Goal: Task Accomplishment & Management: Complete application form

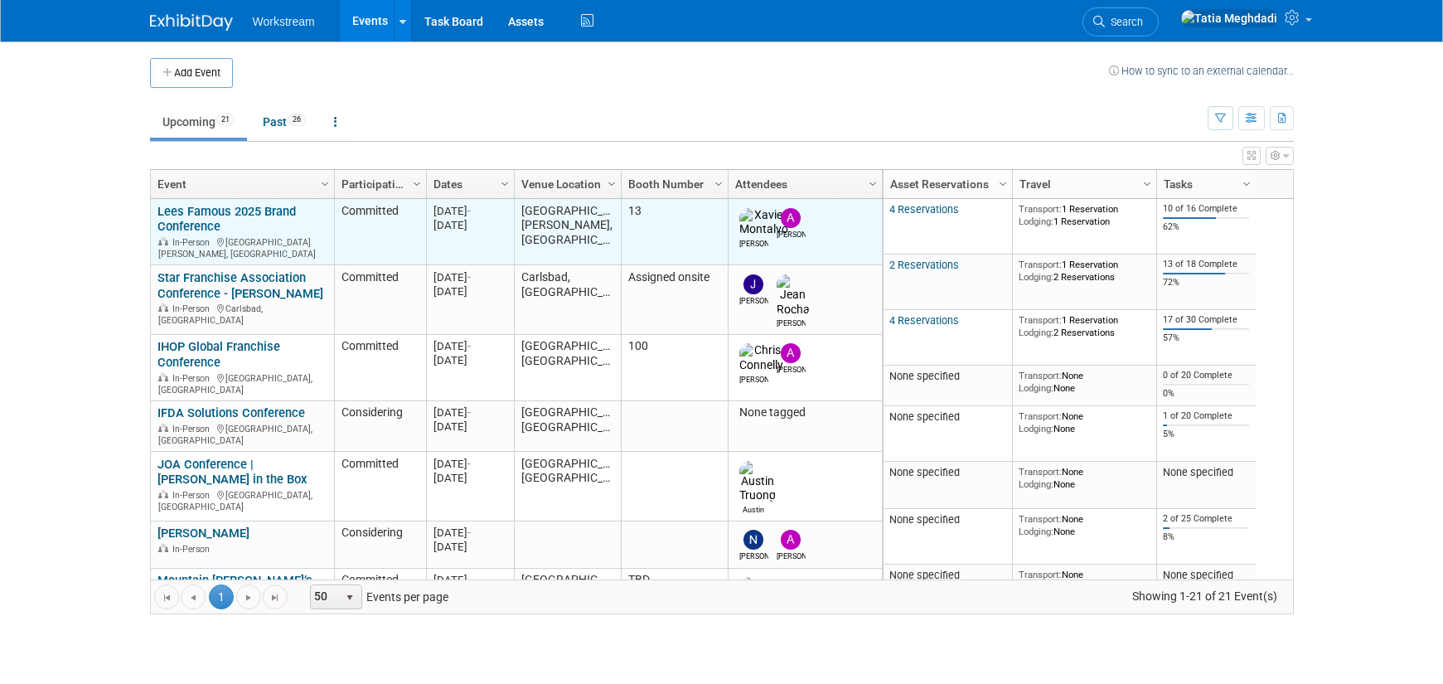
click at [187, 211] on link "Lees Famous 2025 Brand Conference" at bounding box center [227, 219] width 138 height 31
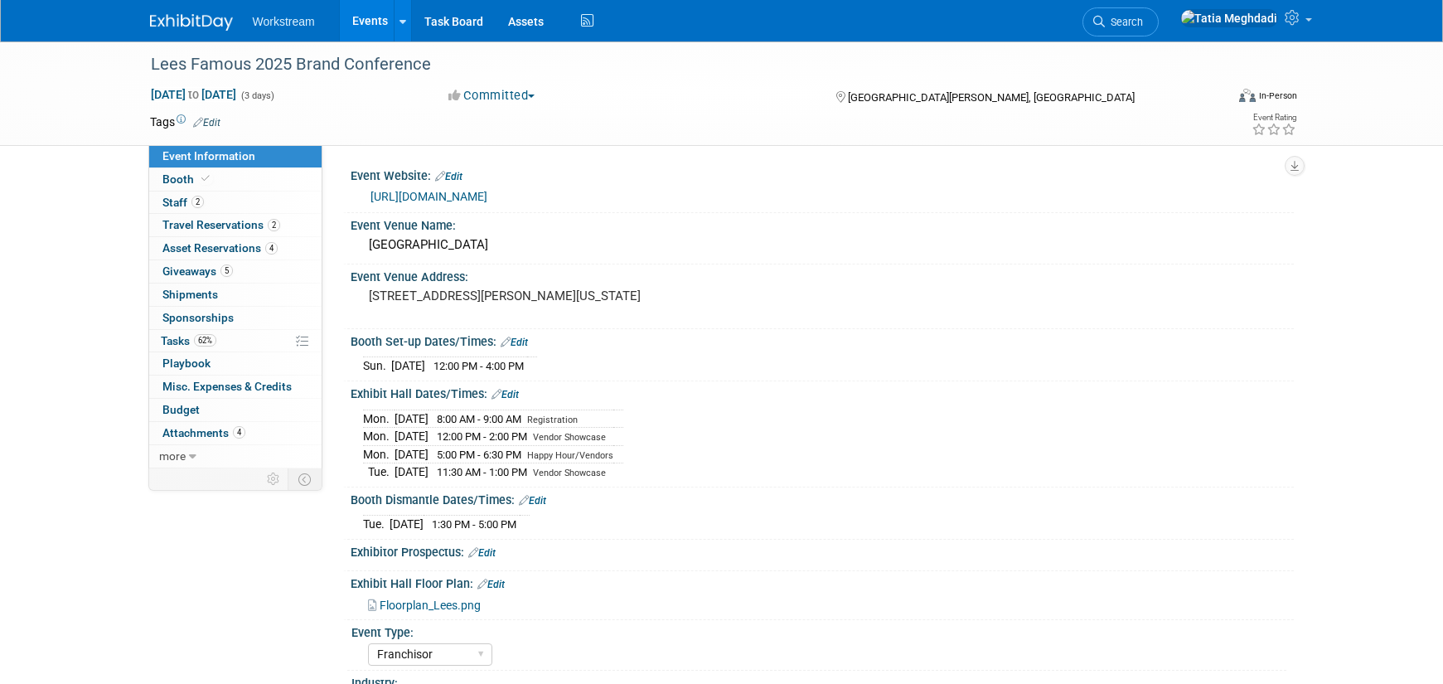
select select "Franchisor"
select select "Restaurant"
select select "No"
select select "Tatia Meghdadi"
click at [189, 244] on span "Asset Reservations 4" at bounding box center [219, 247] width 115 height 13
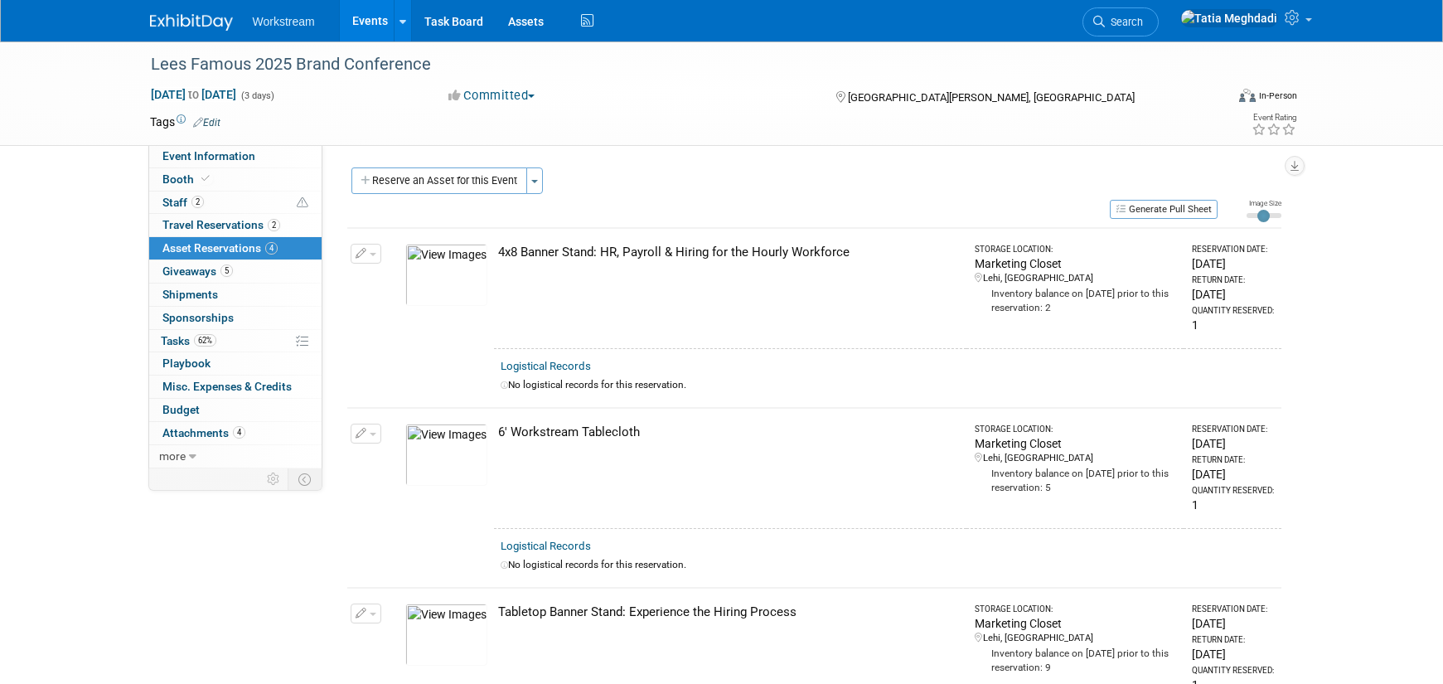
click at [370, 254] on span "button" at bounding box center [373, 254] width 7 height 3
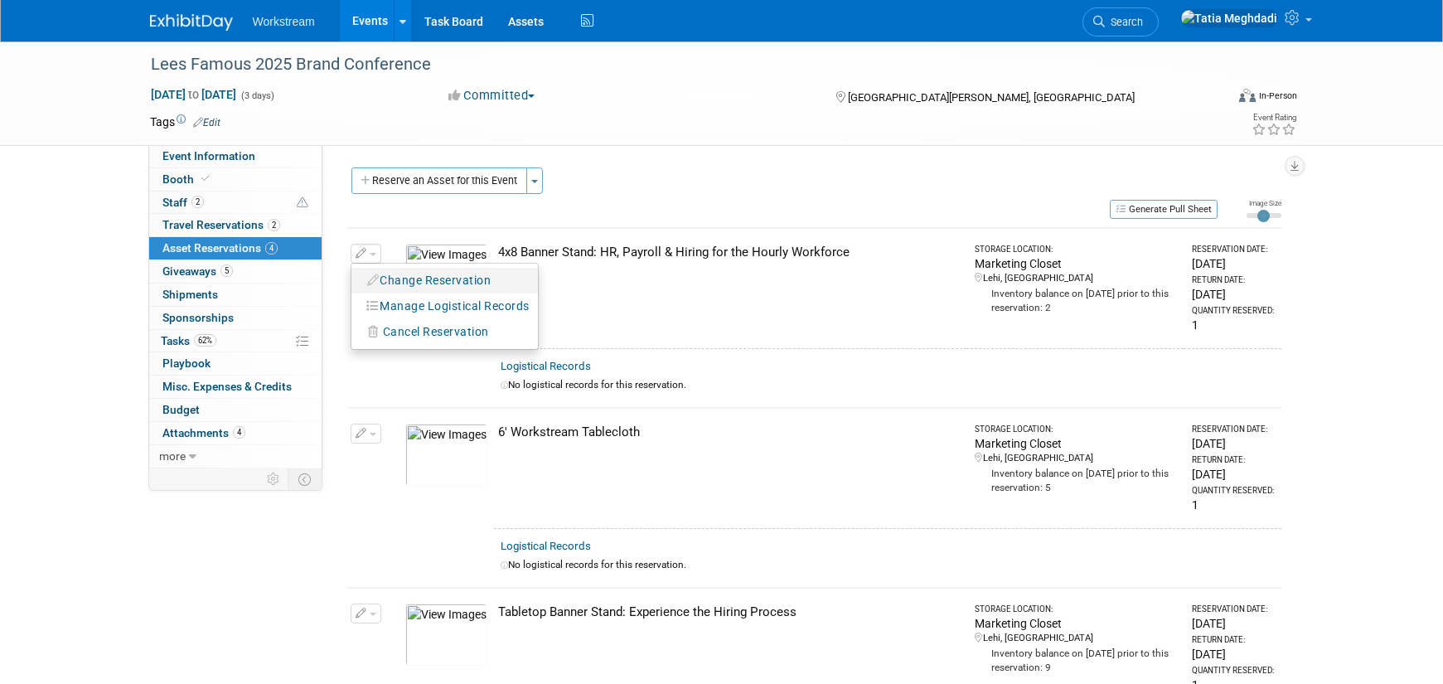
click at [399, 277] on button "Change Reservation" at bounding box center [430, 280] width 140 height 22
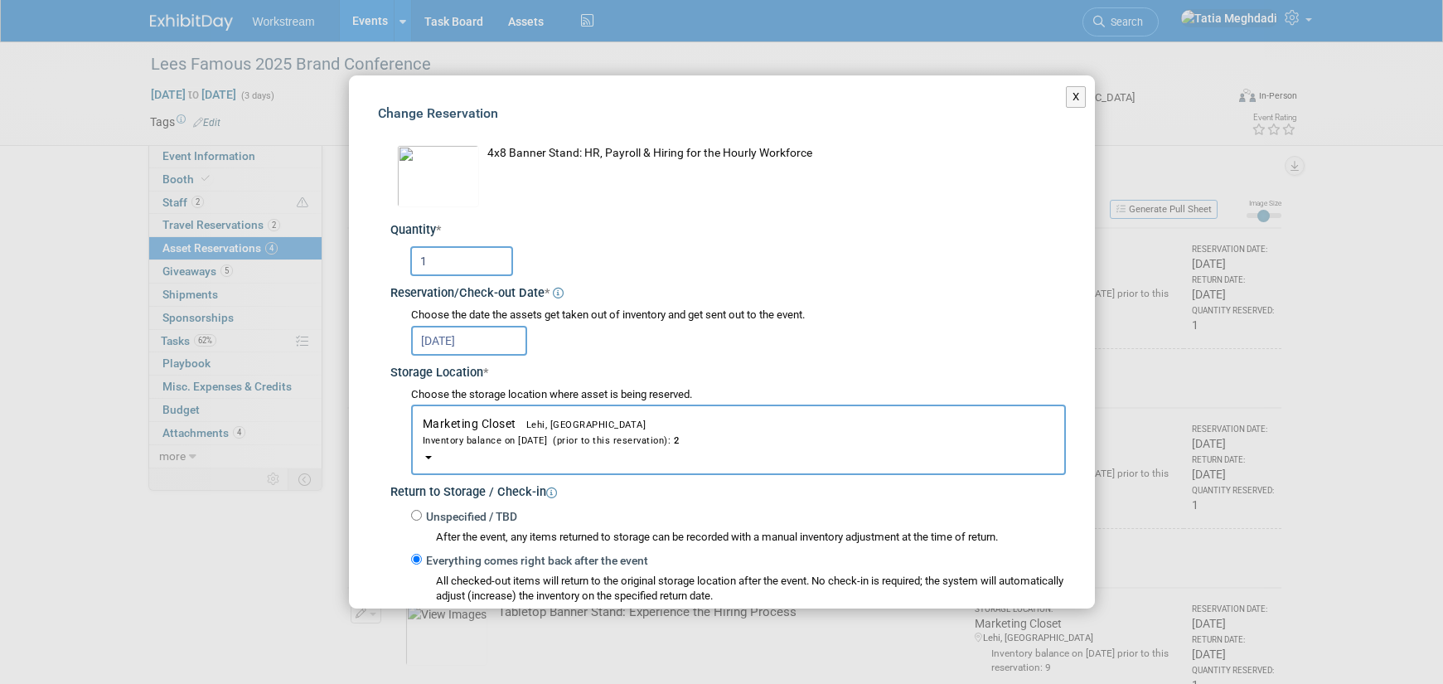
click at [474, 437] on div "Inventory balance on Sep 18, 2025 (prior to this reservation): 2" at bounding box center [739, 440] width 632 height 16
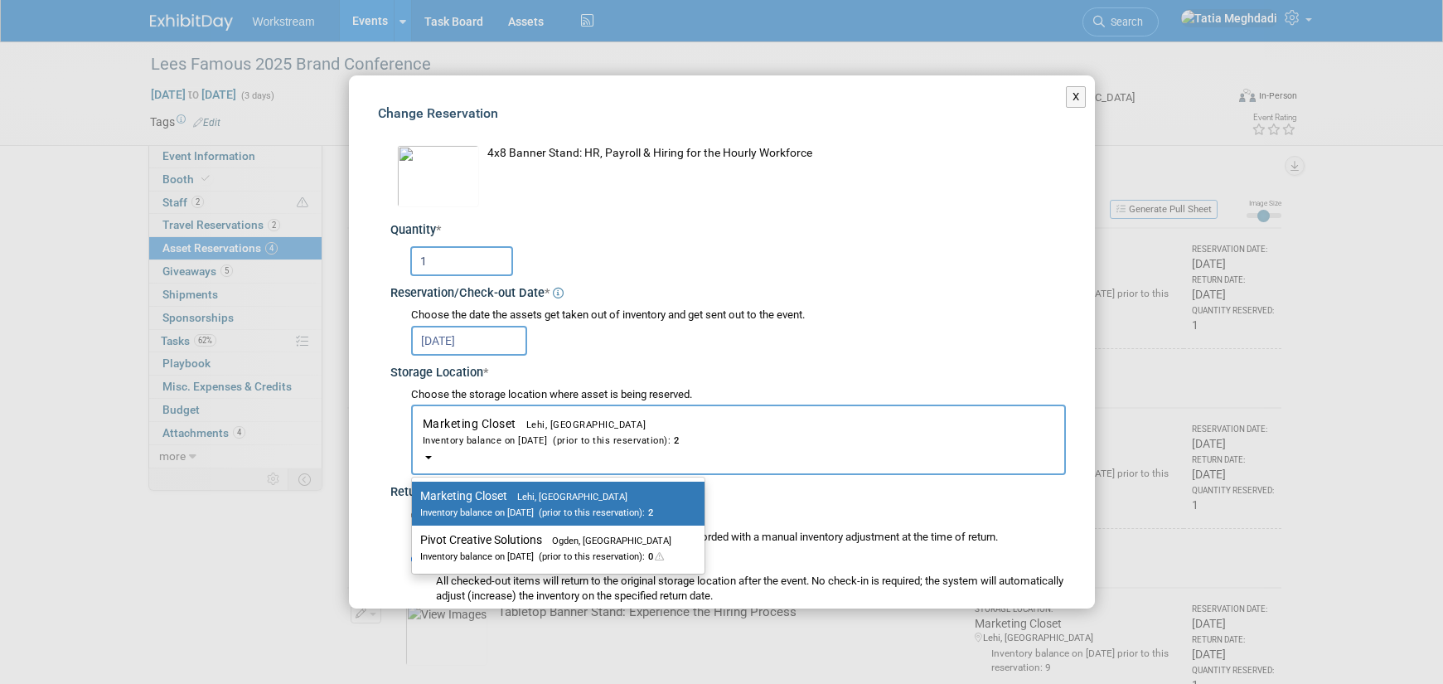
click at [474, 437] on div "Inventory balance on Sep 18, 2025 (prior to this reservation): 2" at bounding box center [739, 440] width 632 height 16
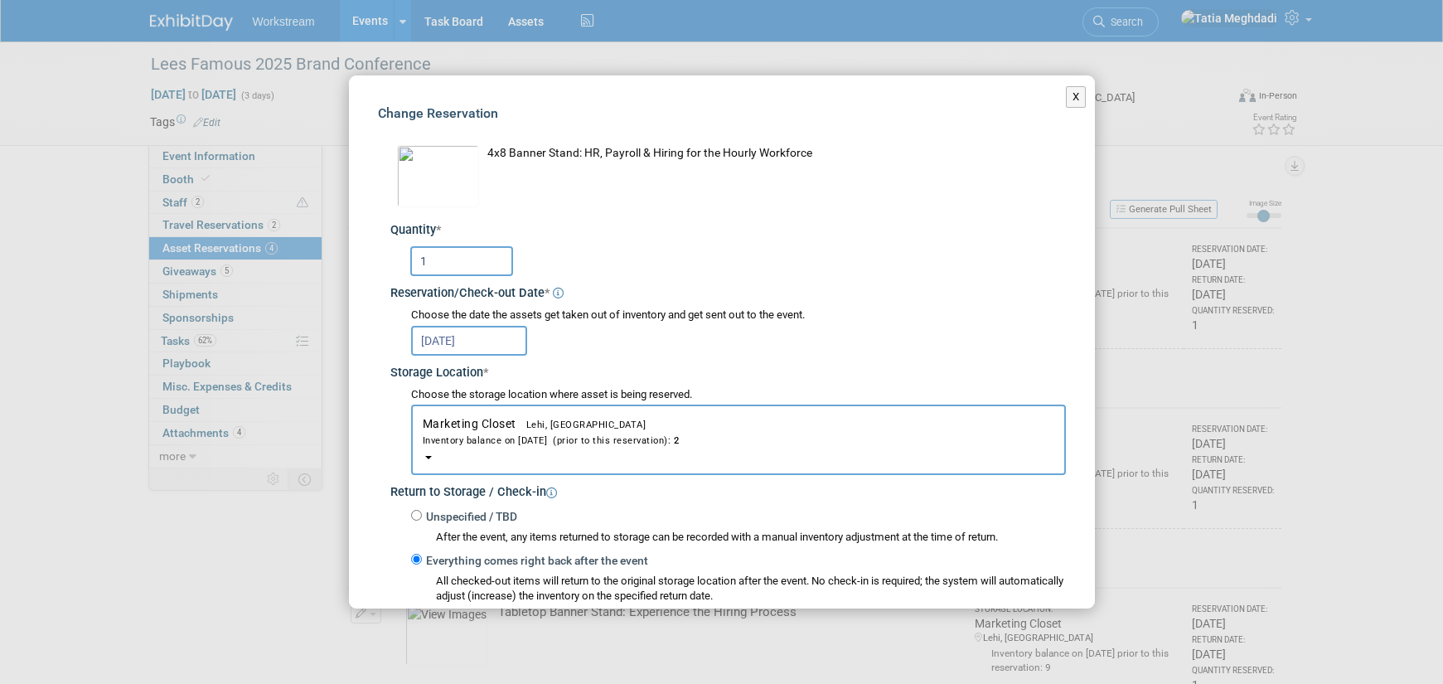
scroll to position [289, 0]
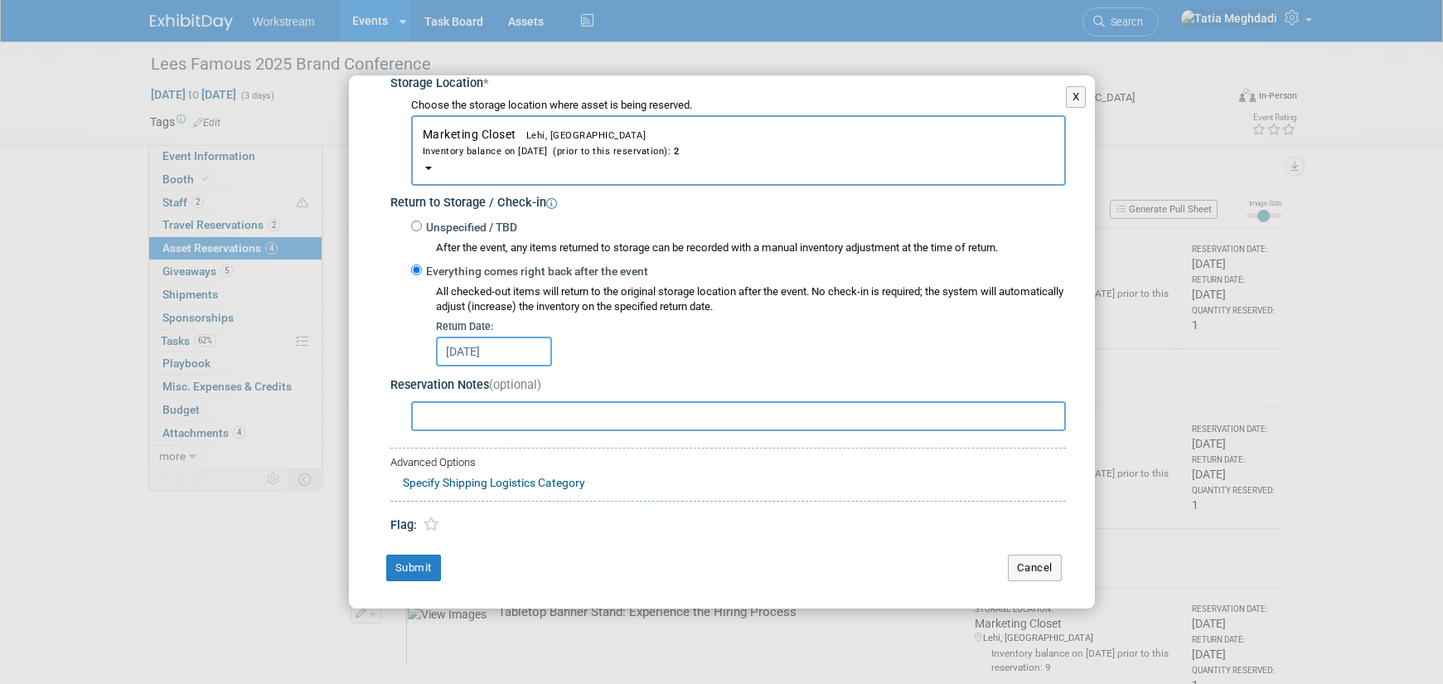
click at [472, 423] on input "text" at bounding box center [738, 416] width 655 height 30
type input "Andrew is bringing the bannerstand he used at BK."
click at [422, 563] on button "Submit" at bounding box center [413, 568] width 55 height 27
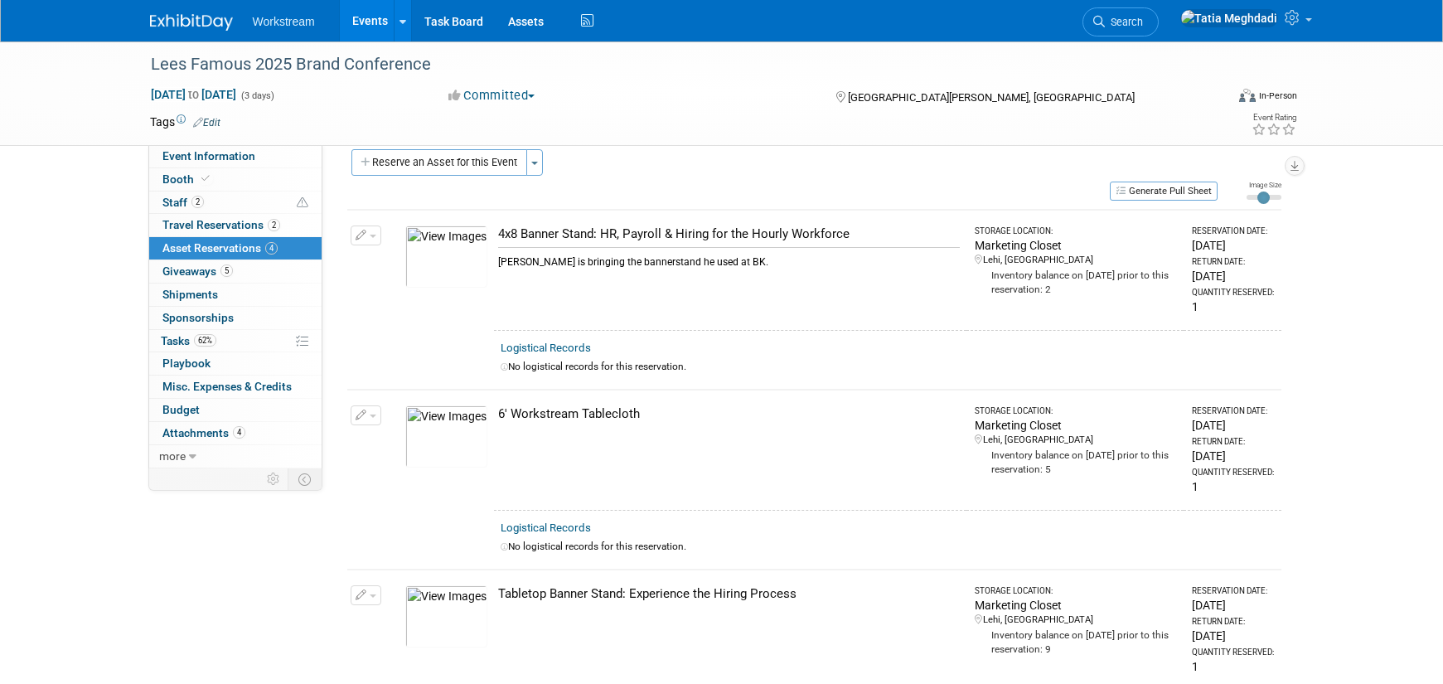
scroll to position [0, 0]
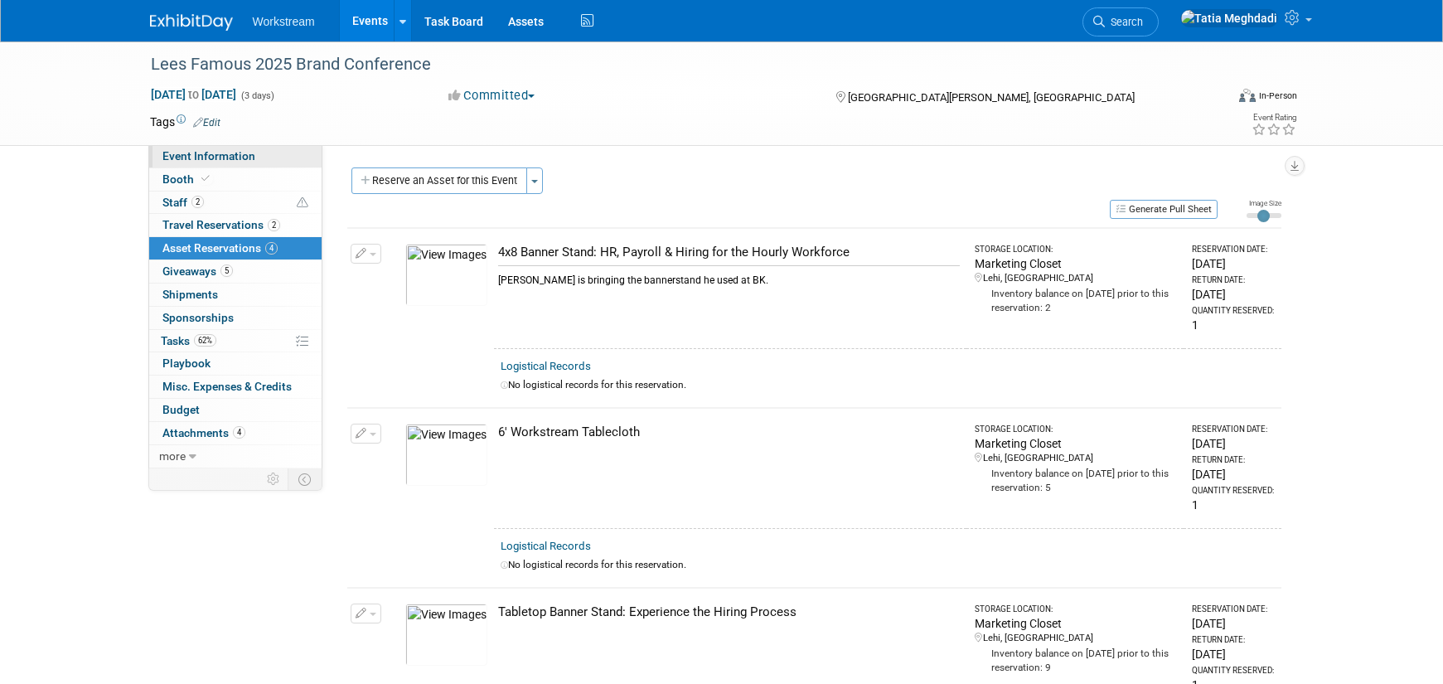
click at [234, 156] on span "Event Information" at bounding box center [208, 155] width 93 height 13
select select "Franchisor"
select select "Restaurant"
select select "No"
select select "Tatia Meghdadi"
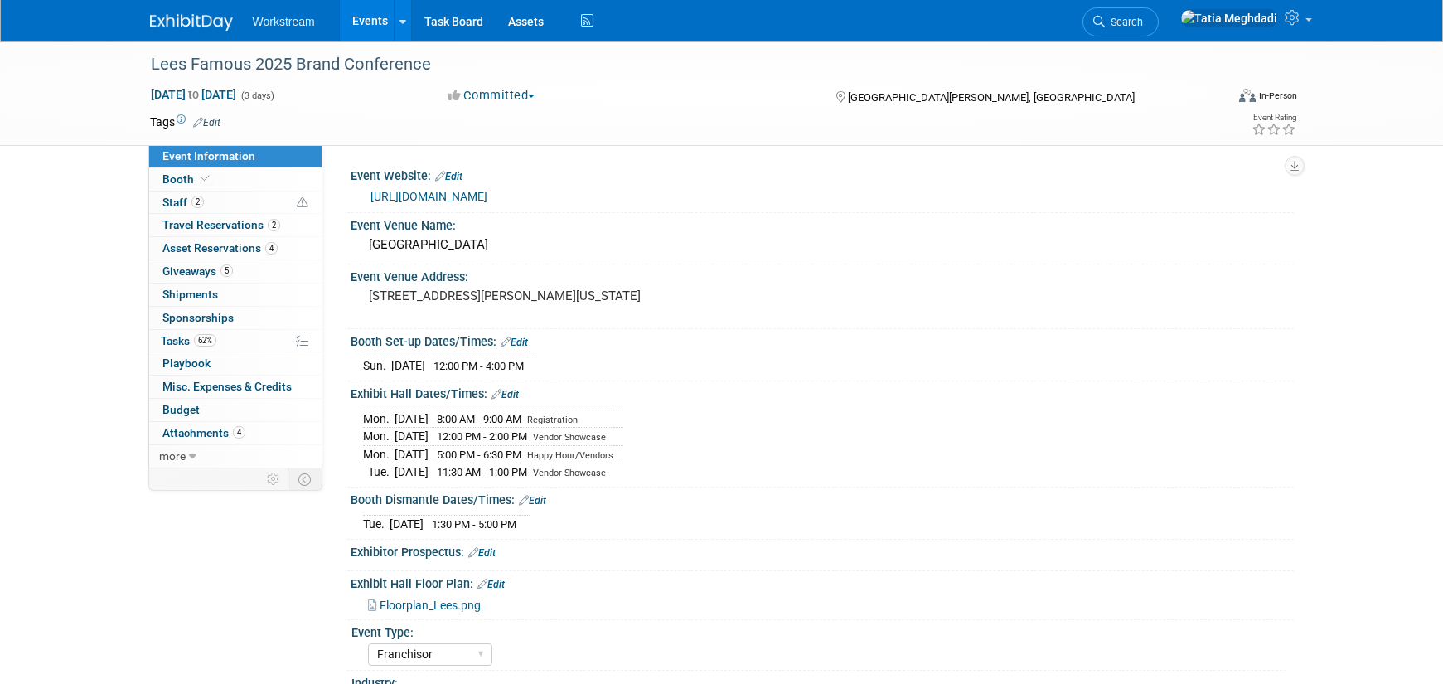
click at [376, 24] on link "Events" at bounding box center [370, 20] width 61 height 41
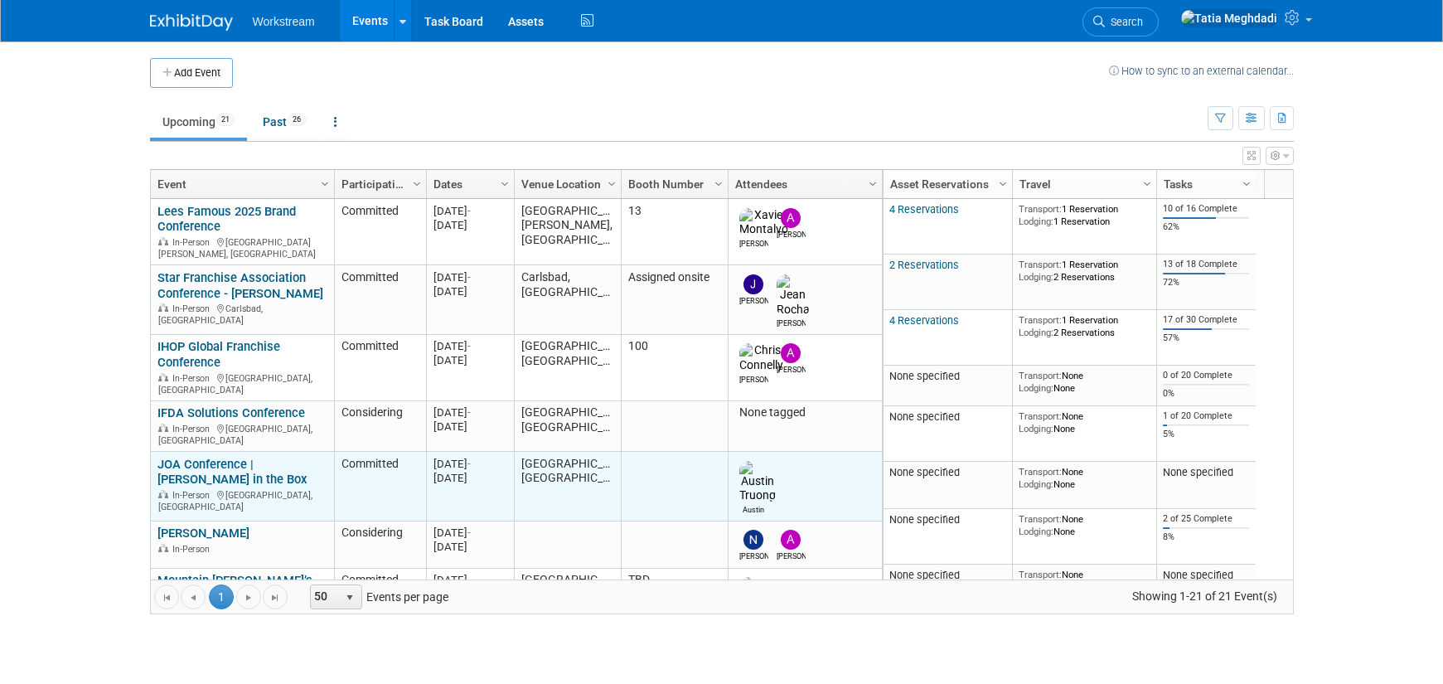
click at [210, 457] on link "JOA Conference | [PERSON_NAME] in the Box" at bounding box center [232, 472] width 149 height 31
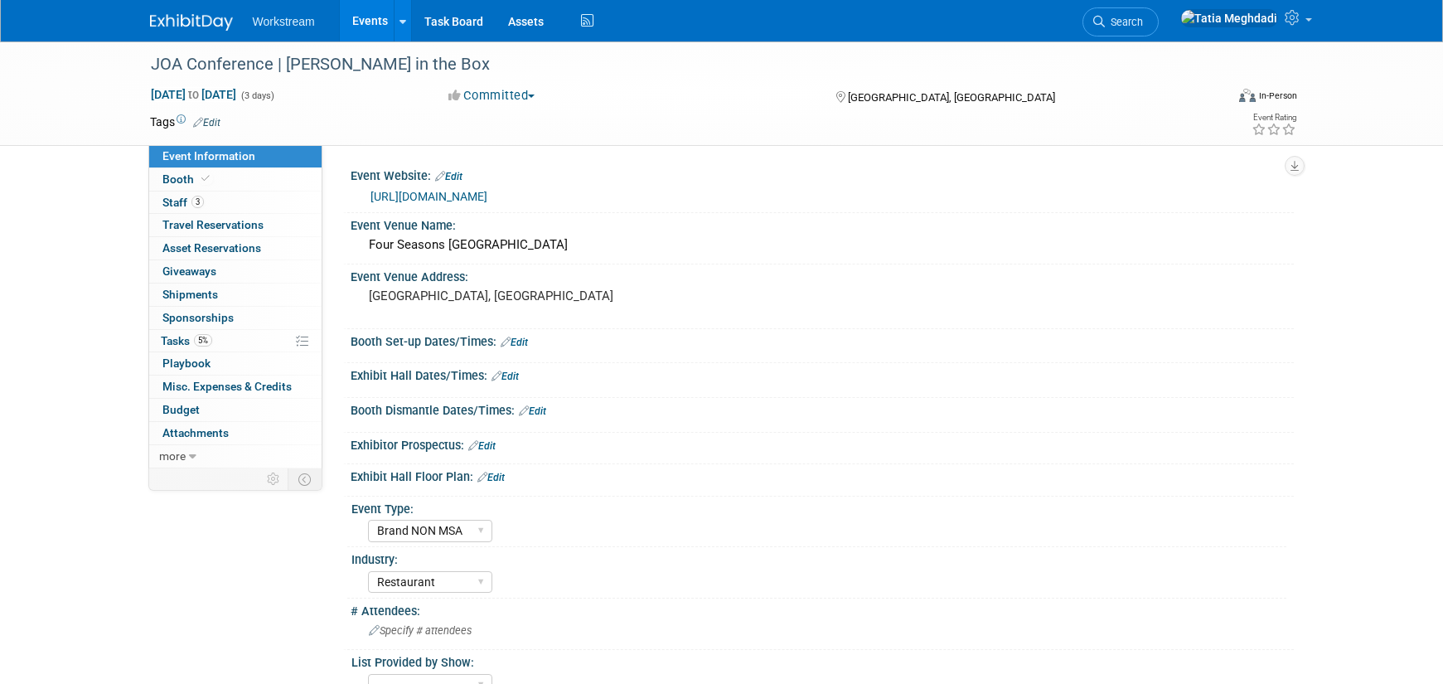
select select "Brand NON MSA"
select select "Restaurant"
select select "[PERSON_NAME]"
click at [180, 202] on span "Staff 3" at bounding box center [182, 202] width 41 height 13
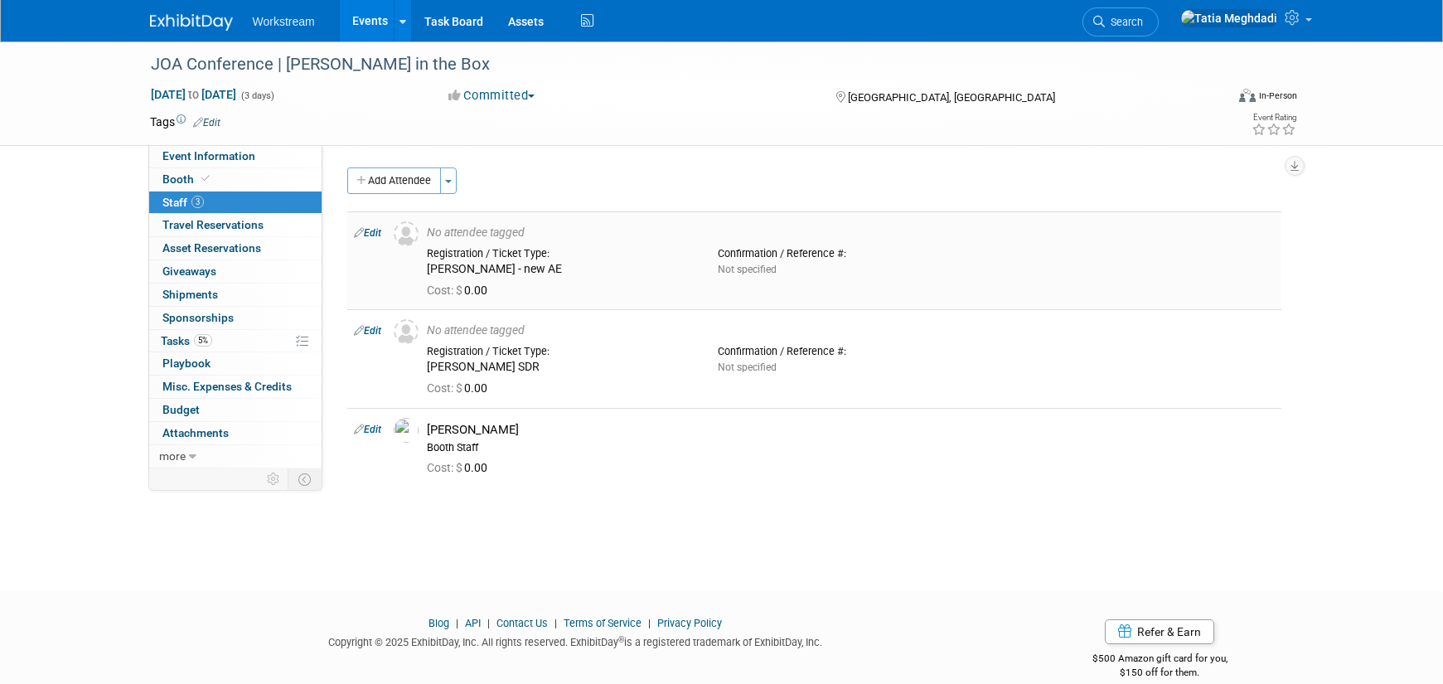
click at [375, 234] on link "Edit" at bounding box center [367, 233] width 27 height 12
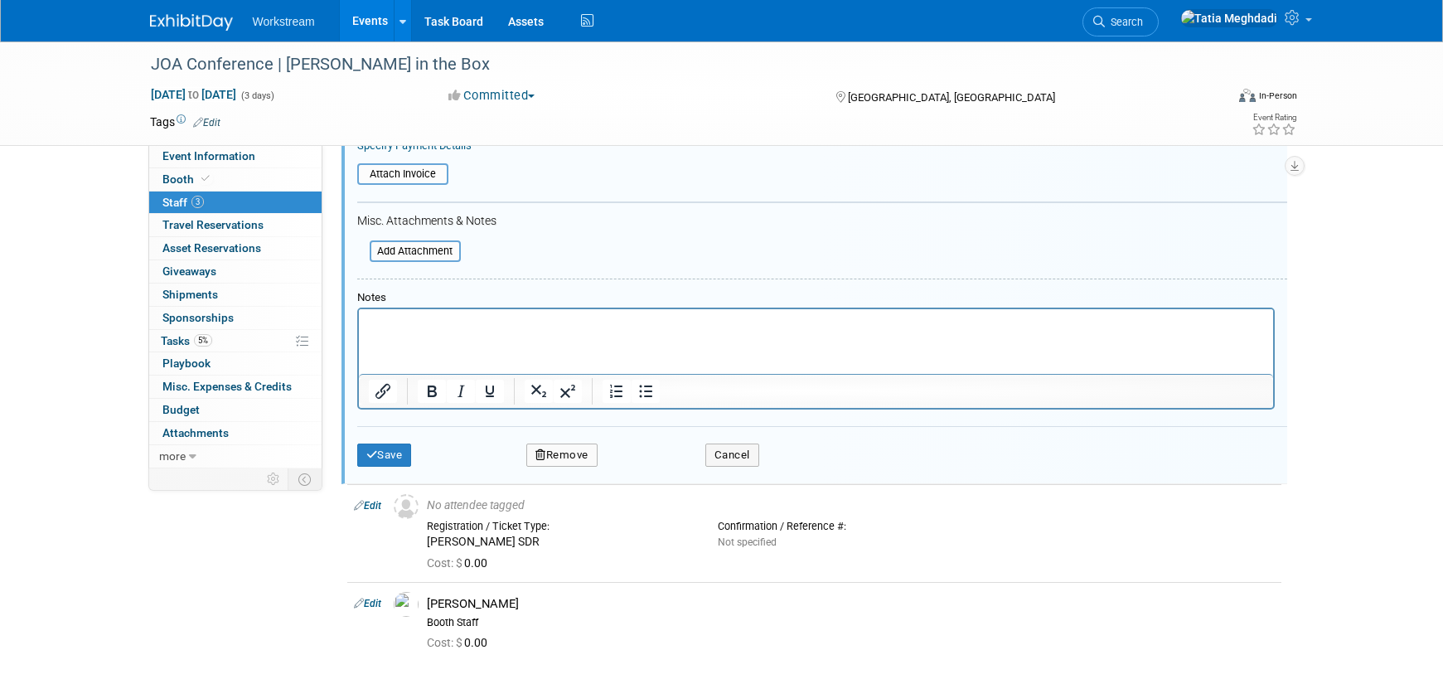
scroll to position [498, 0]
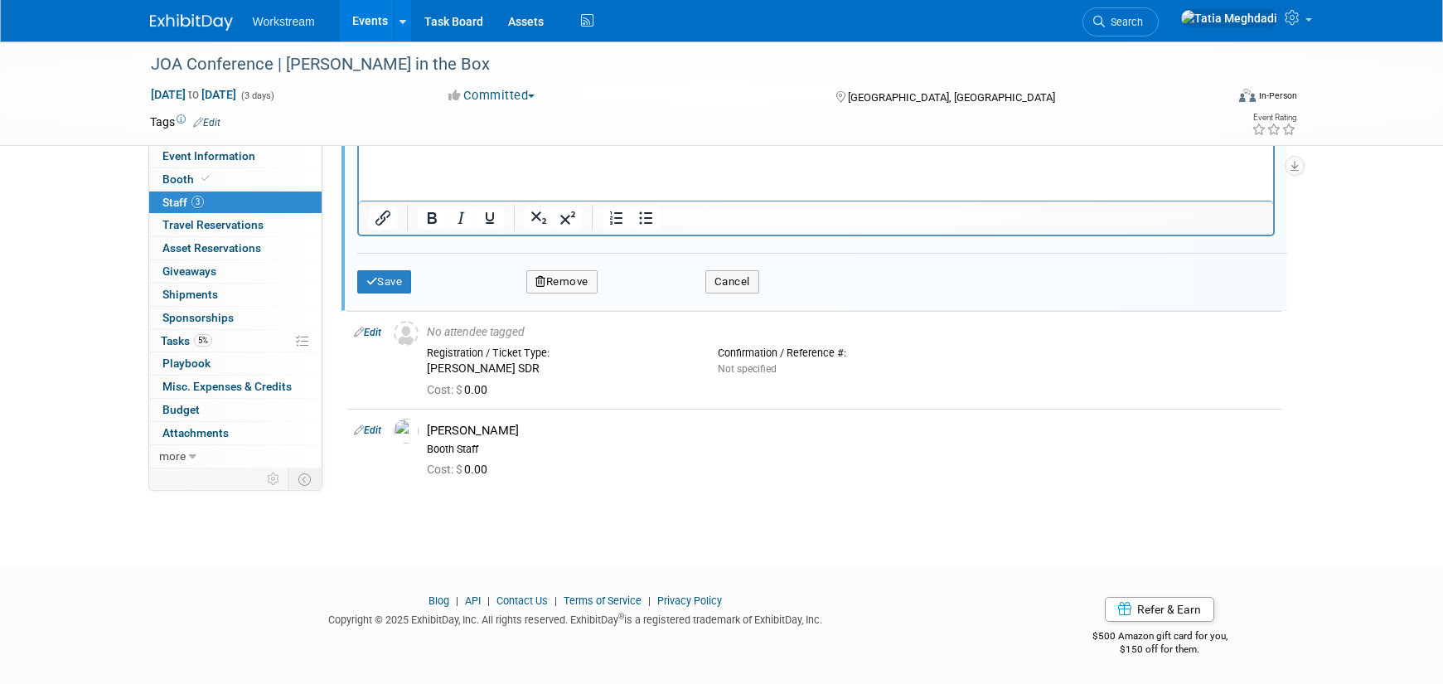
click at [570, 273] on button "Remove" at bounding box center [561, 281] width 71 height 23
click at [657, 298] on link "Yes" at bounding box center [652, 295] width 48 height 27
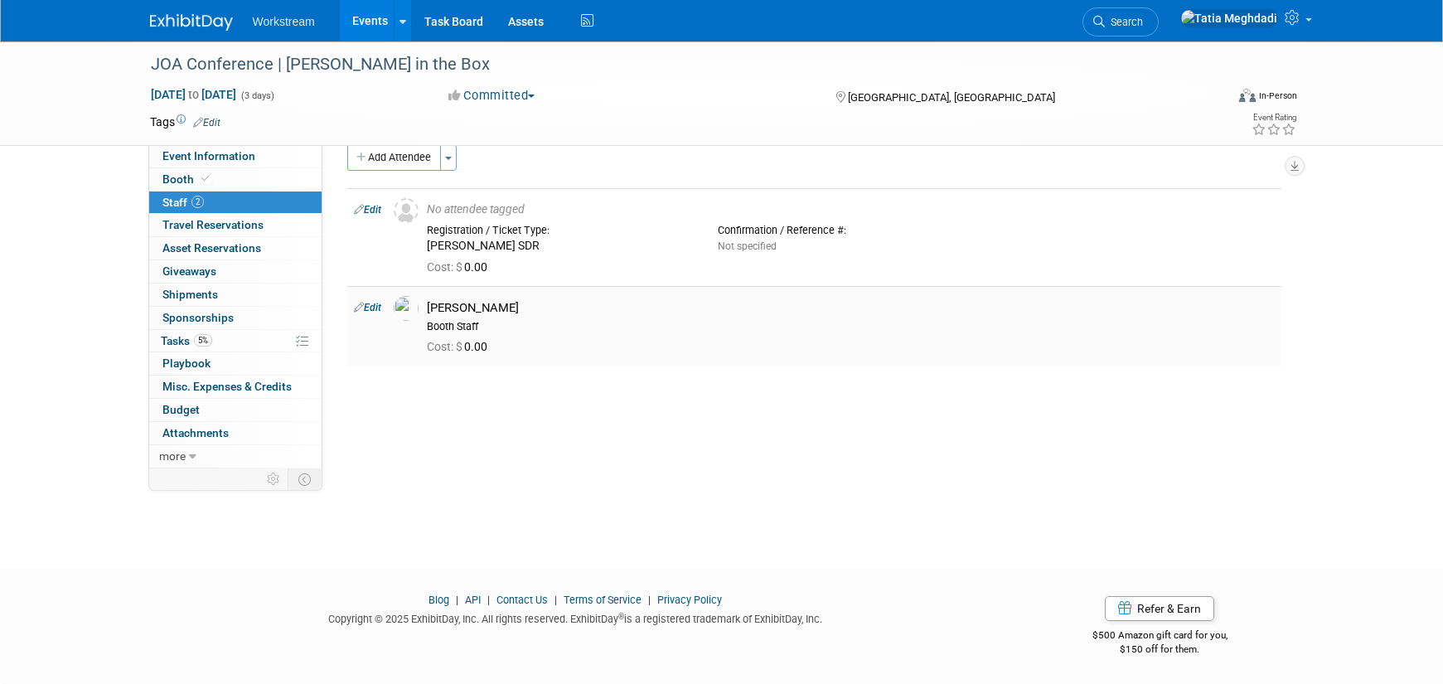
scroll to position [0, 0]
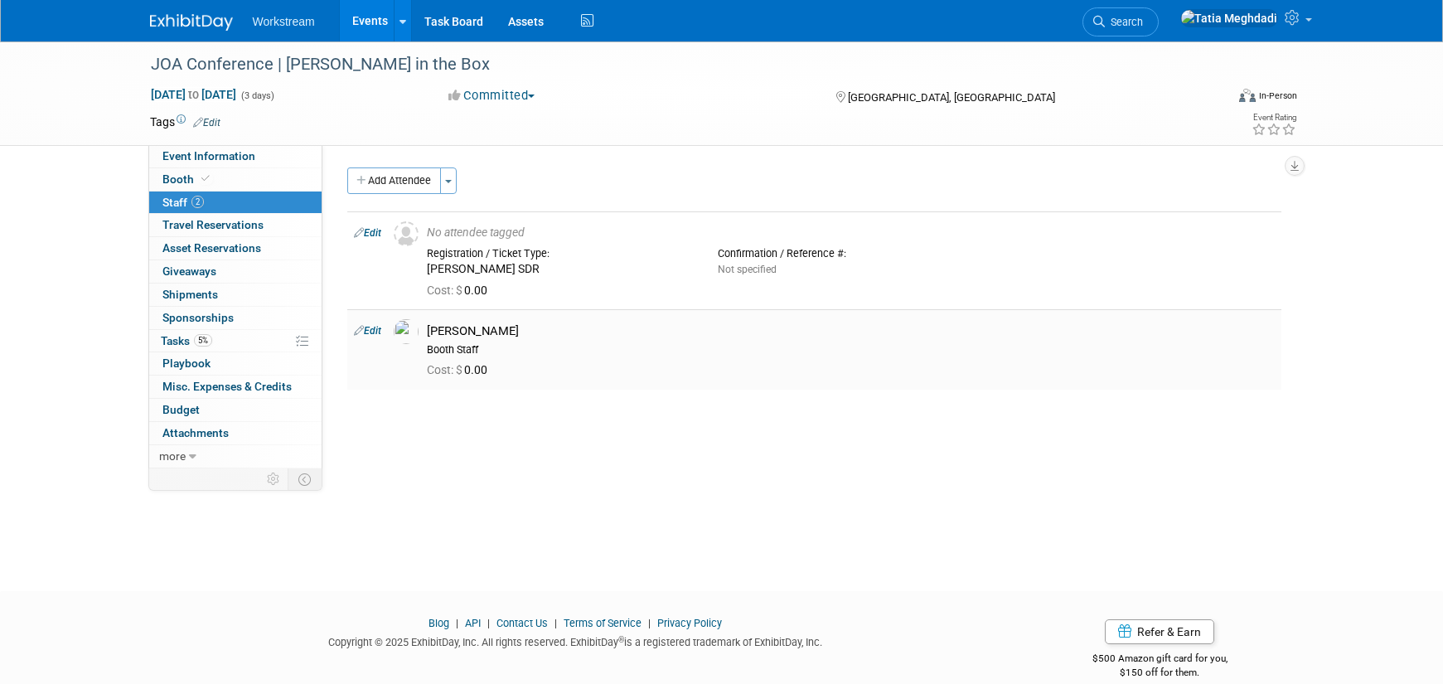
click at [380, 330] on link "Edit" at bounding box center [367, 331] width 27 height 12
select select "dcc339f4-839e-4d75-9b5a-73eaf33c0782"
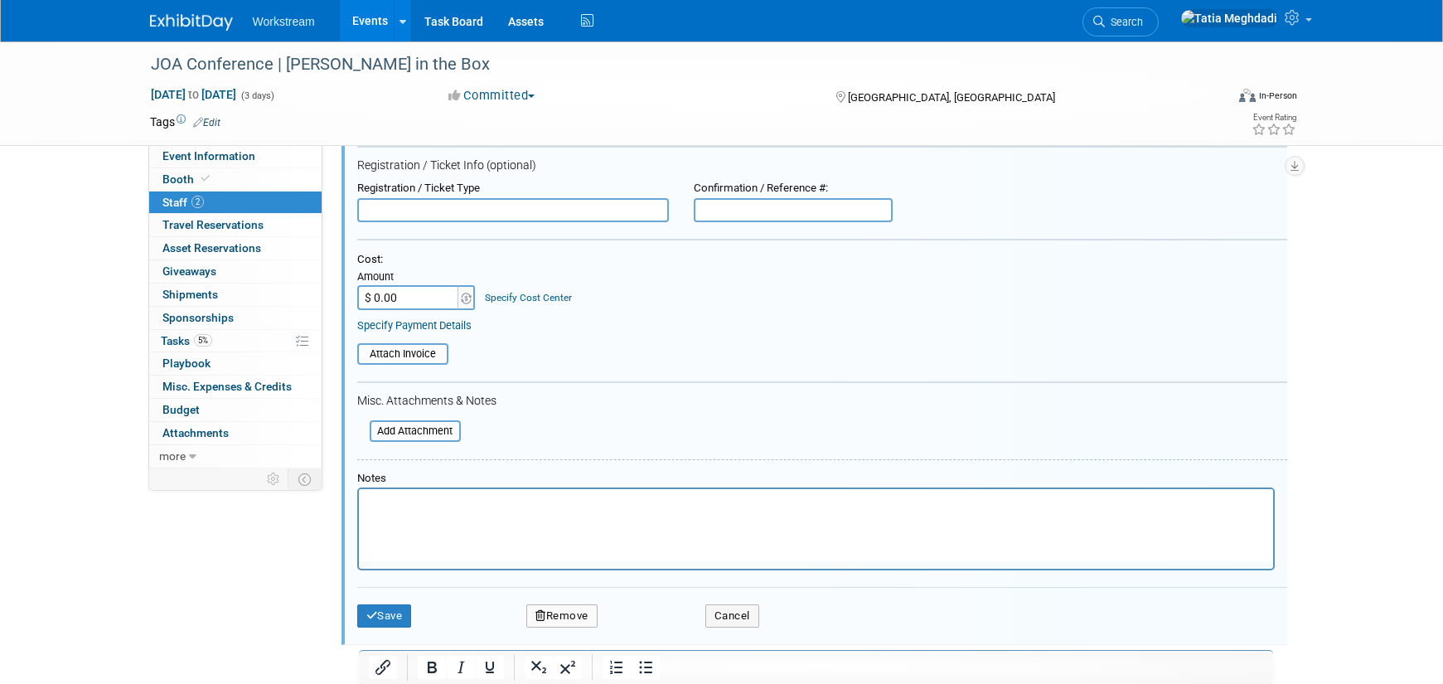
scroll to position [470, 0]
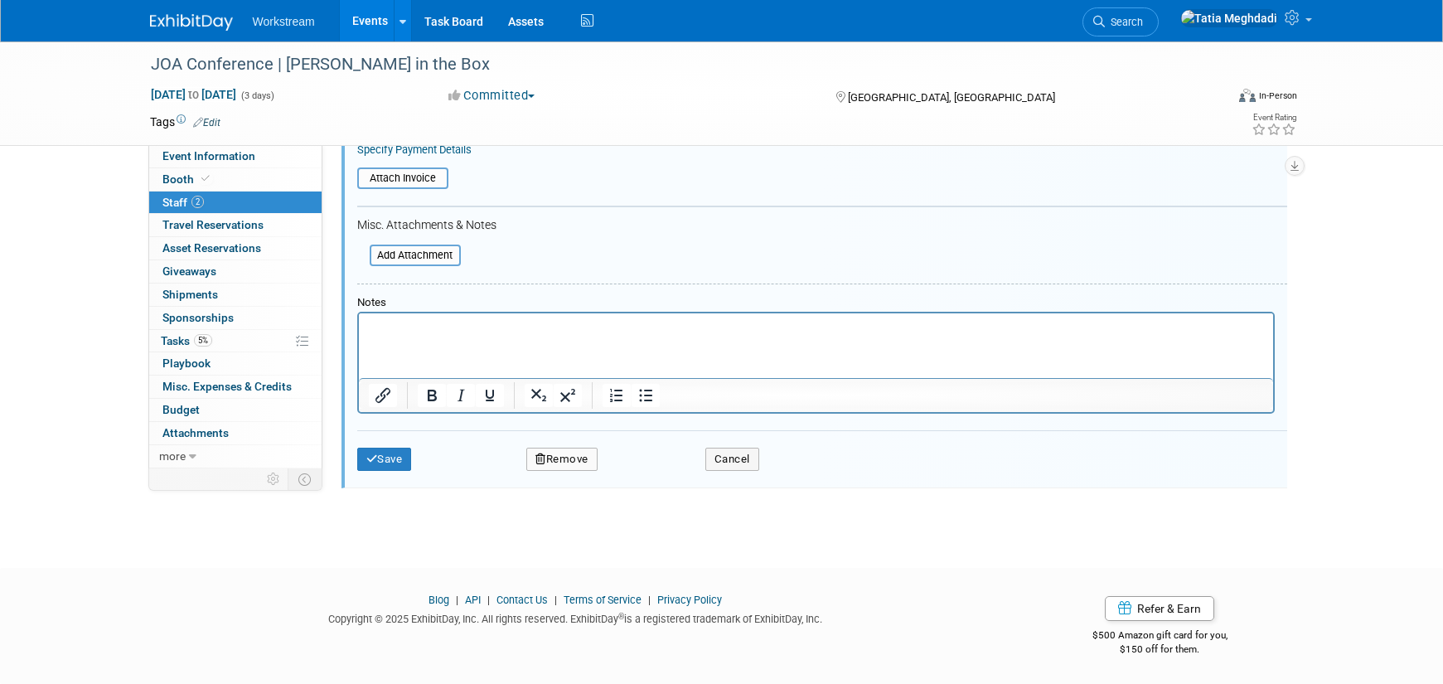
click at [546, 460] on button "Remove" at bounding box center [561, 459] width 71 height 23
click at [655, 469] on link "Yes" at bounding box center [652, 473] width 48 height 27
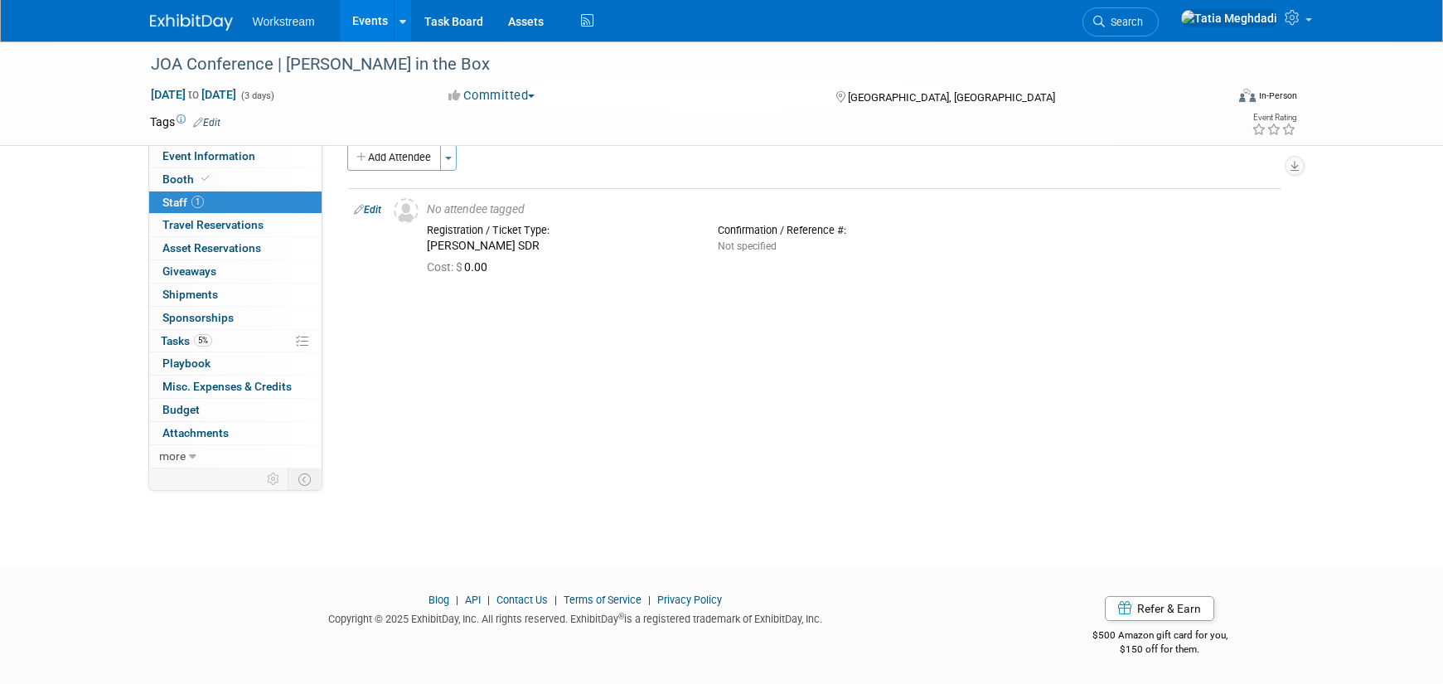
scroll to position [0, 0]
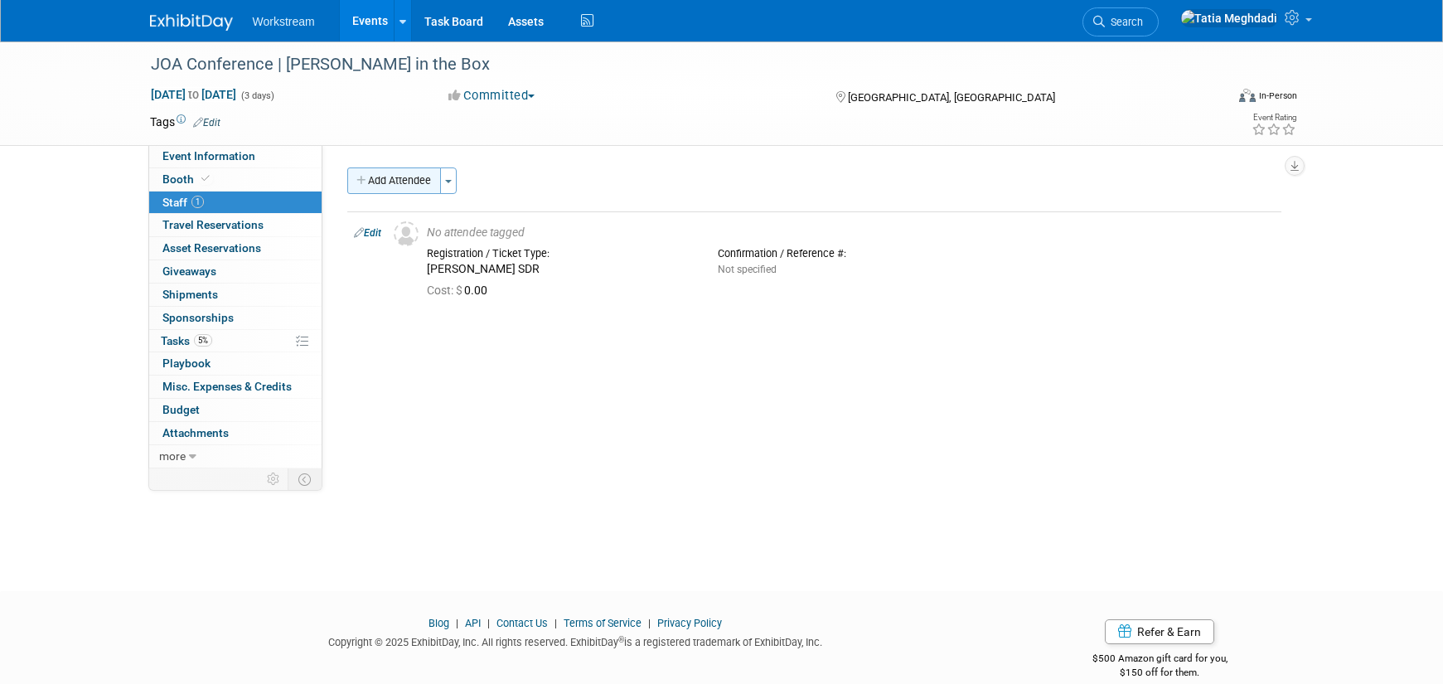
click at [396, 187] on button "Add Attendee" at bounding box center [394, 180] width 94 height 27
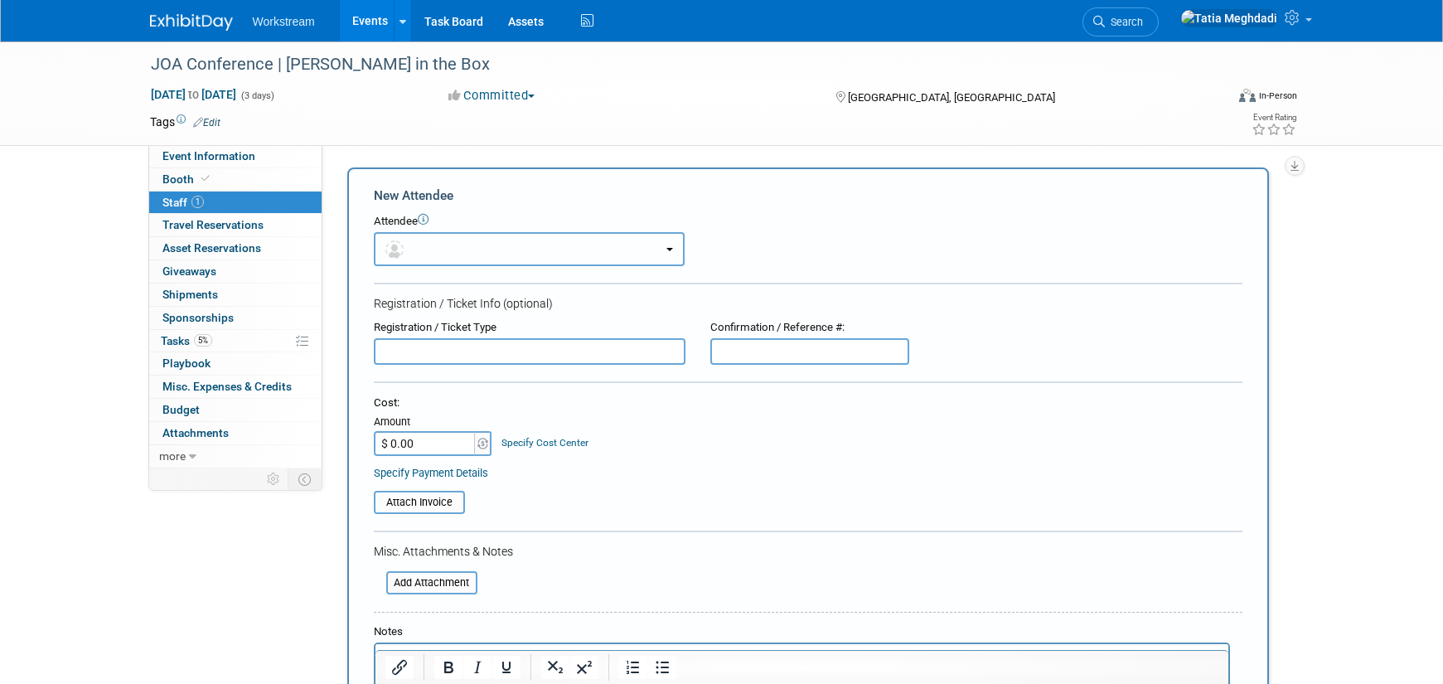
click at [414, 251] on button "button" at bounding box center [529, 249] width 311 height 34
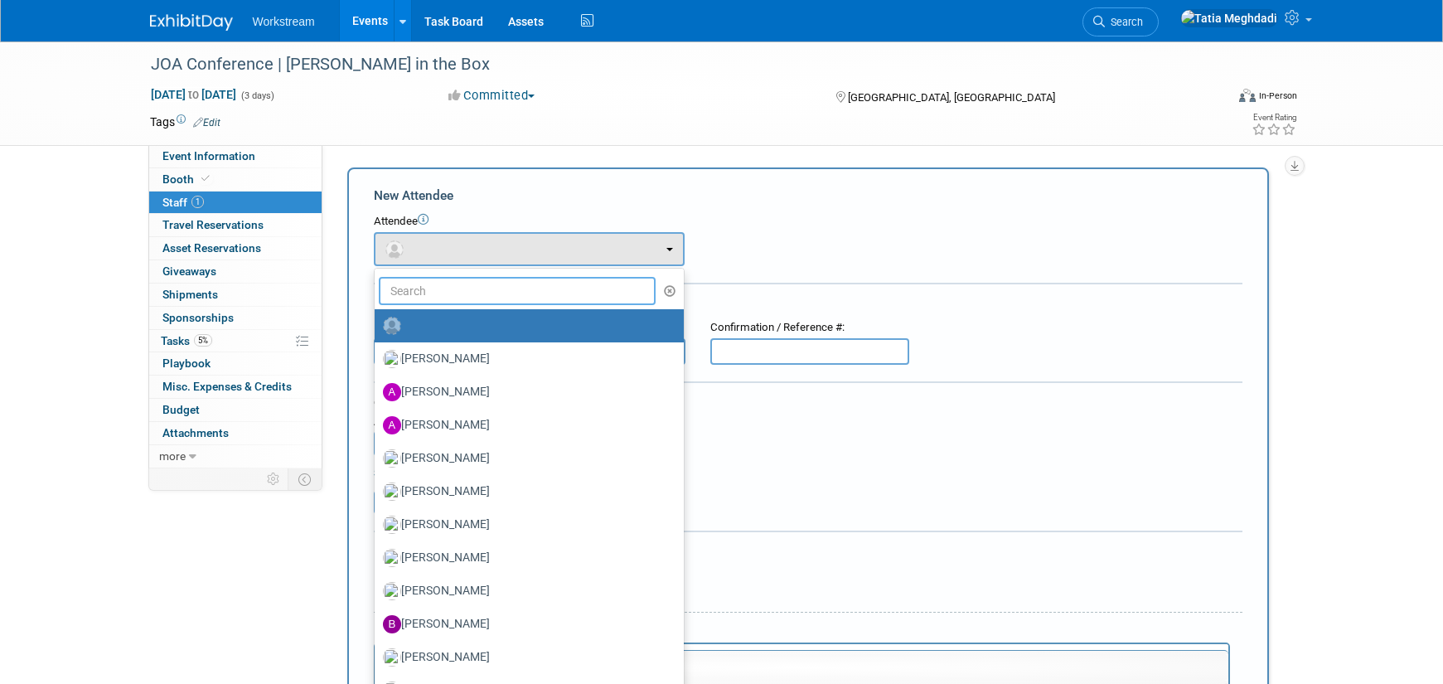
click at [414, 293] on input "text" at bounding box center [518, 291] width 278 height 28
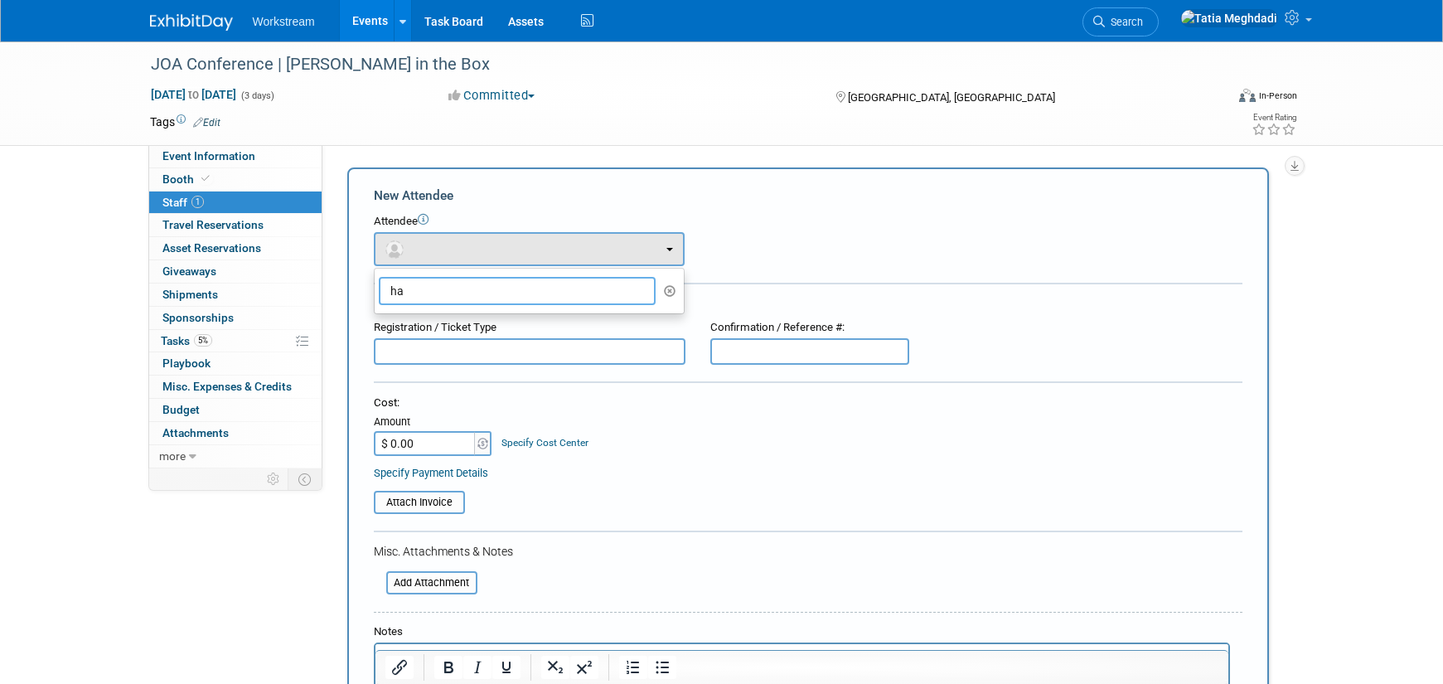
type input "h"
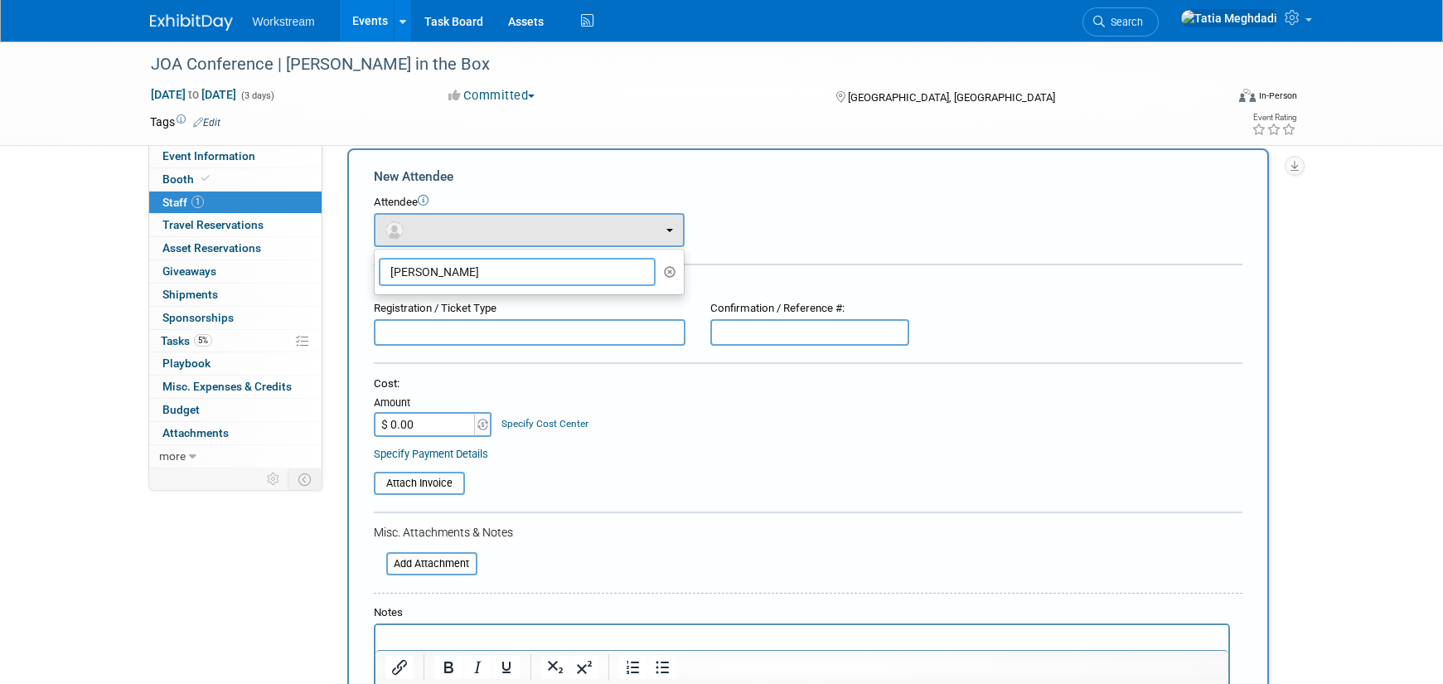
scroll to position [20, 0]
type input "jac"
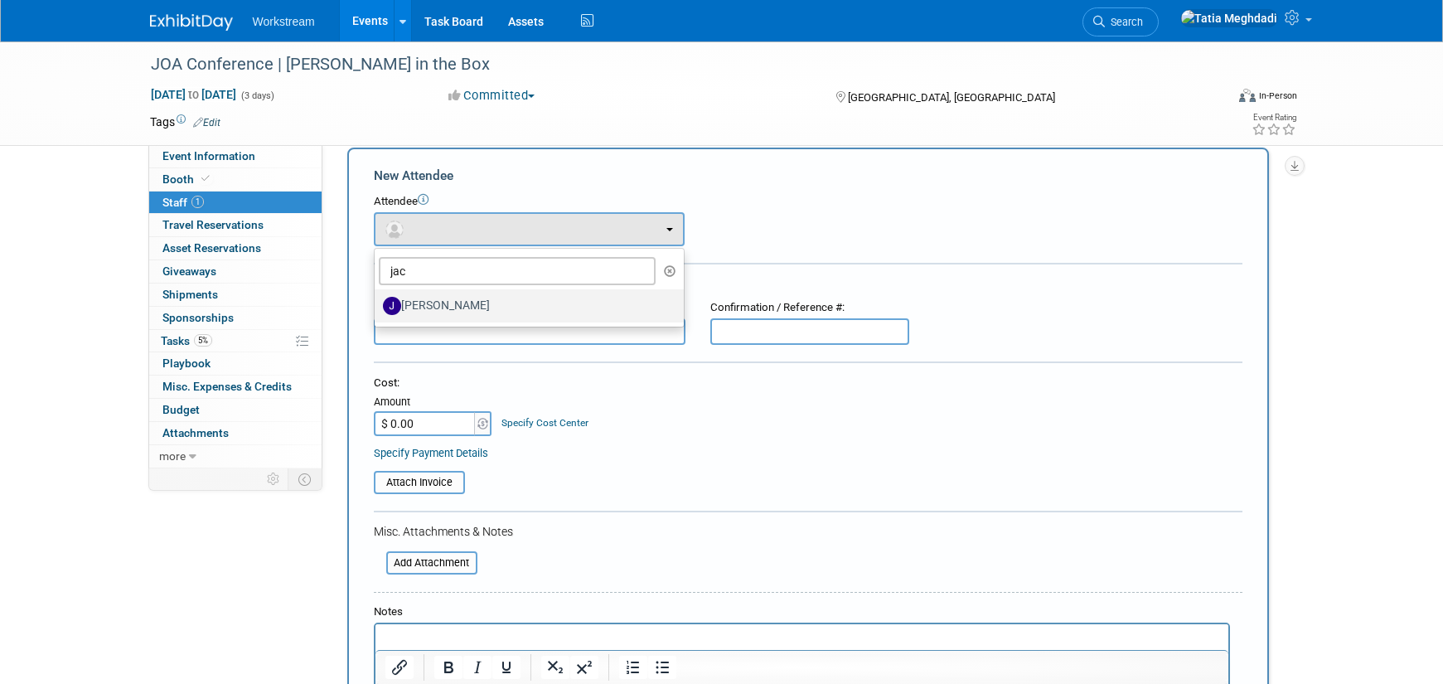
click at [429, 311] on label "Jacob Davis" at bounding box center [525, 306] width 284 height 27
click at [377, 309] on input "Jacob Davis" at bounding box center [371, 303] width 11 height 11
select select "20cb5cae-1039-4ac2-a505-cccd59d0ad7f"
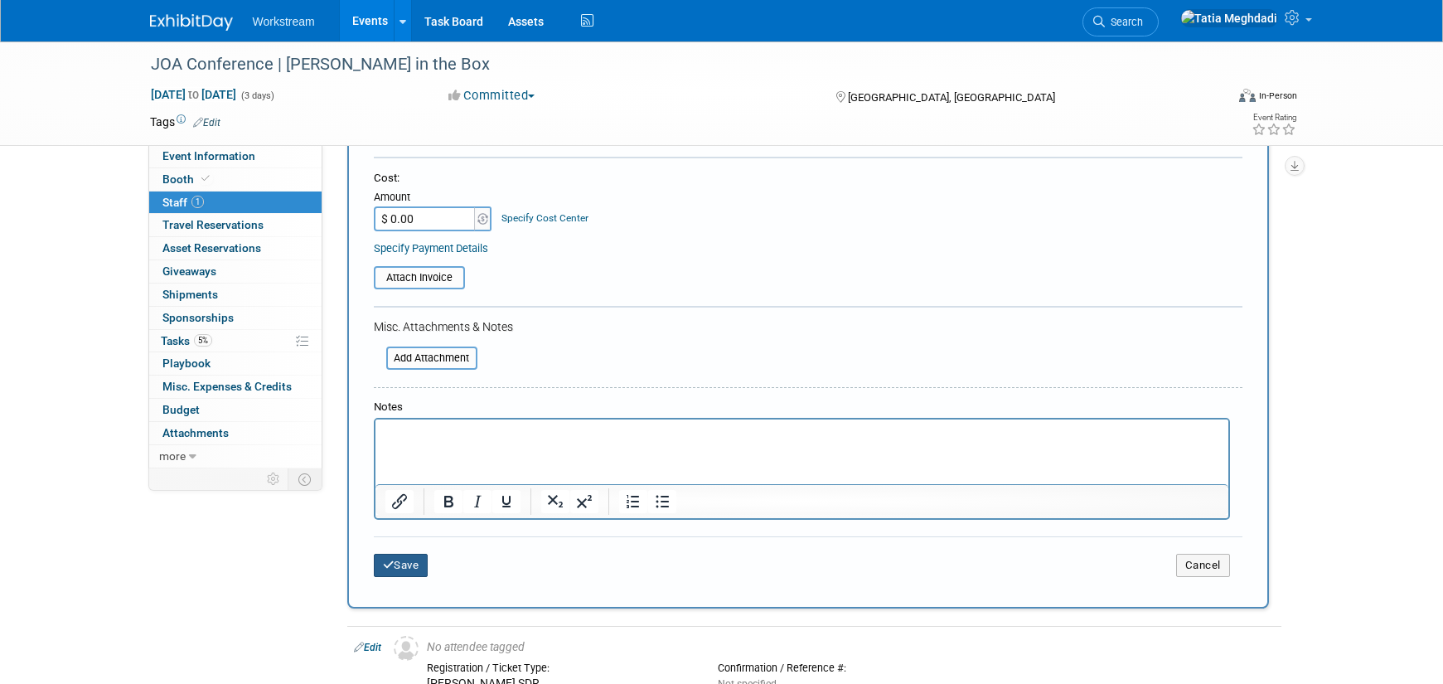
click at [395, 570] on button "Save" at bounding box center [401, 565] width 55 height 23
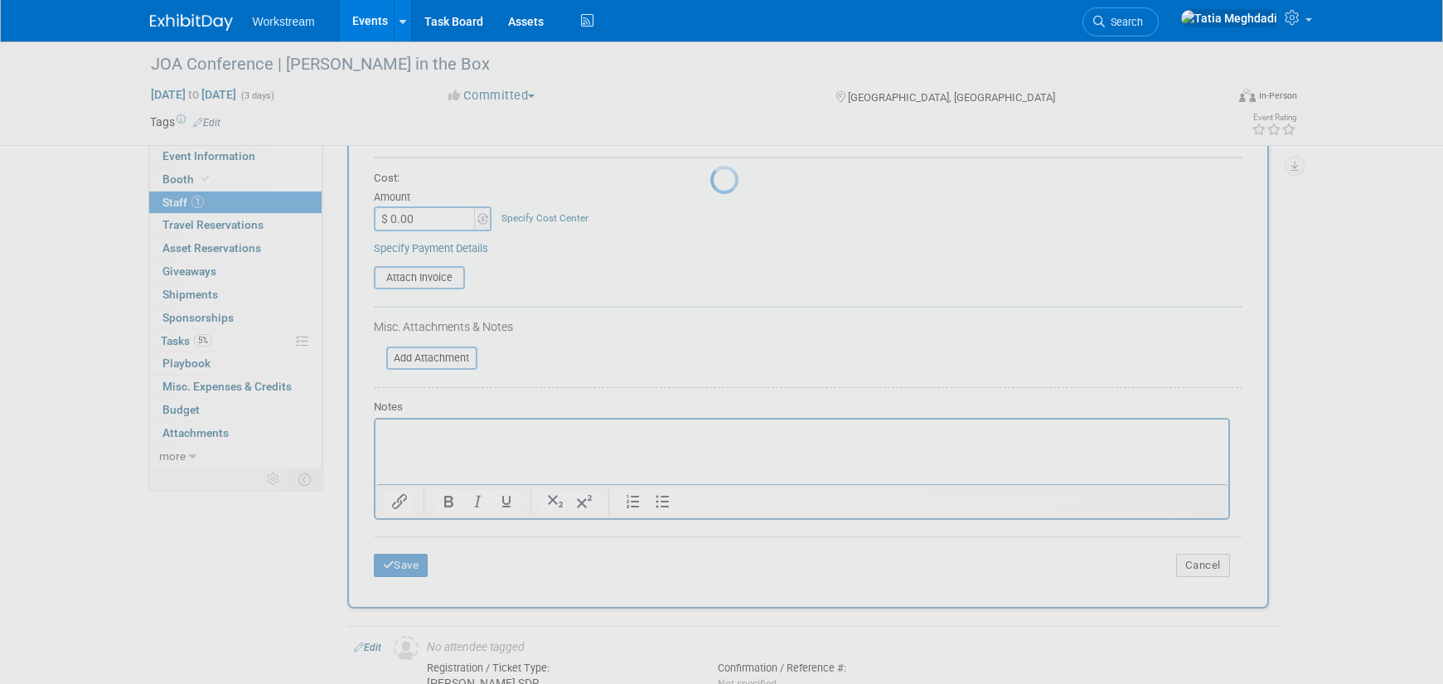
scroll to position [23, 0]
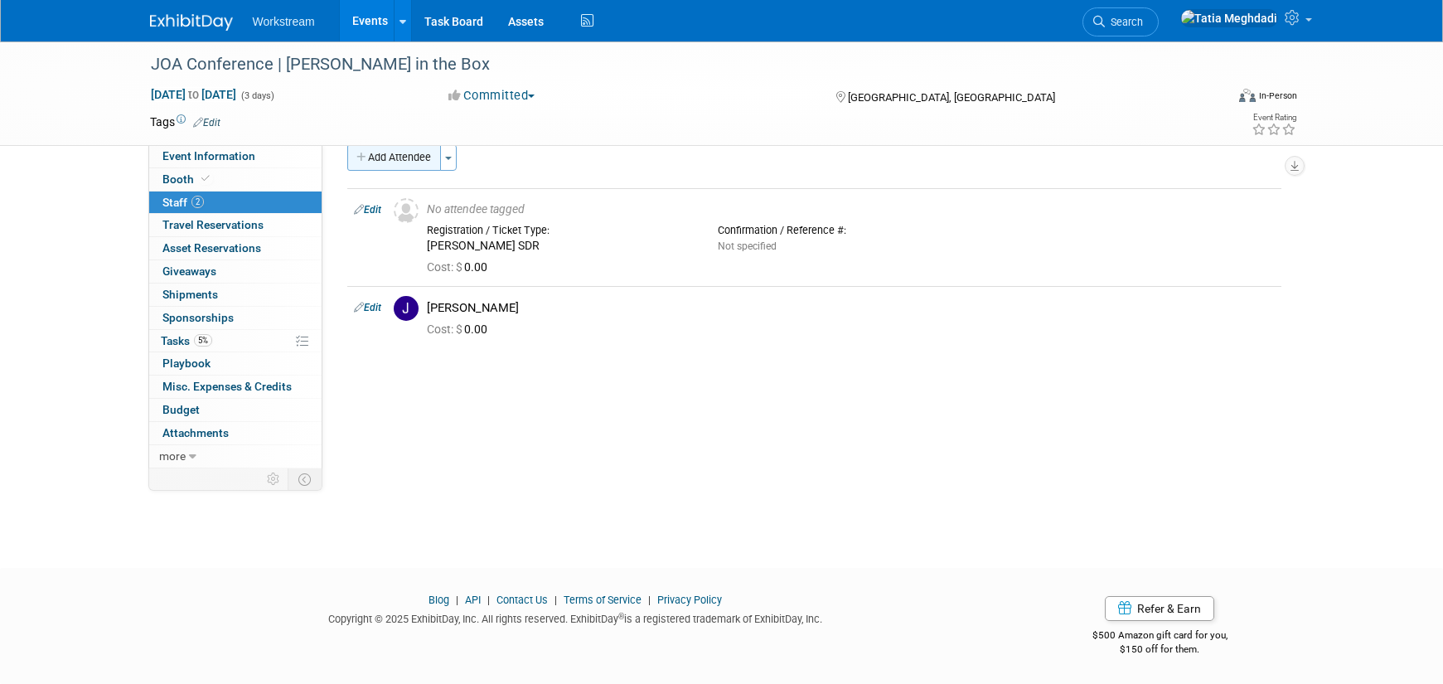
click at [410, 167] on button "Add Attendee" at bounding box center [394, 157] width 94 height 27
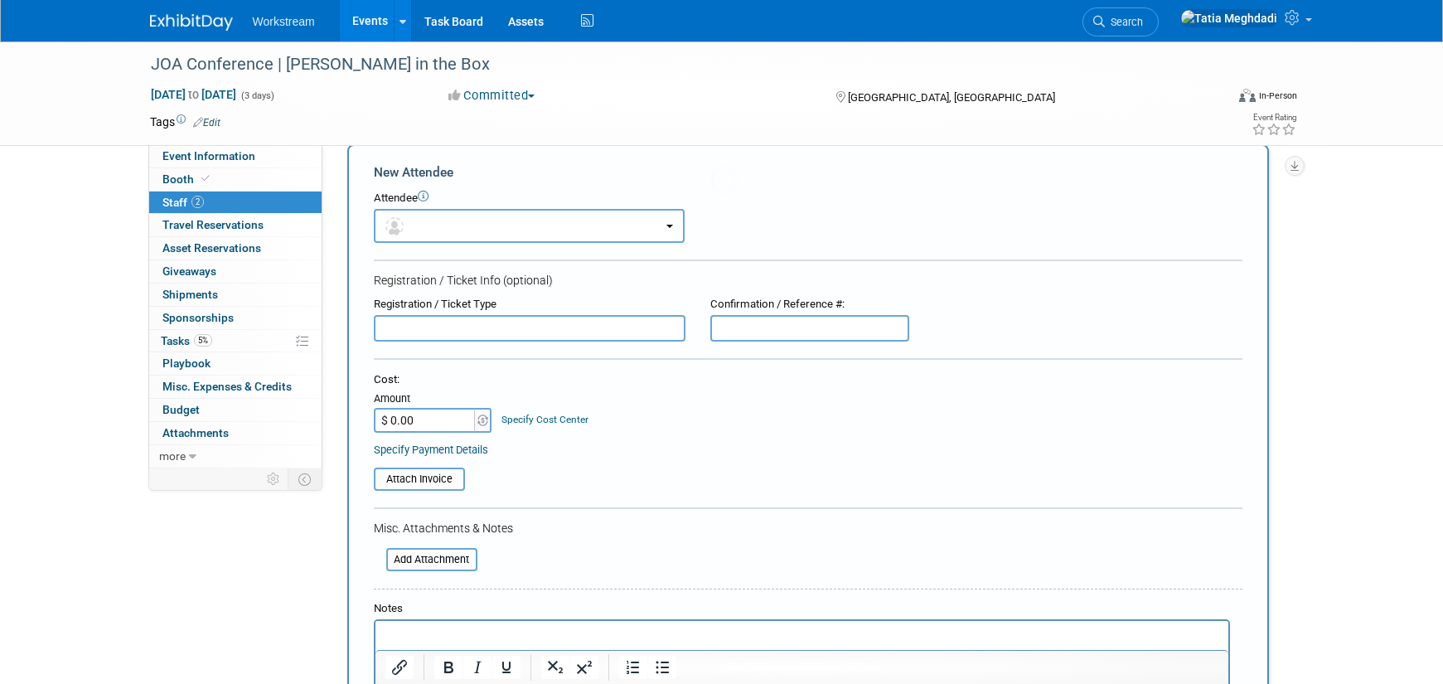
scroll to position [0, 0]
click at [414, 230] on button "button" at bounding box center [529, 226] width 311 height 34
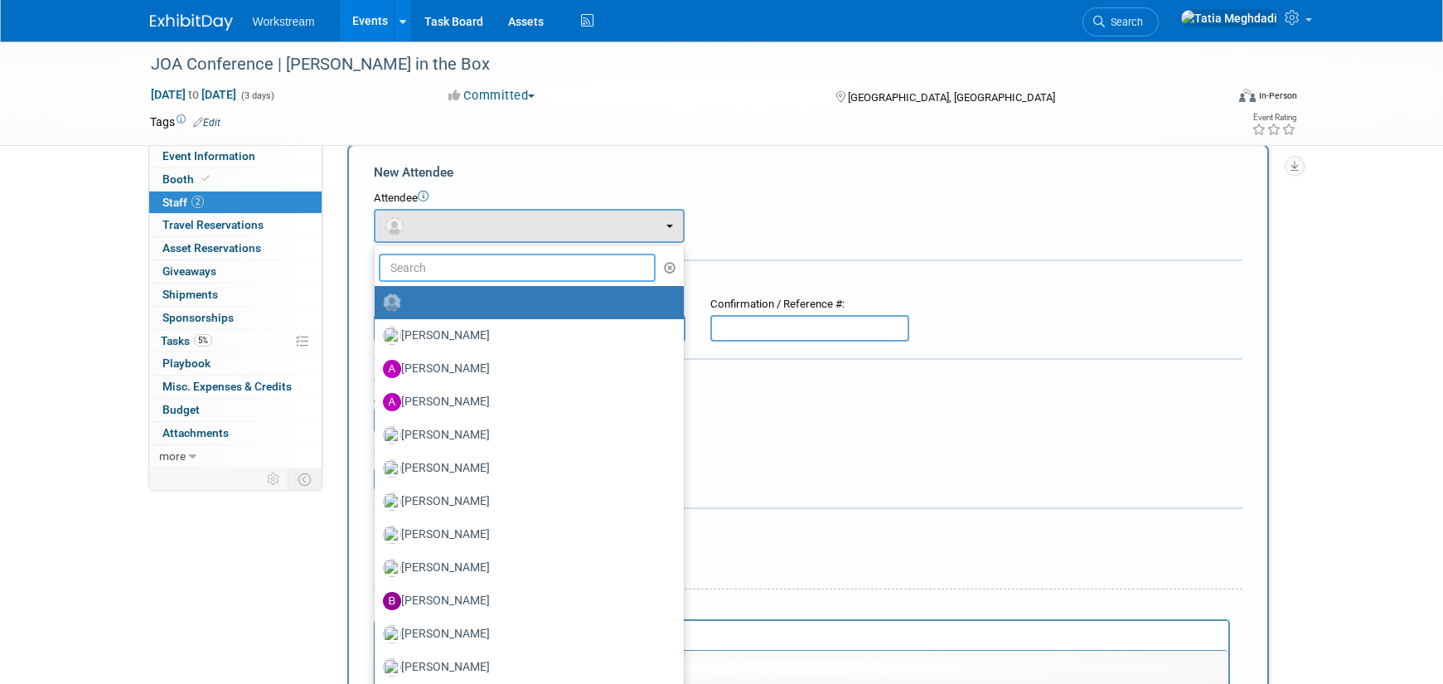
click at [417, 267] on input "text" at bounding box center [518, 268] width 278 height 28
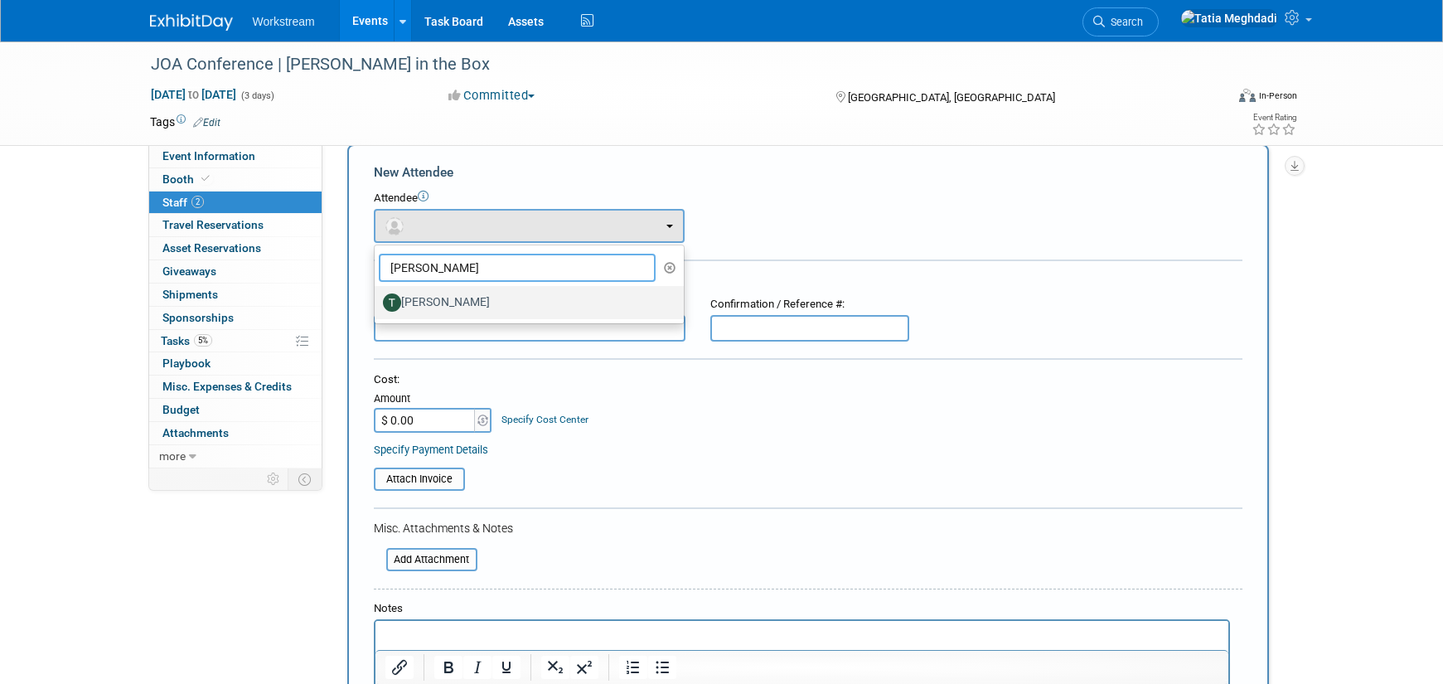
type input "tann"
click at [435, 300] on label "Tanner Michaelis" at bounding box center [525, 302] width 284 height 27
click at [377, 300] on input "Tanner Michaelis" at bounding box center [371, 300] width 11 height 11
select select "a98e1031-a6fe-42e3-b469-32ec2a21cc90"
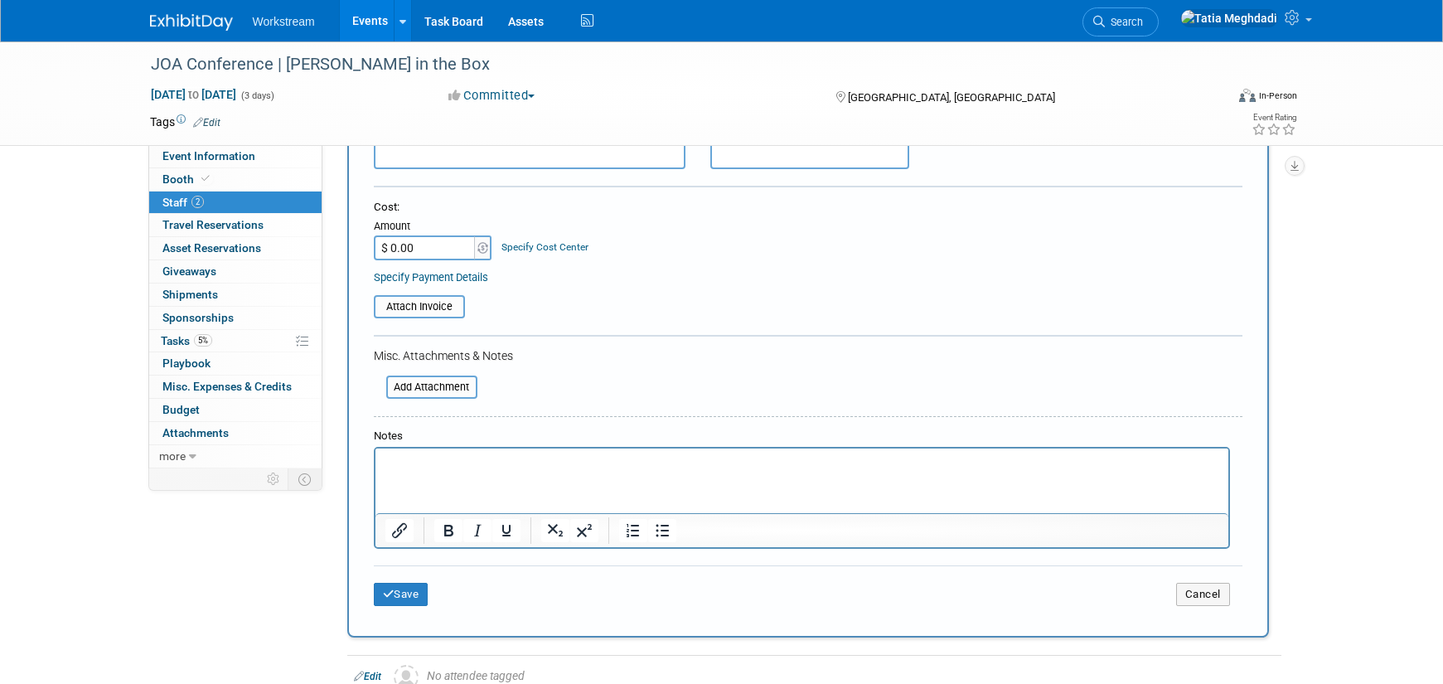
scroll to position [362, 0]
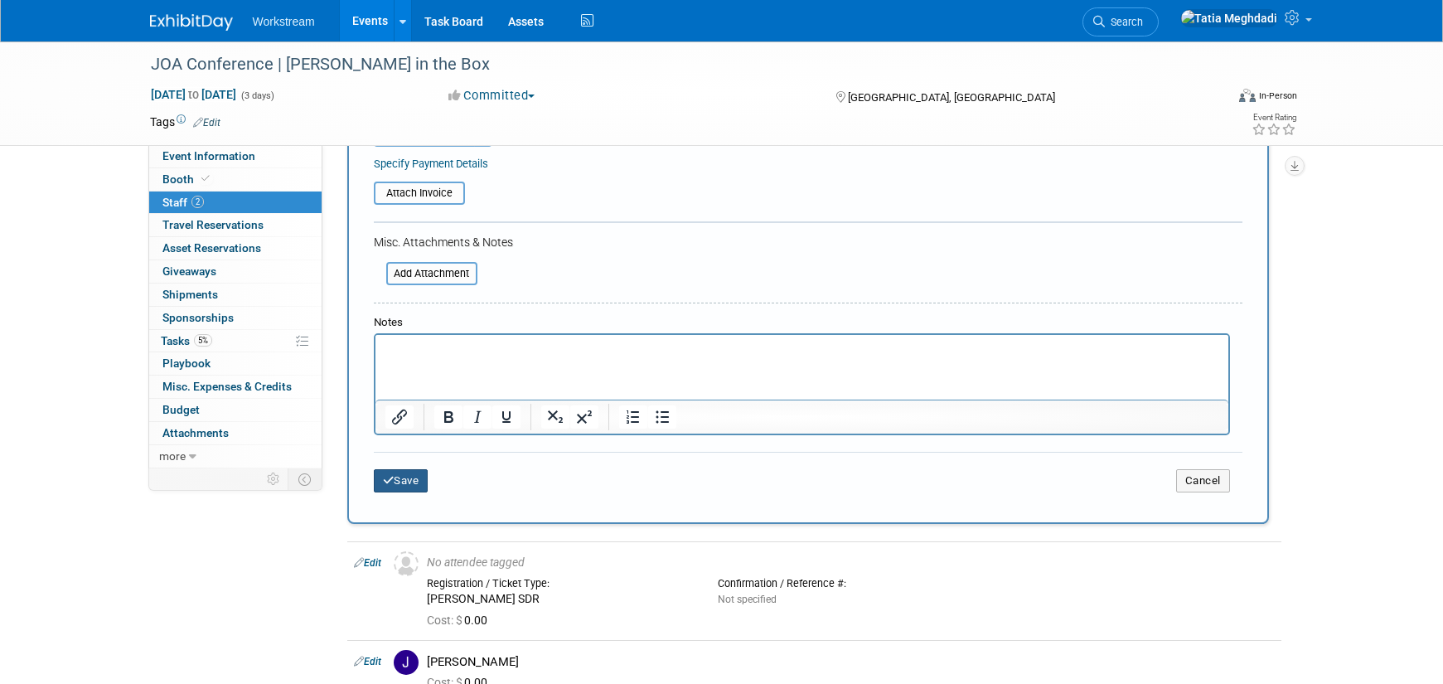
click at [401, 487] on button "Save" at bounding box center [401, 480] width 55 height 23
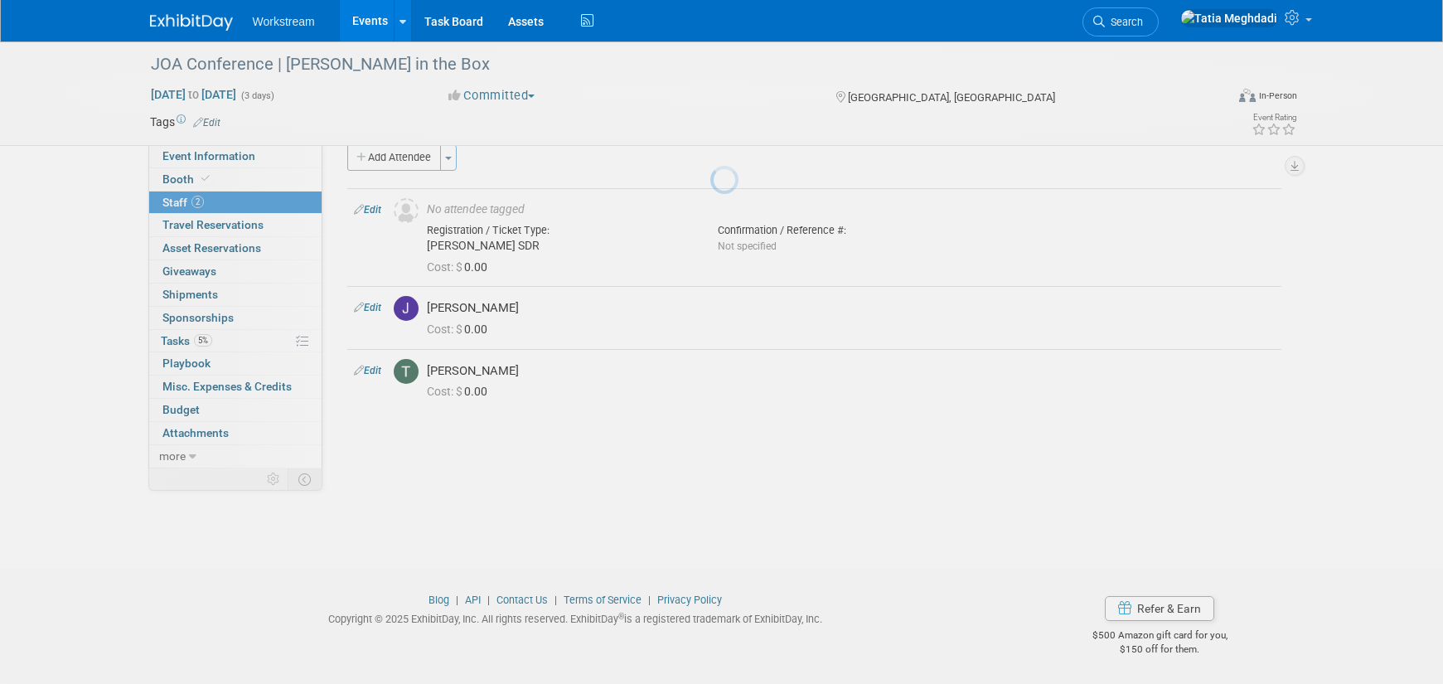
scroll to position [23, 0]
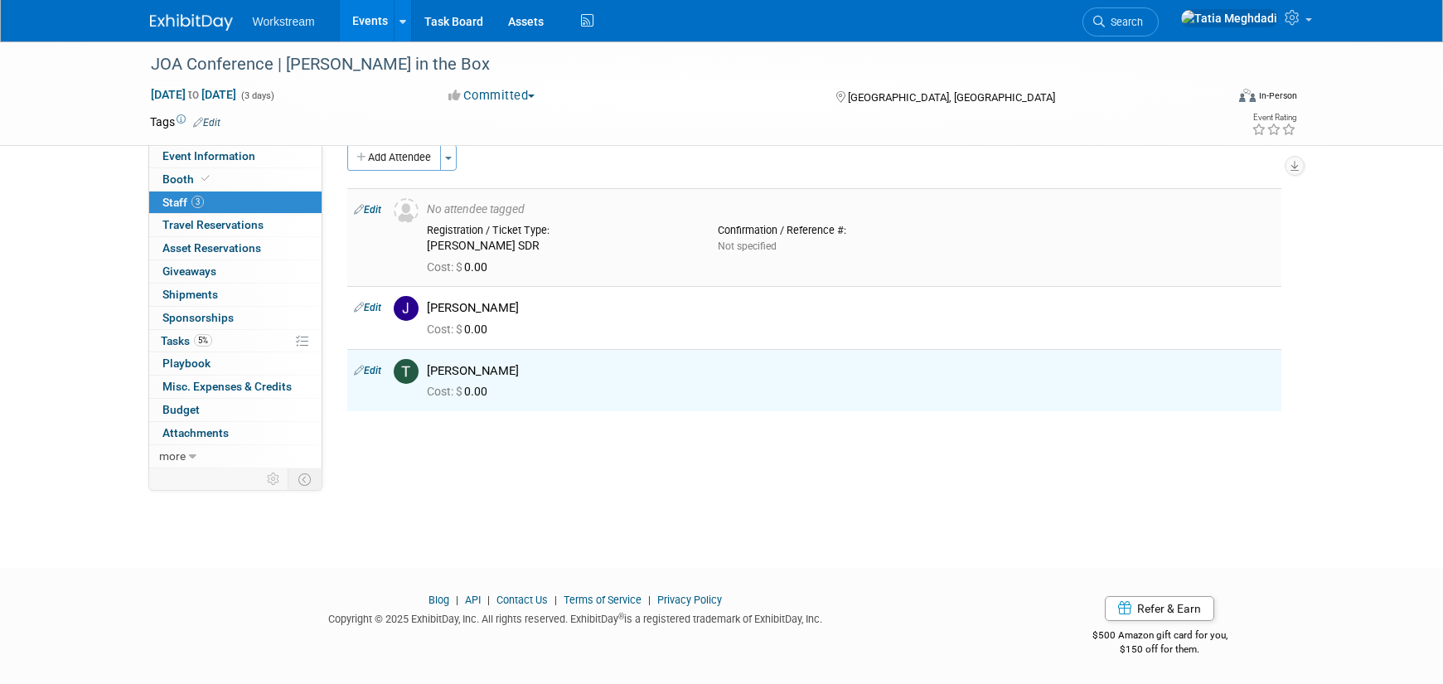
click at [374, 206] on link "Edit" at bounding box center [367, 210] width 27 height 12
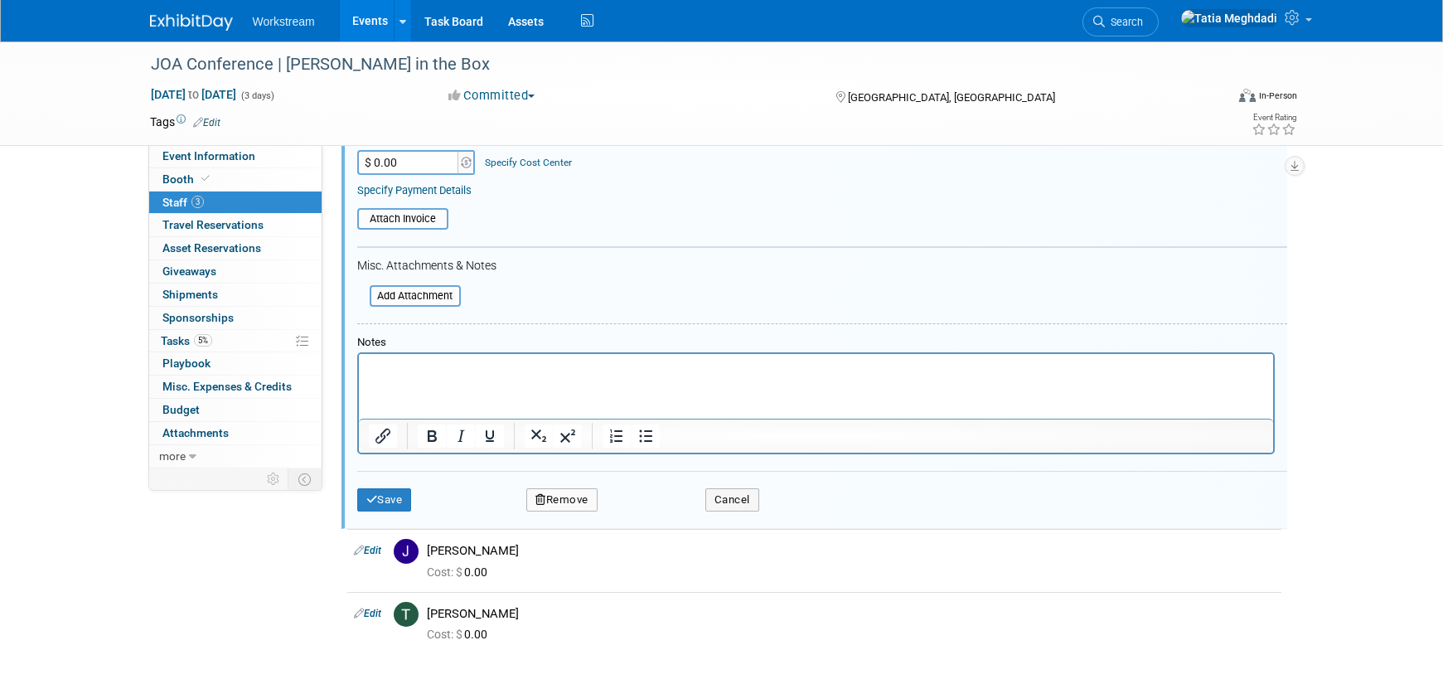
scroll to position [445, 0]
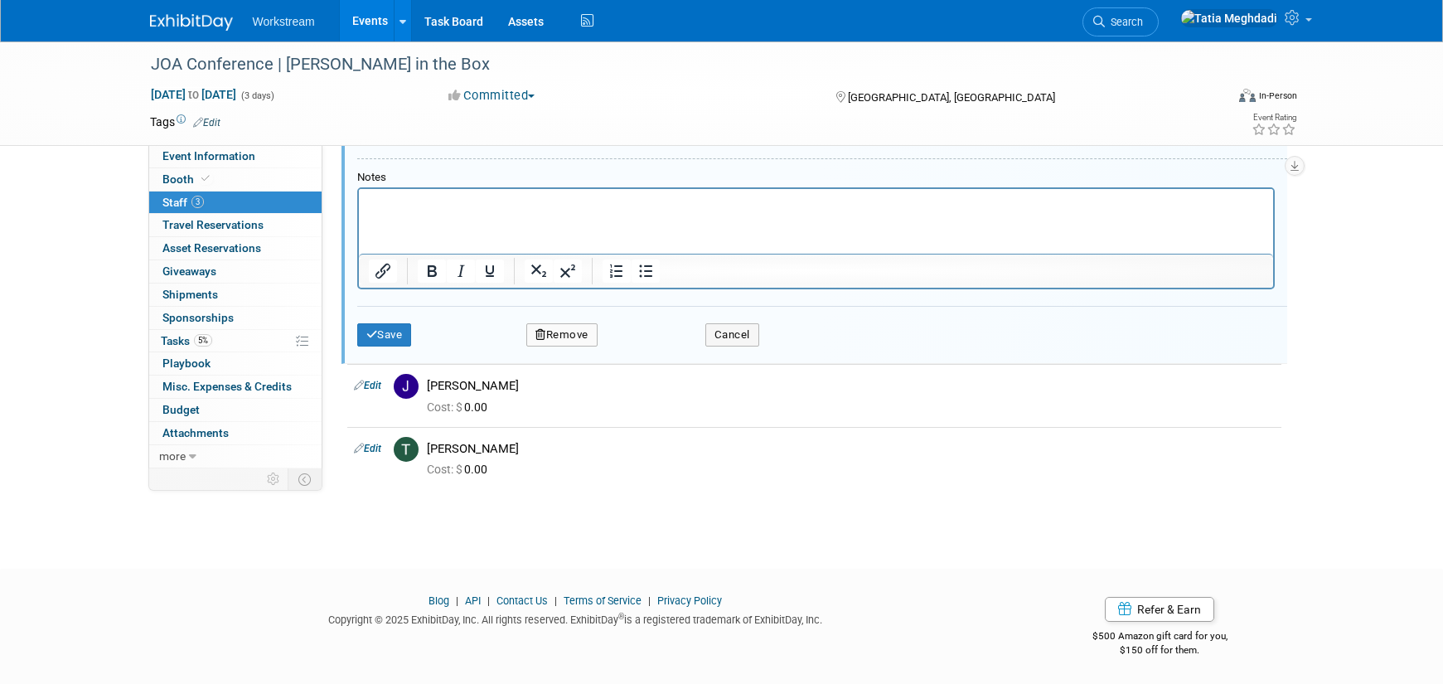
click at [571, 337] on button "Remove" at bounding box center [561, 334] width 71 height 23
click at [646, 351] on link "Yes" at bounding box center [652, 348] width 48 height 27
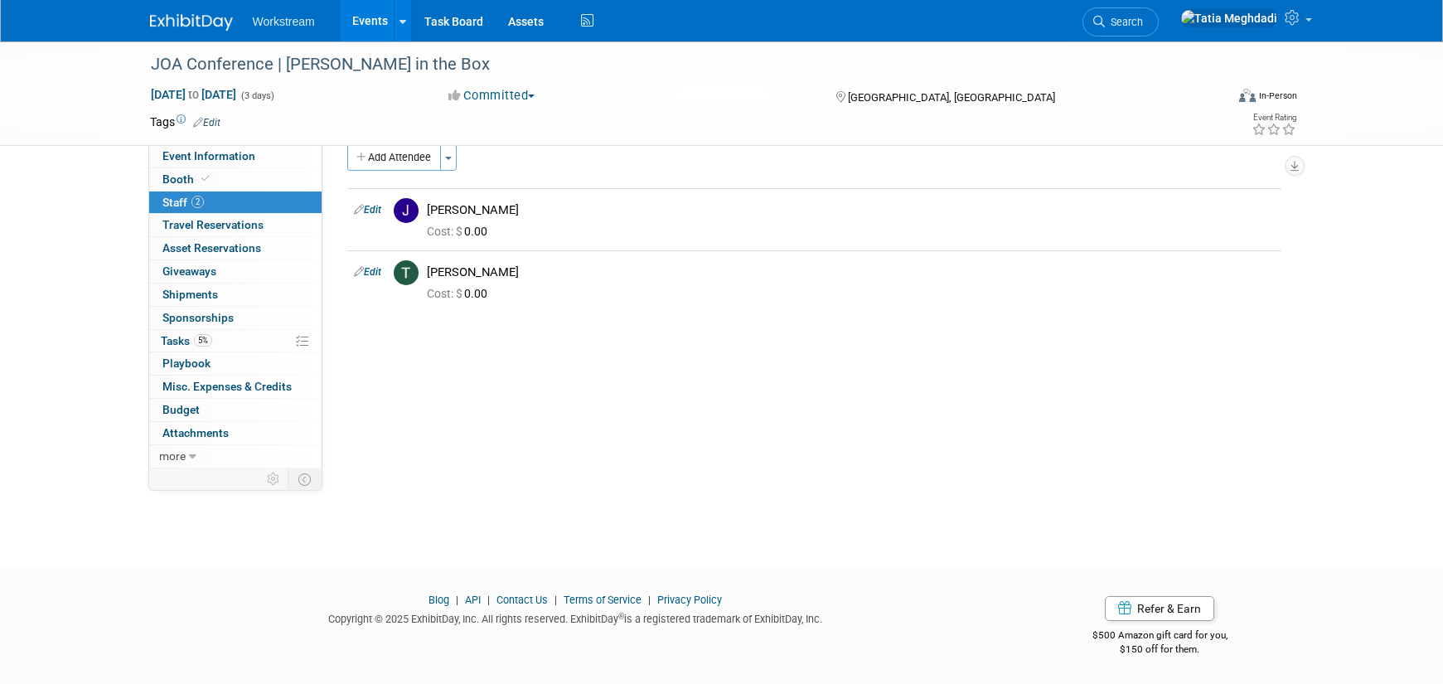
scroll to position [0, 0]
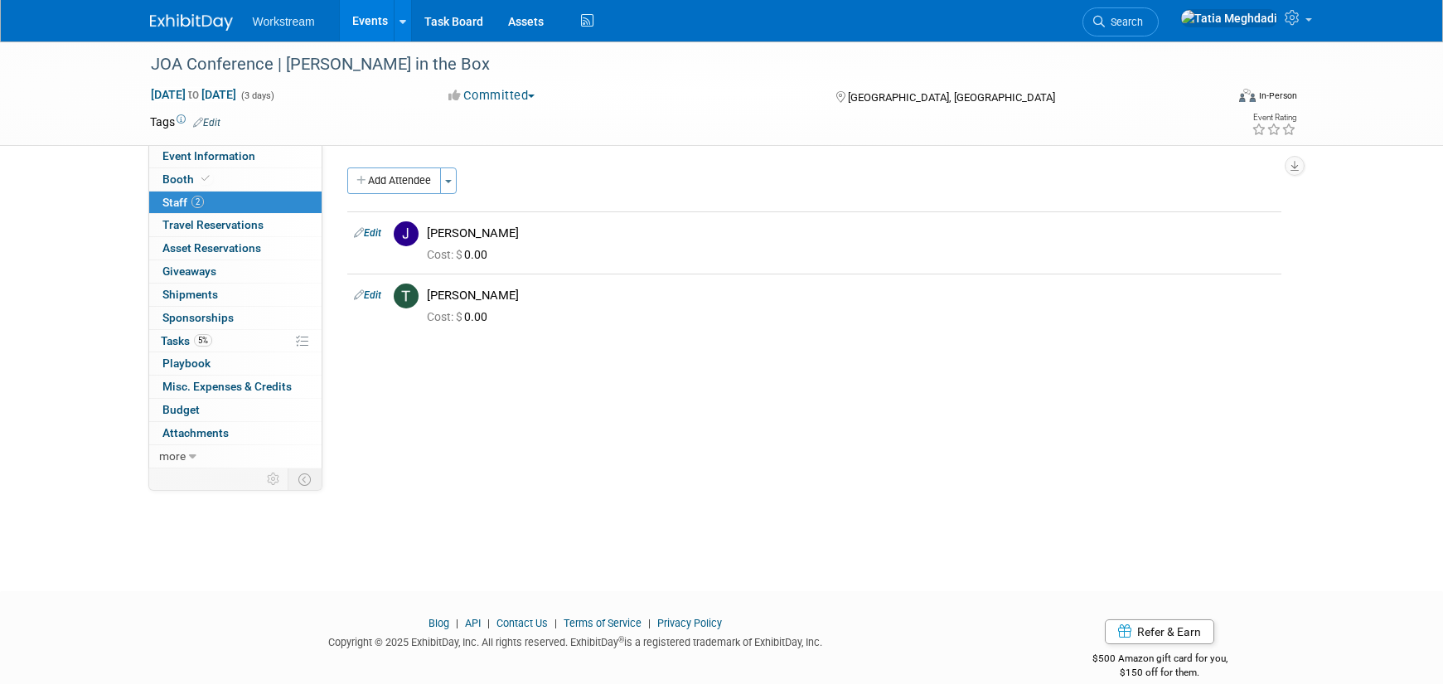
click at [356, 25] on link "Events" at bounding box center [370, 20] width 61 height 41
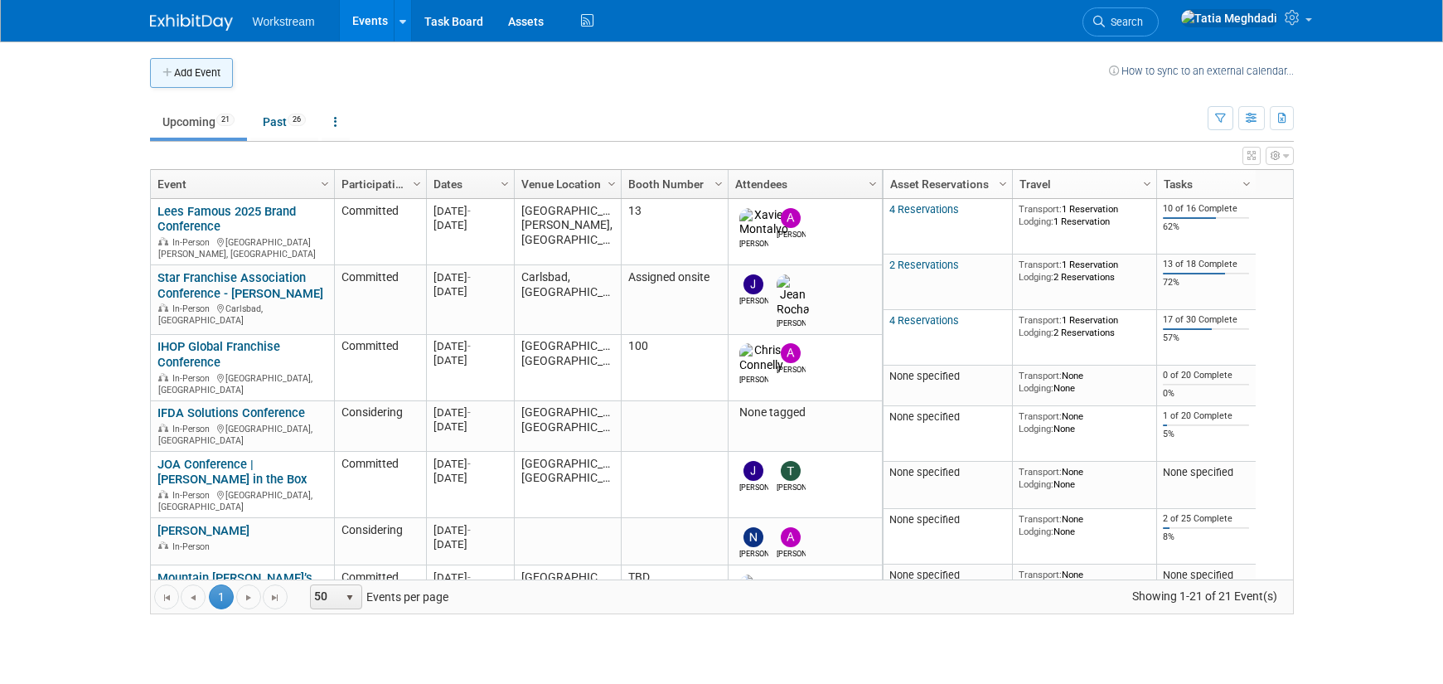
click at [182, 65] on button "Add Event" at bounding box center [191, 73] width 83 height 30
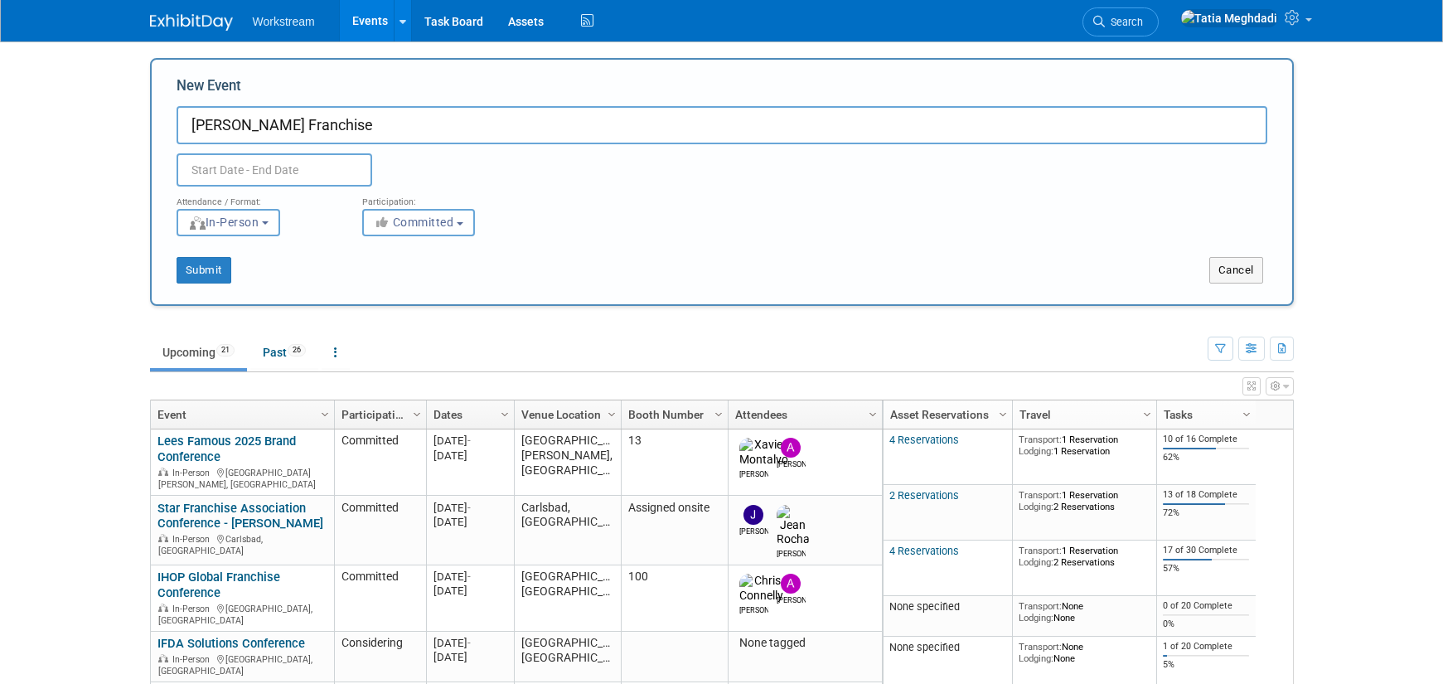
click at [308, 122] on input "[PERSON_NAME] Franchise" at bounding box center [722, 125] width 1091 height 38
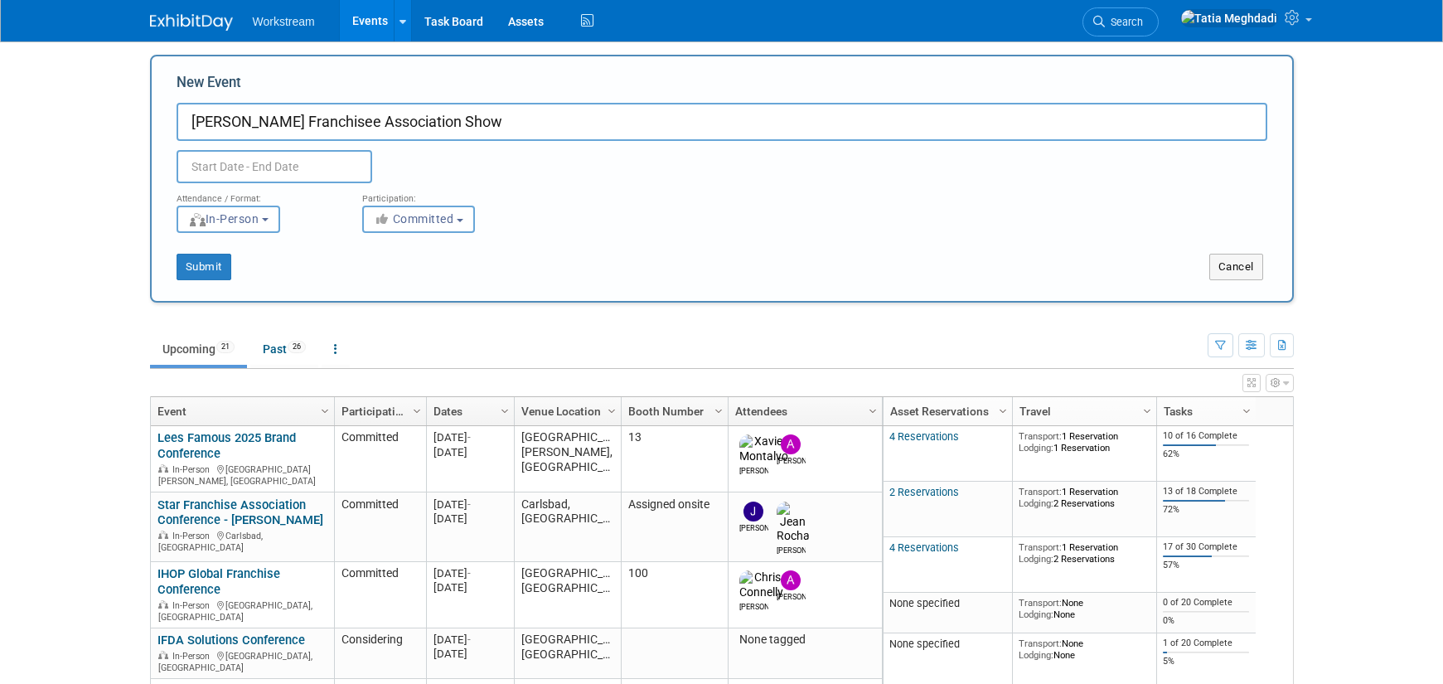
type input "[PERSON_NAME] Franchisee Association Show"
click at [229, 159] on input "text" at bounding box center [275, 166] width 196 height 33
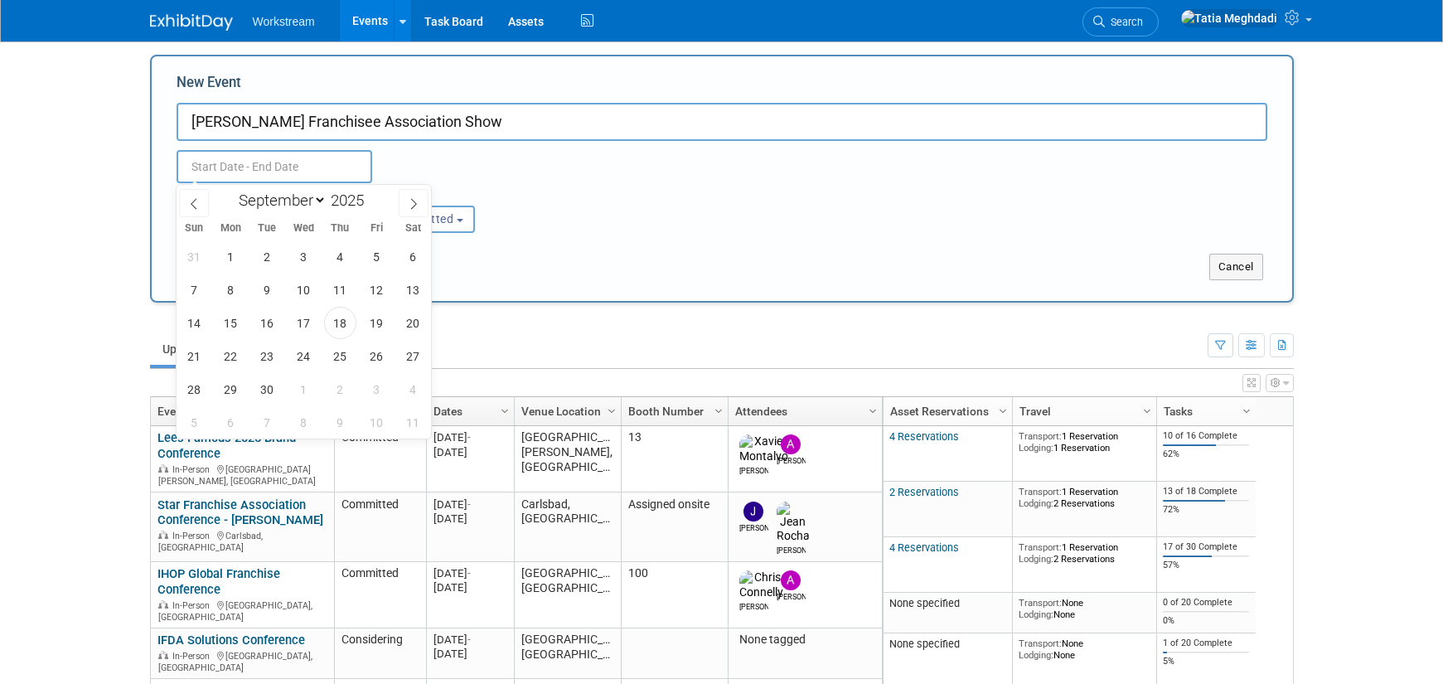
scroll to position [0, 0]
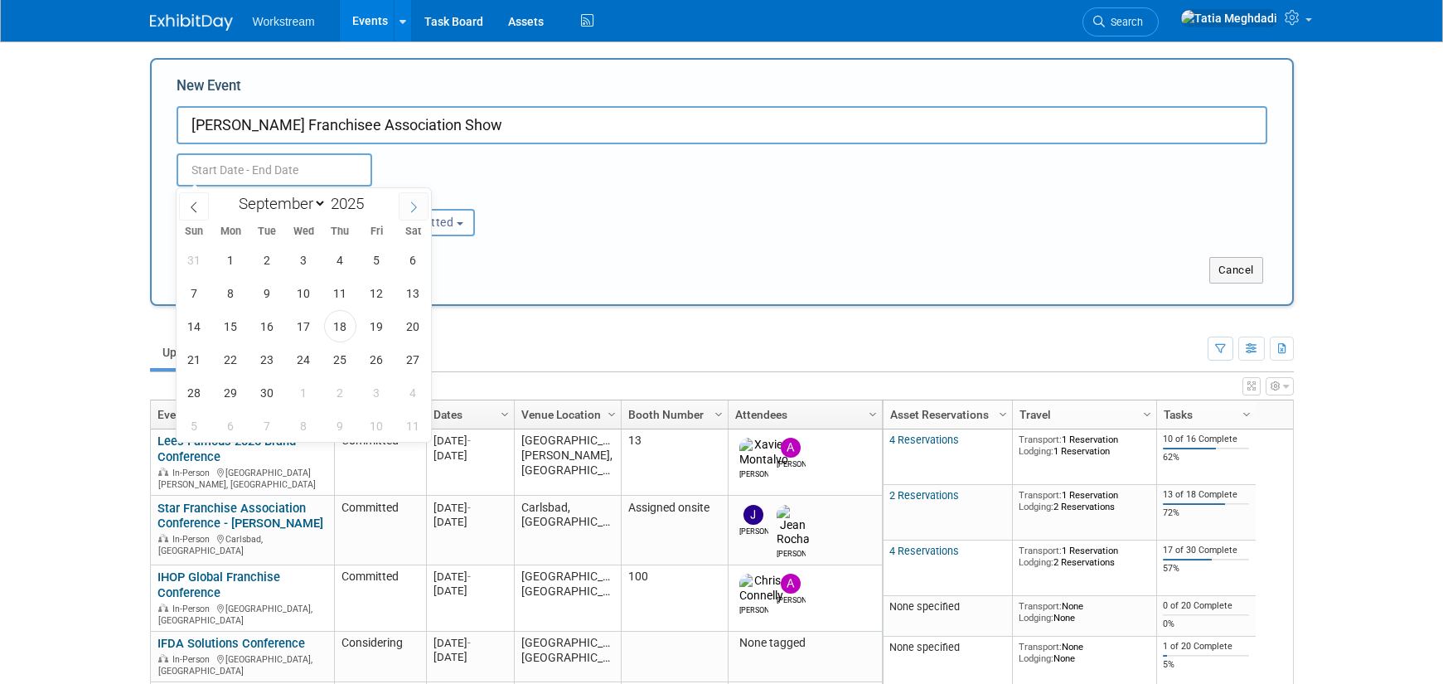
click at [414, 202] on icon at bounding box center [414, 207] width 12 height 12
click at [414, 202] on icon at bounding box center [414, 206] width 12 height 12
select select "10"
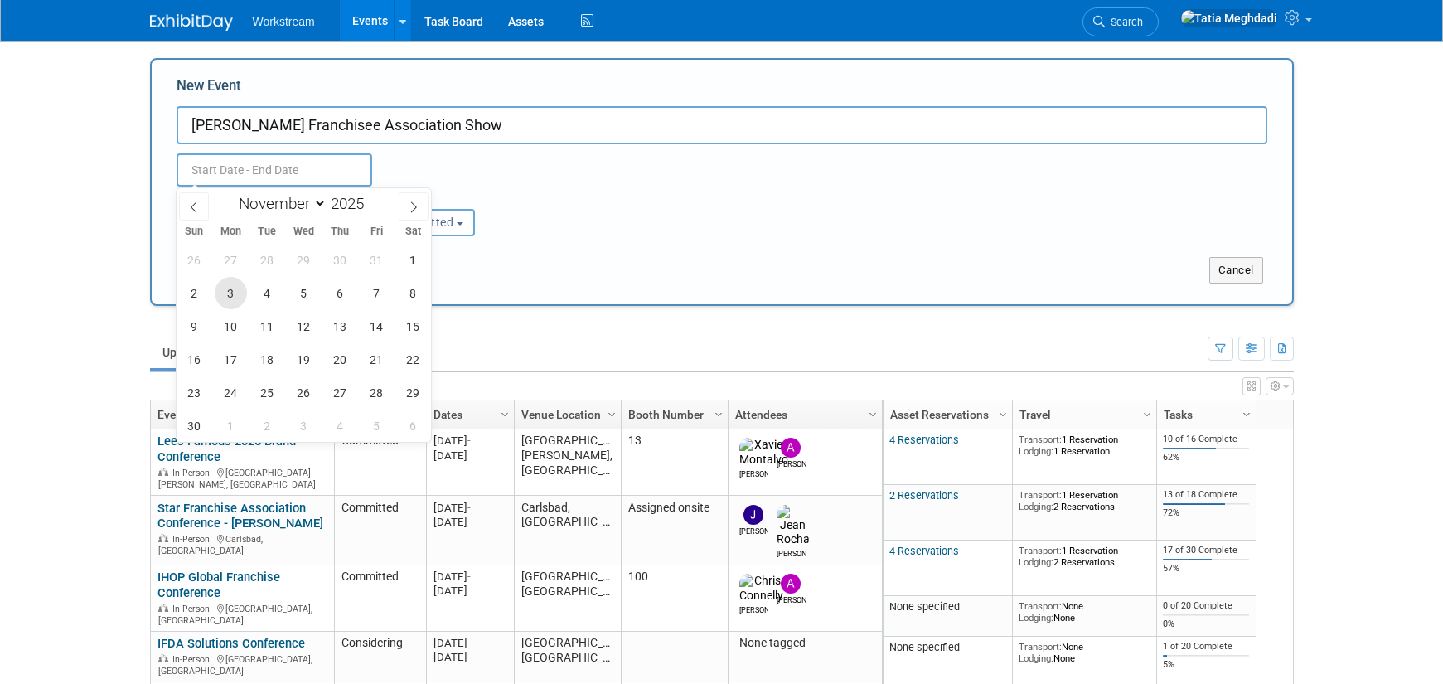
click at [218, 286] on span "3" at bounding box center [231, 293] width 32 height 32
click at [309, 292] on span "5" at bounding box center [304, 293] width 32 height 32
type input "[DATE] to [DATE]"
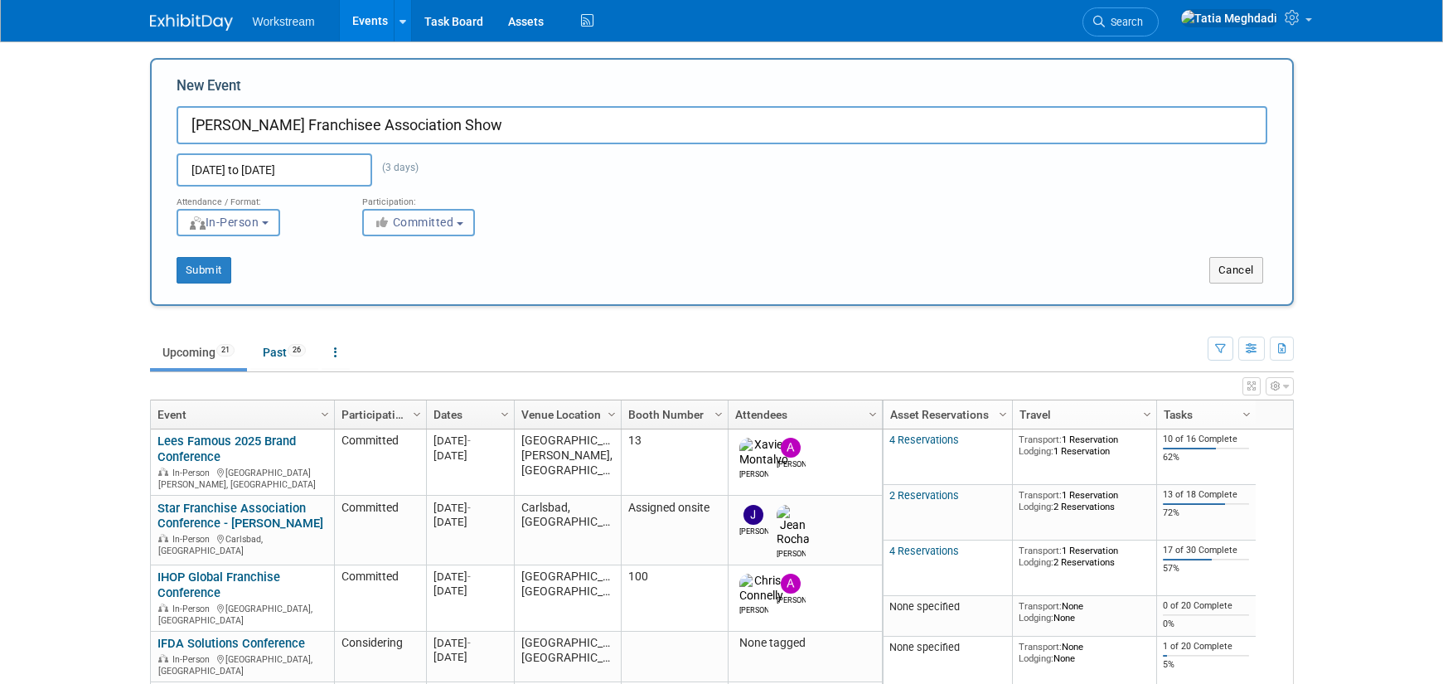
click at [426, 225] on span "Committed" at bounding box center [414, 222] width 80 height 13
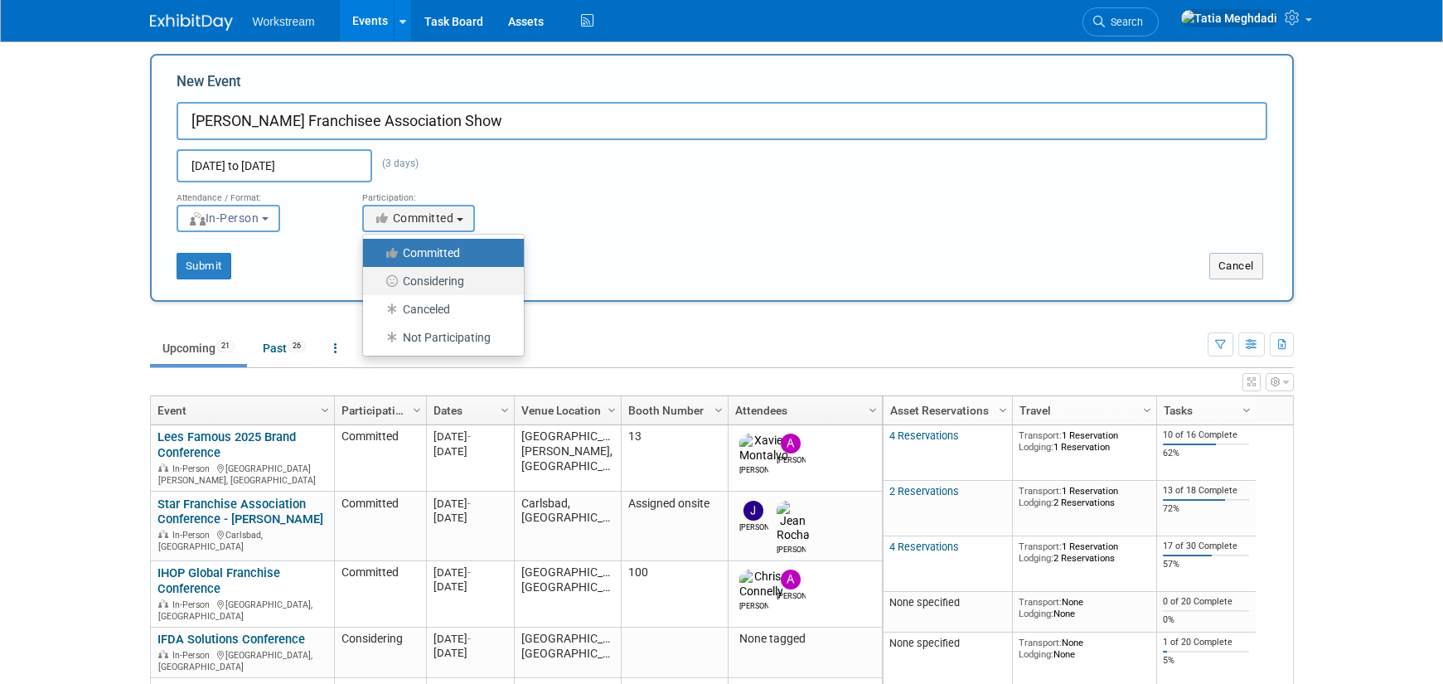
click at [425, 281] on label "Considering" at bounding box center [439, 281] width 136 height 22
click at [378, 281] on input "Considering" at bounding box center [372, 281] width 11 height 11
select select "2"
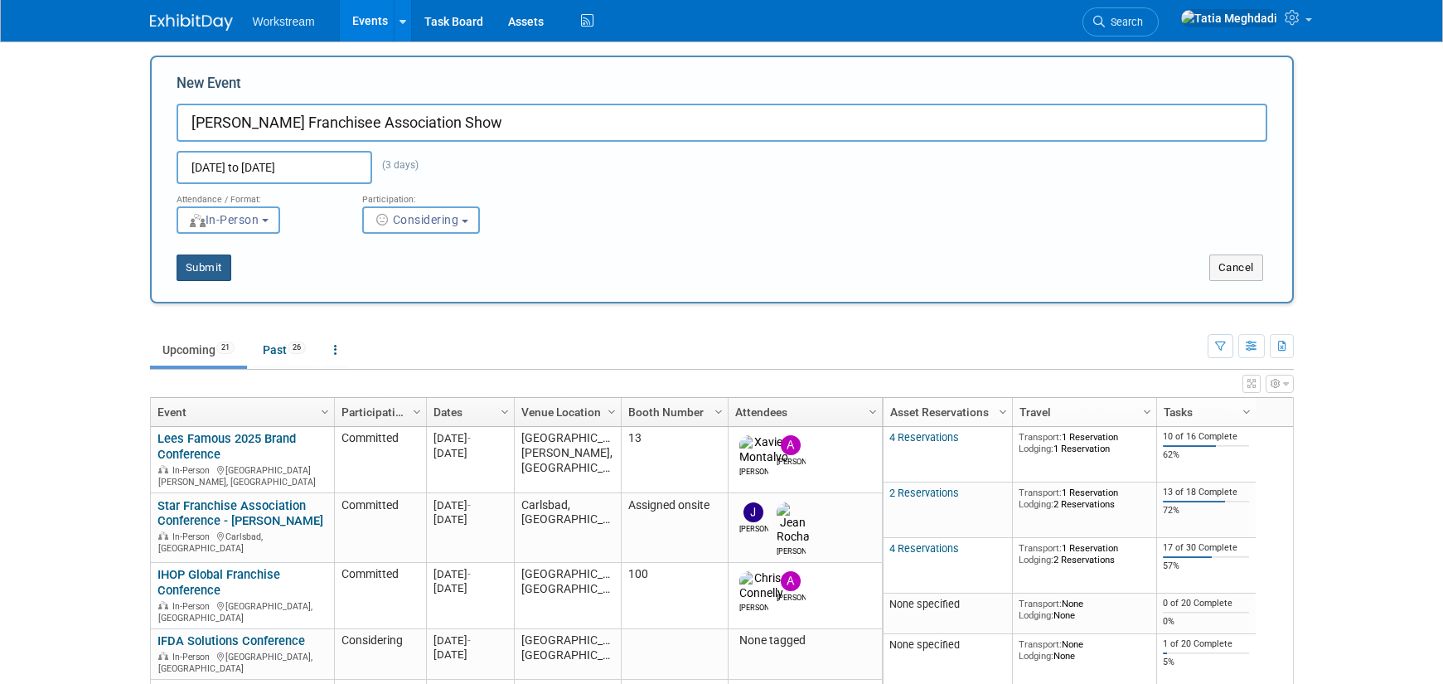
click at [199, 269] on button "Submit" at bounding box center [204, 267] width 55 height 27
type input "[PERSON_NAME] Franchisee Association Show"
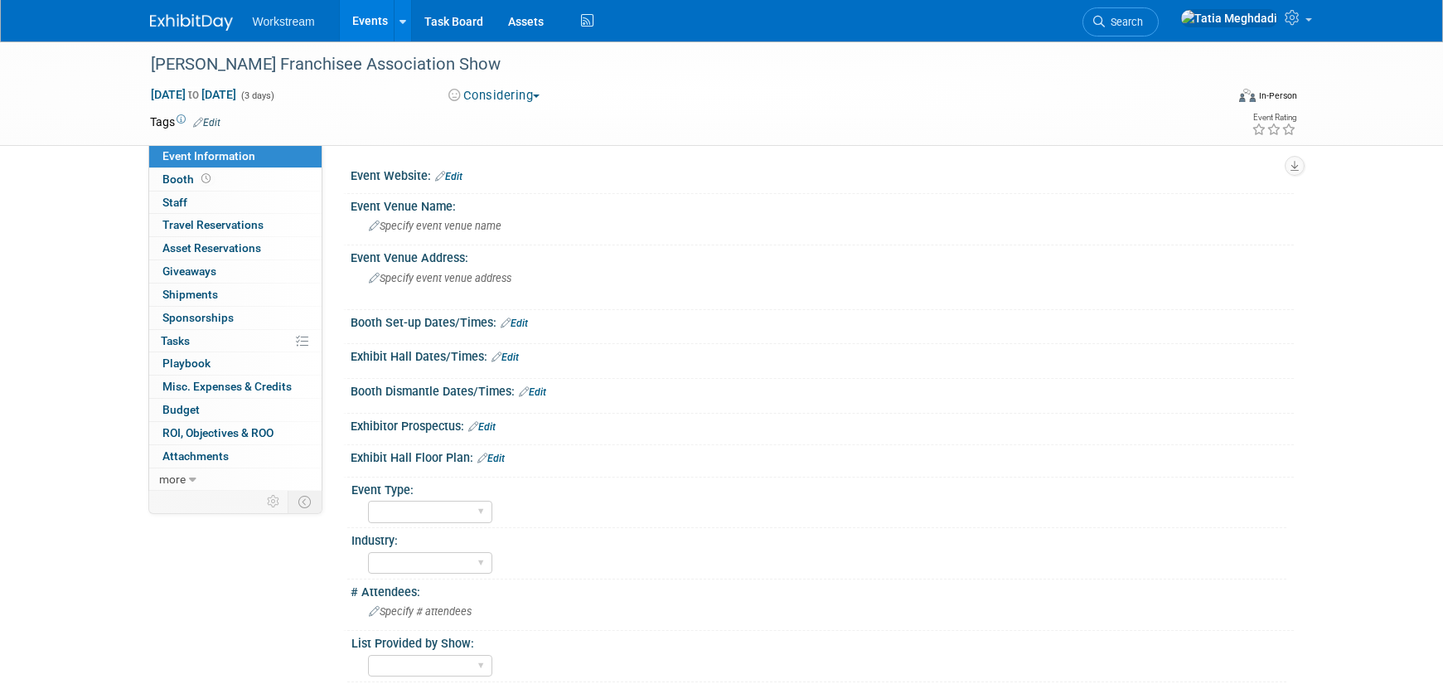
click at [374, 18] on link "Events" at bounding box center [370, 20] width 61 height 41
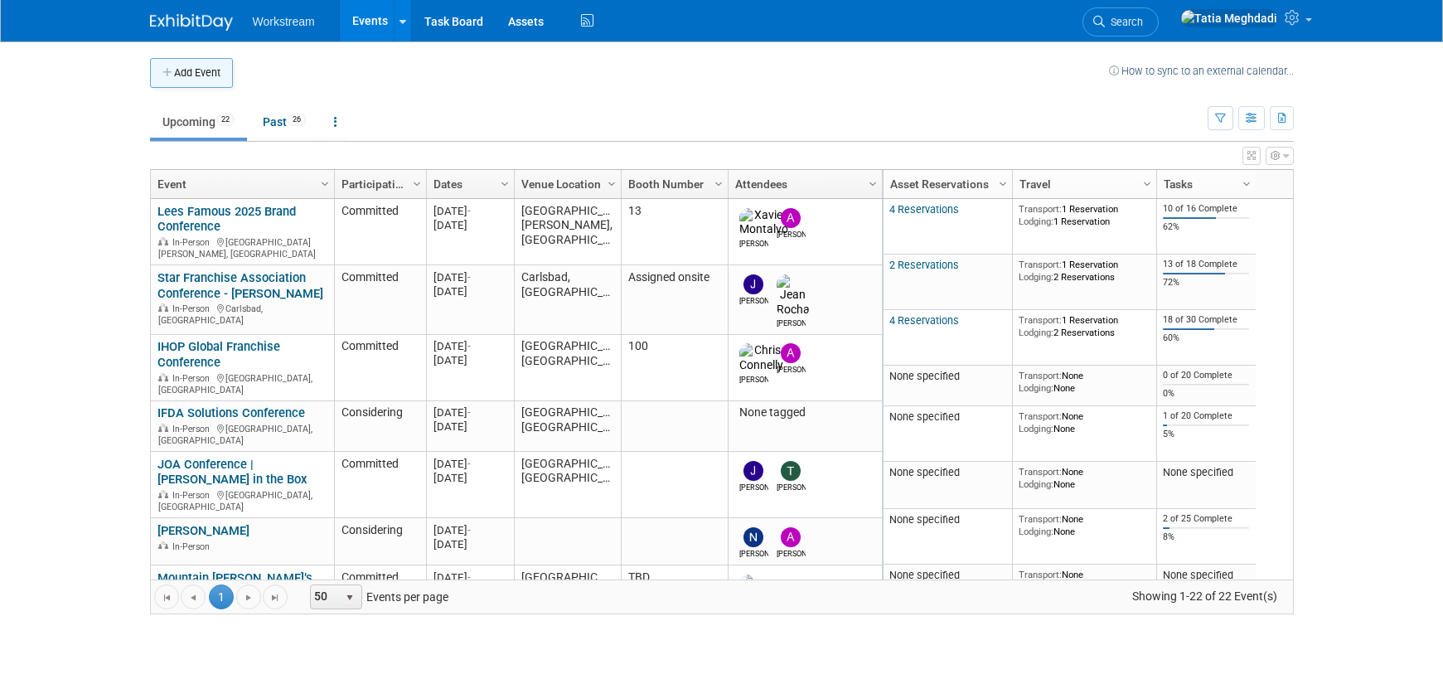
click at [200, 73] on button "Add Event" at bounding box center [191, 73] width 83 height 30
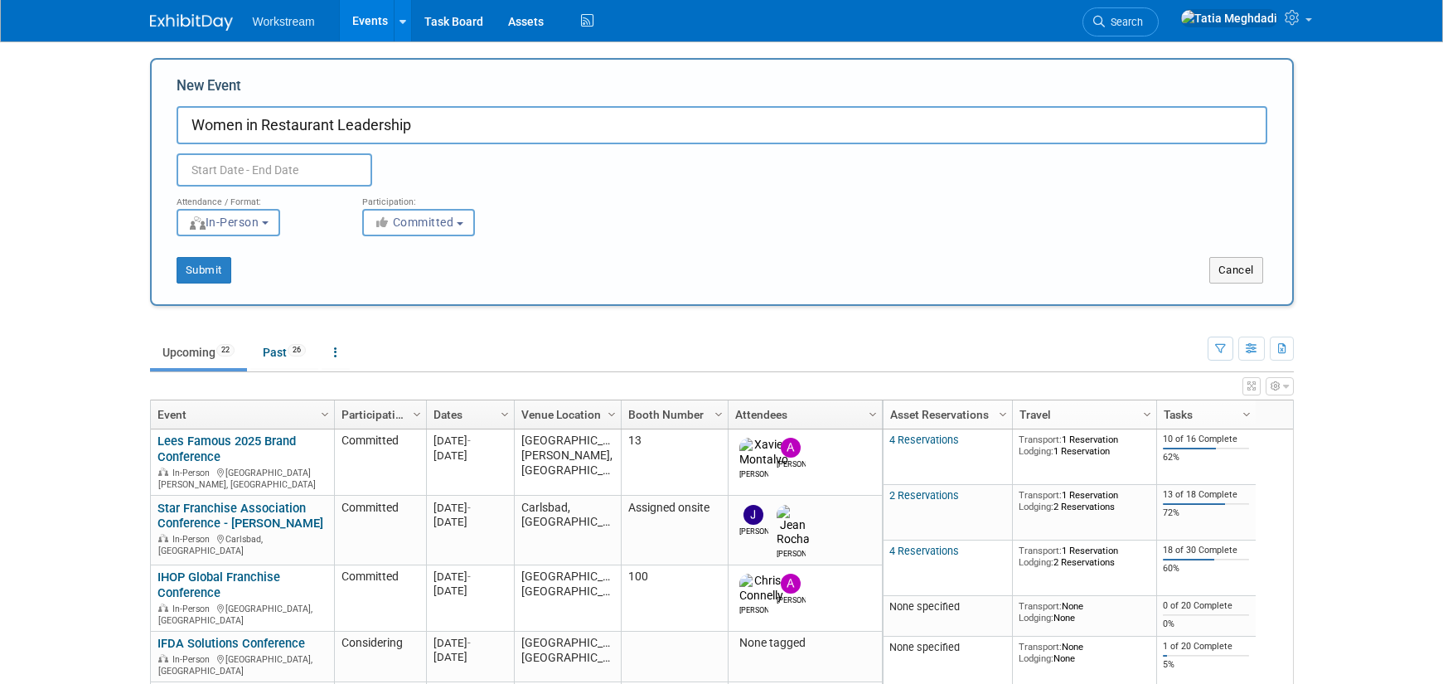
type input "Women in Restaurant Leadership"
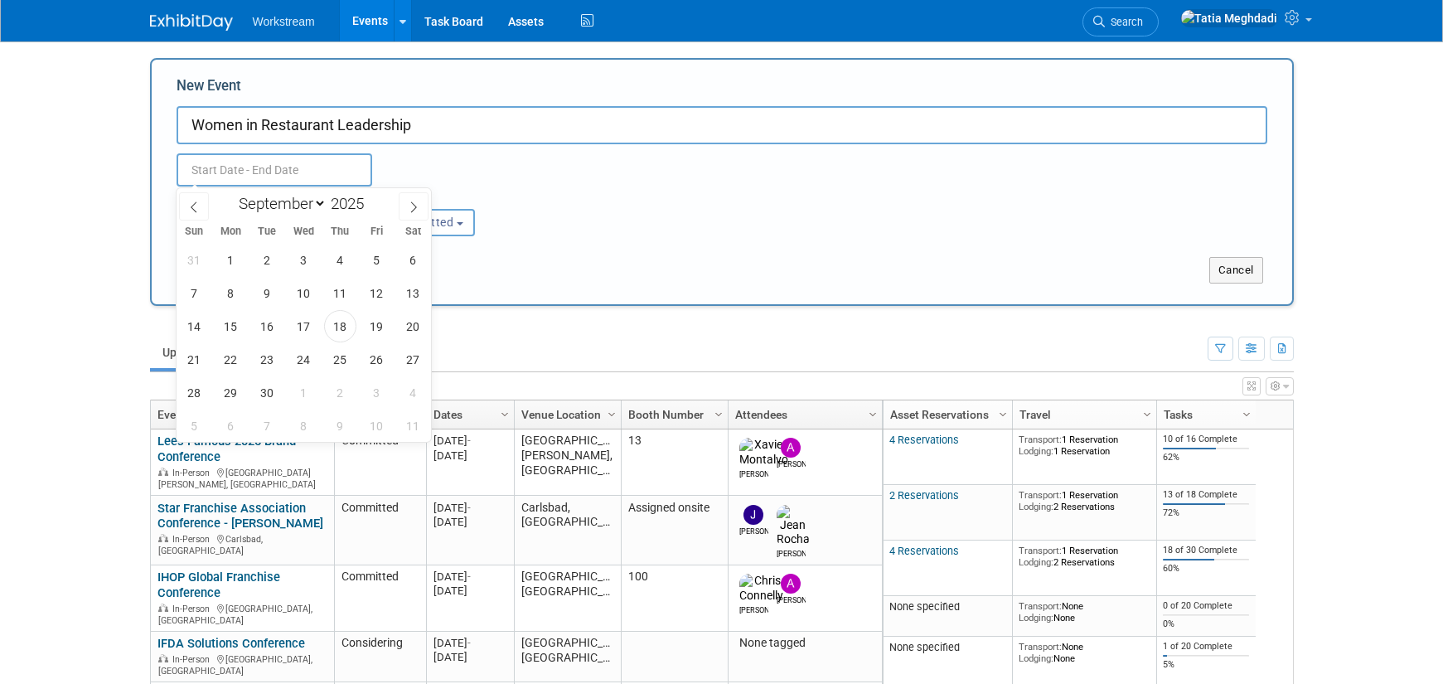
click at [234, 167] on input "text" at bounding box center [275, 169] width 196 height 33
click at [421, 206] on span at bounding box center [414, 206] width 30 height 28
select select "11"
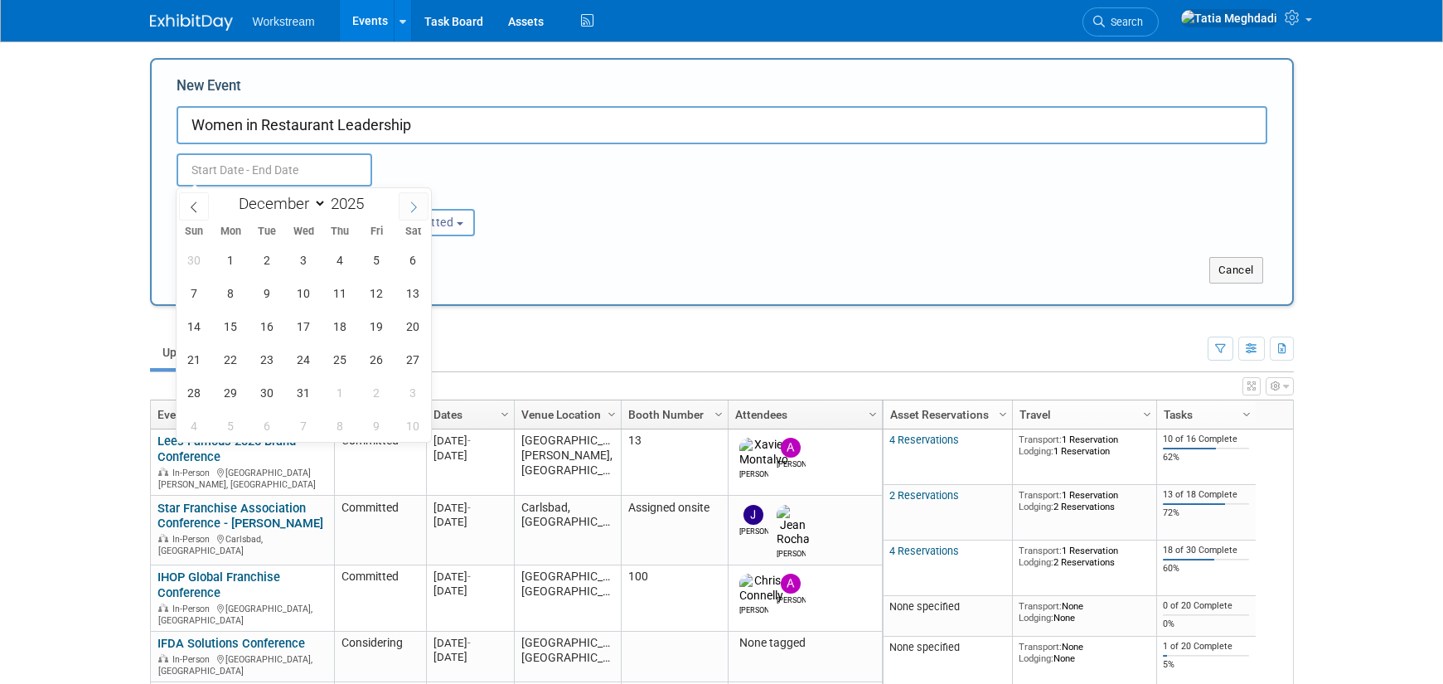
click at [421, 206] on span at bounding box center [414, 206] width 30 height 28
type input "2026"
click at [421, 206] on span at bounding box center [414, 206] width 30 height 28
select select "1"
click at [305, 361] on span "25" at bounding box center [304, 359] width 32 height 32
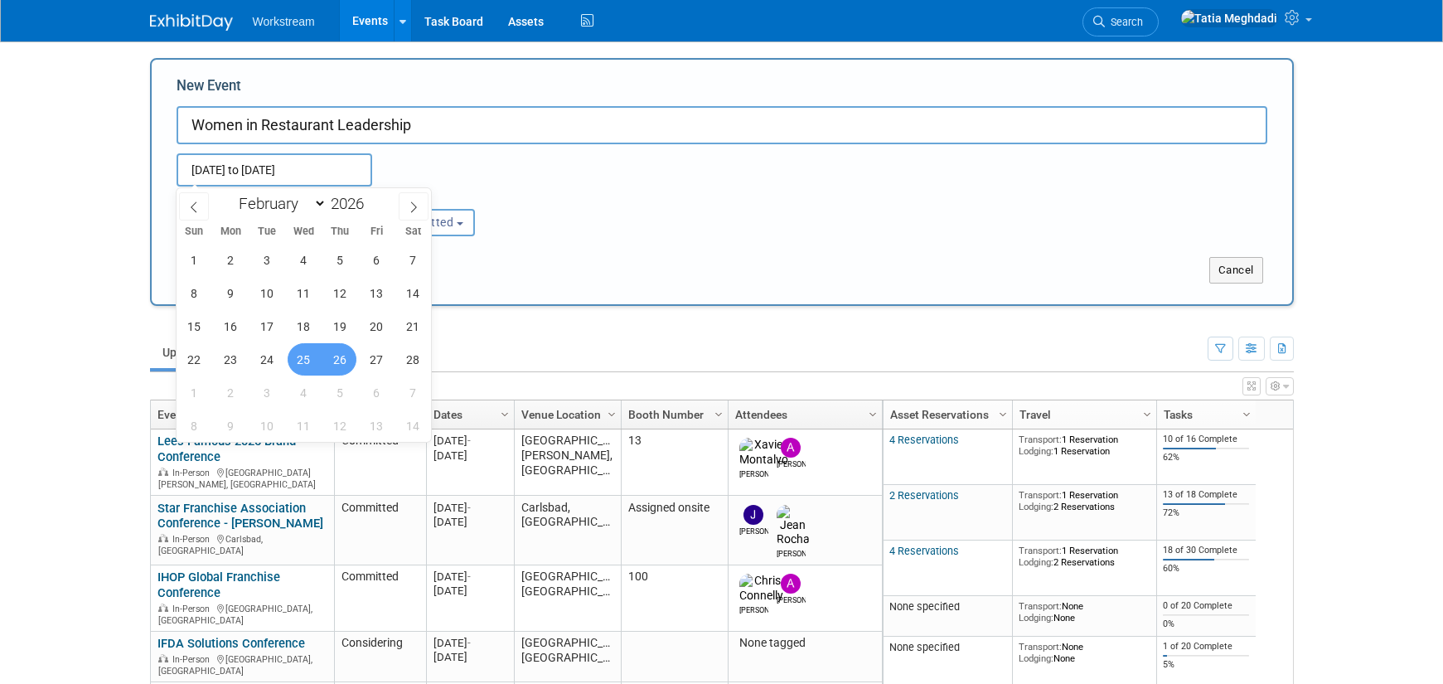
click at [345, 358] on span "26" at bounding box center [340, 359] width 32 height 32
type input "Feb 25, 2026 to Feb 26, 2026"
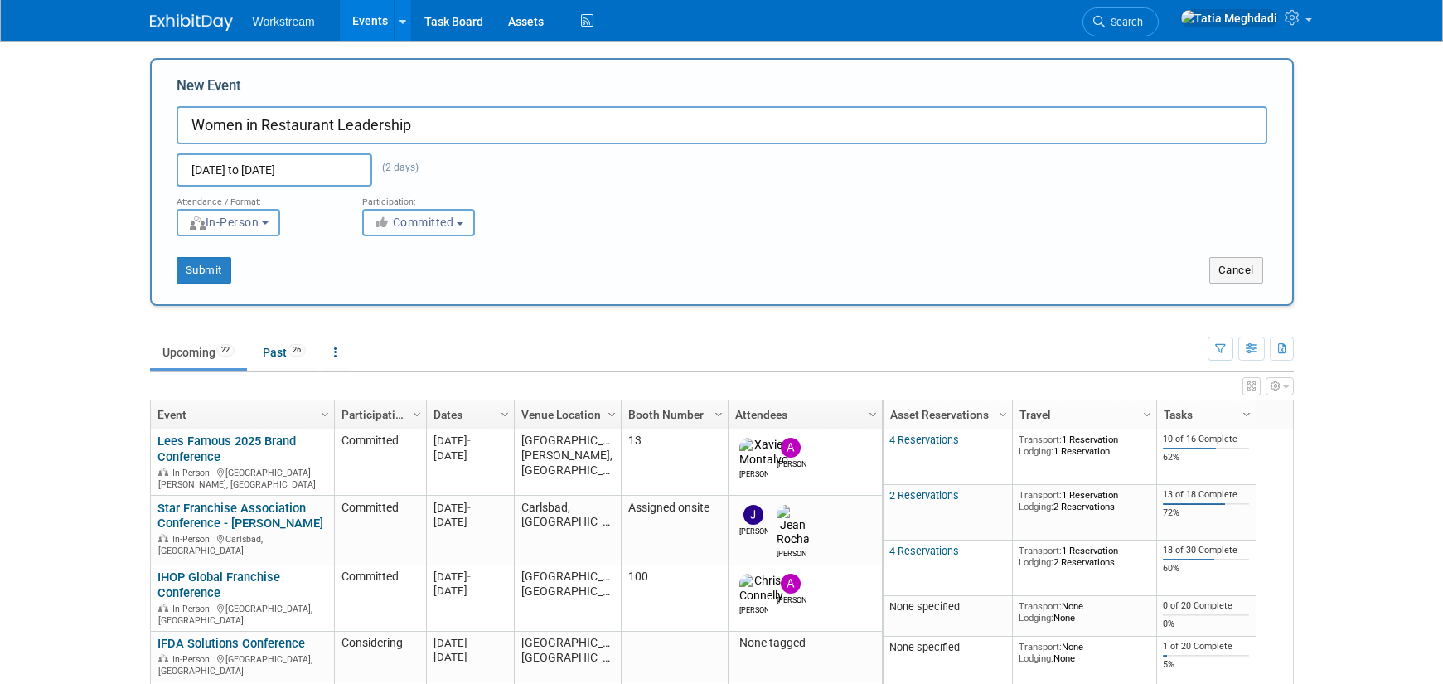
click at [423, 217] on span "Committed" at bounding box center [414, 222] width 80 height 13
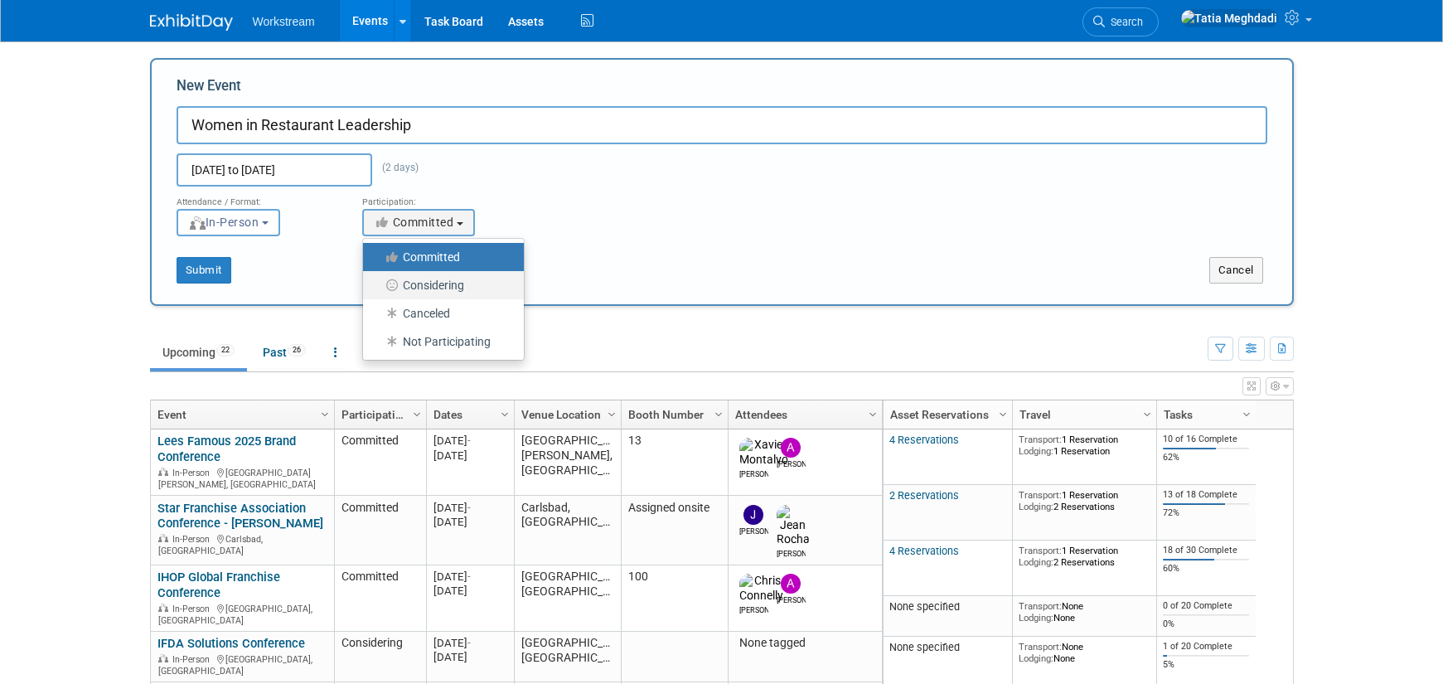
click at [428, 282] on label "Considering" at bounding box center [439, 285] width 136 height 22
click at [378, 282] on input "Considering" at bounding box center [372, 285] width 11 height 11
select select "2"
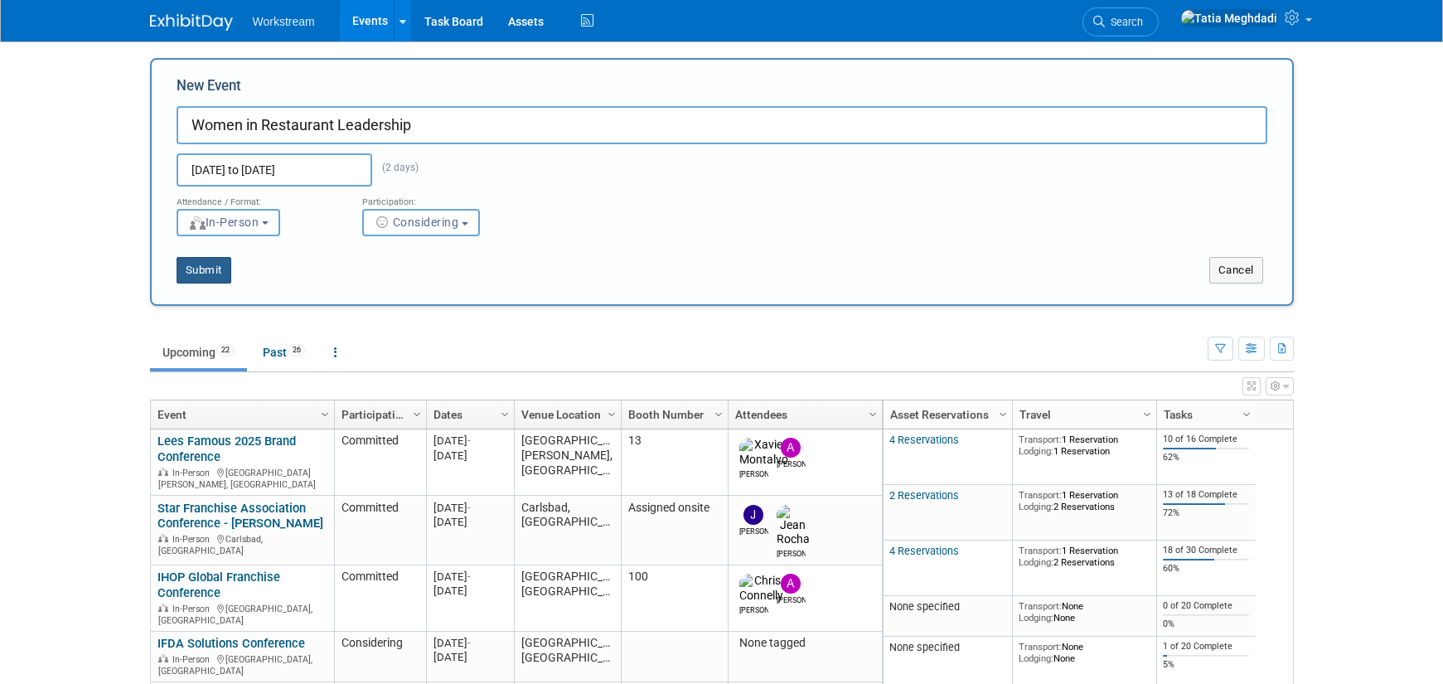
click at [220, 272] on button "Submit" at bounding box center [204, 270] width 55 height 27
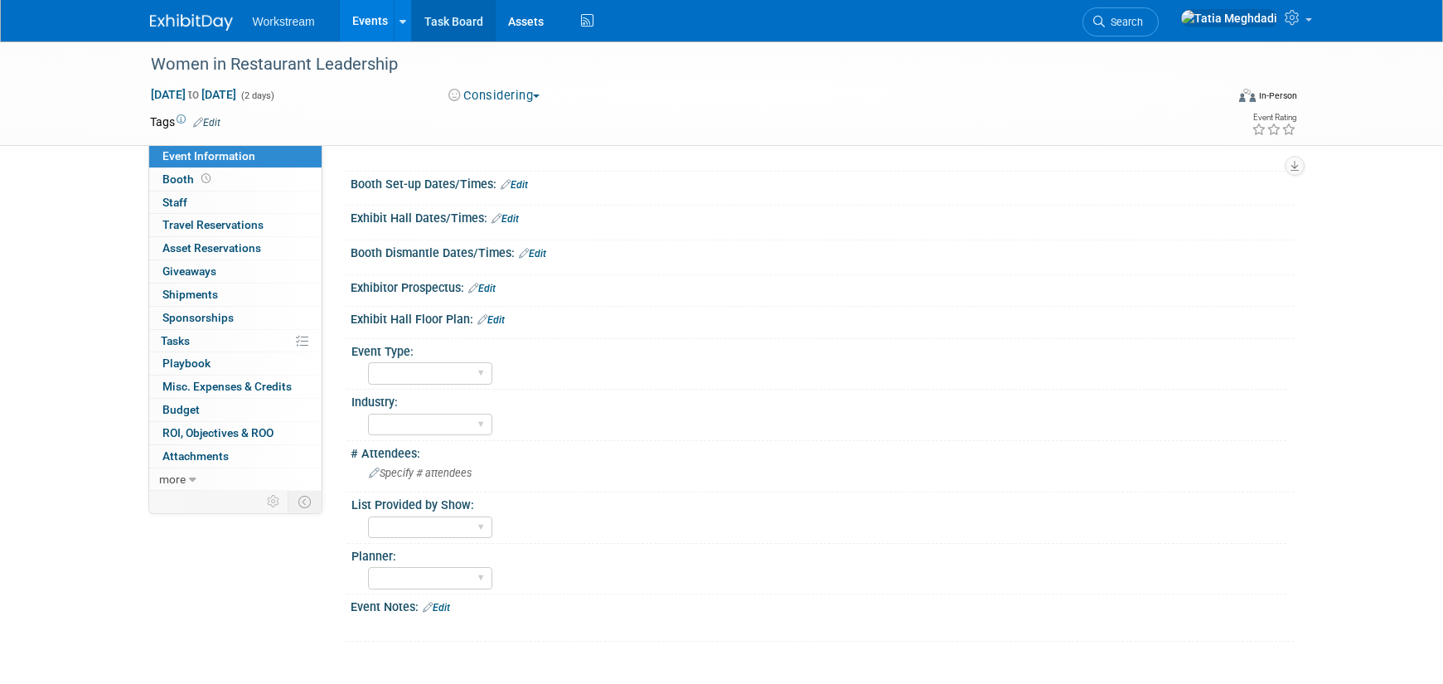
scroll to position [113, 0]
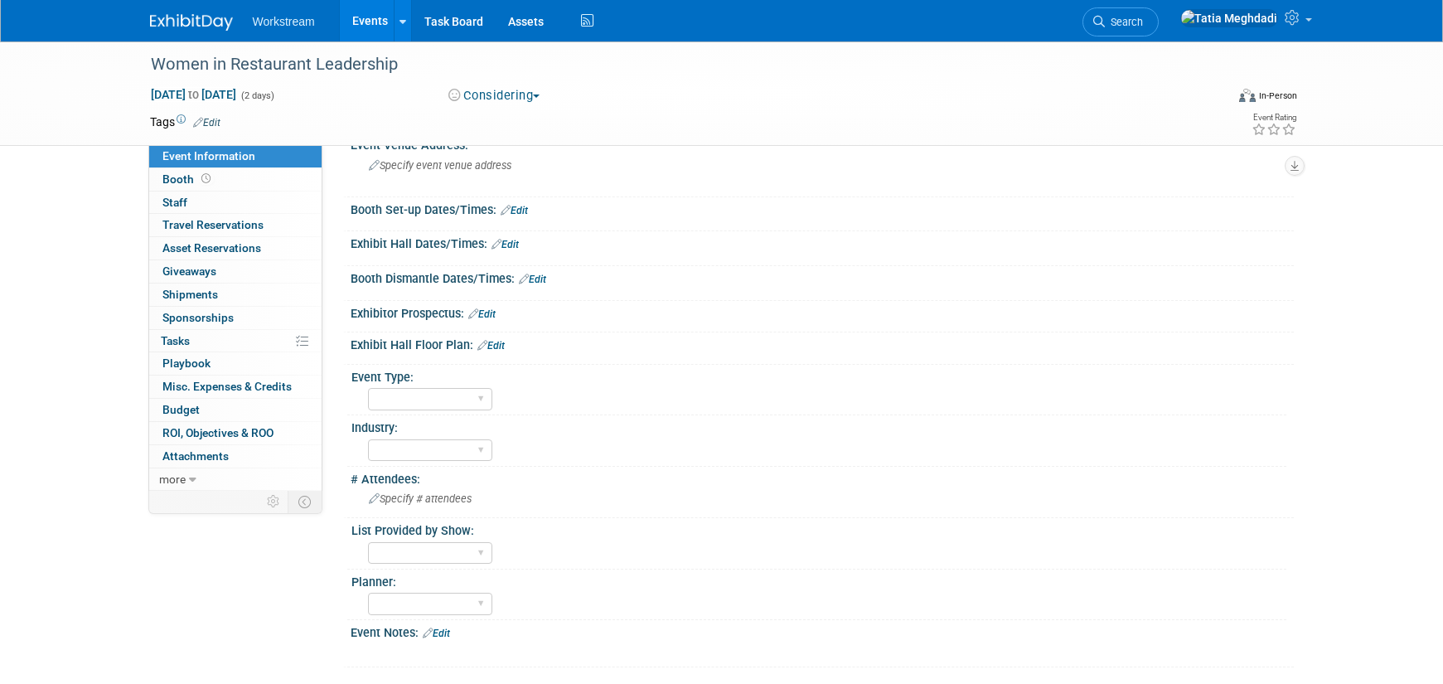
click at [361, 15] on link "Events" at bounding box center [370, 20] width 61 height 41
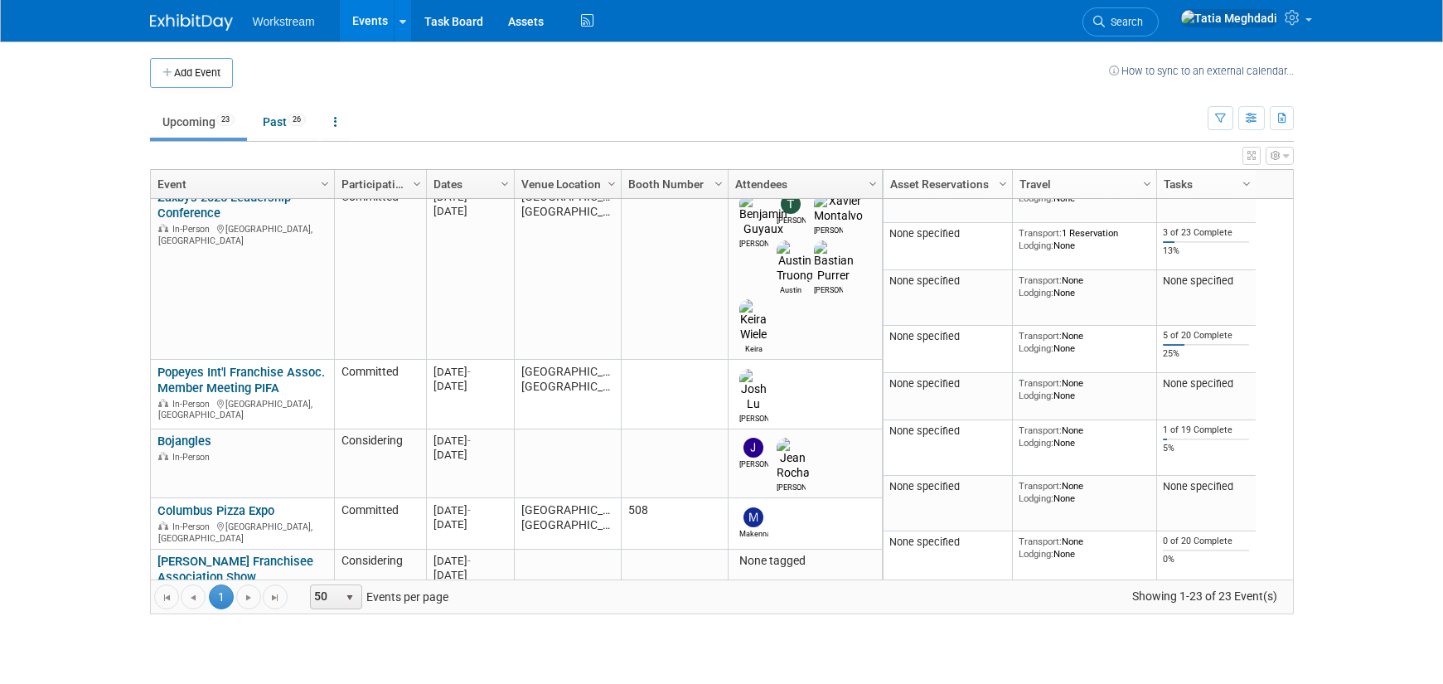
scroll to position [853, 0]
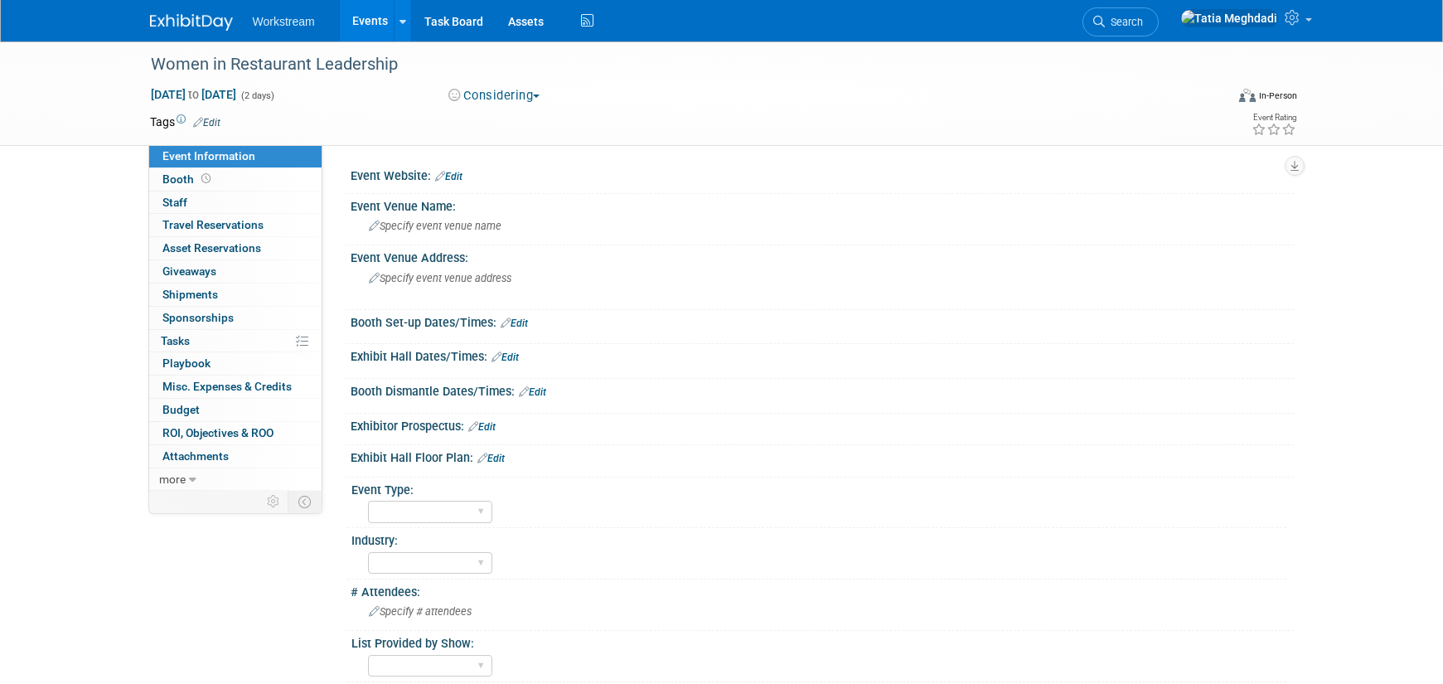
click at [458, 177] on link "Edit" at bounding box center [448, 177] width 27 height 12
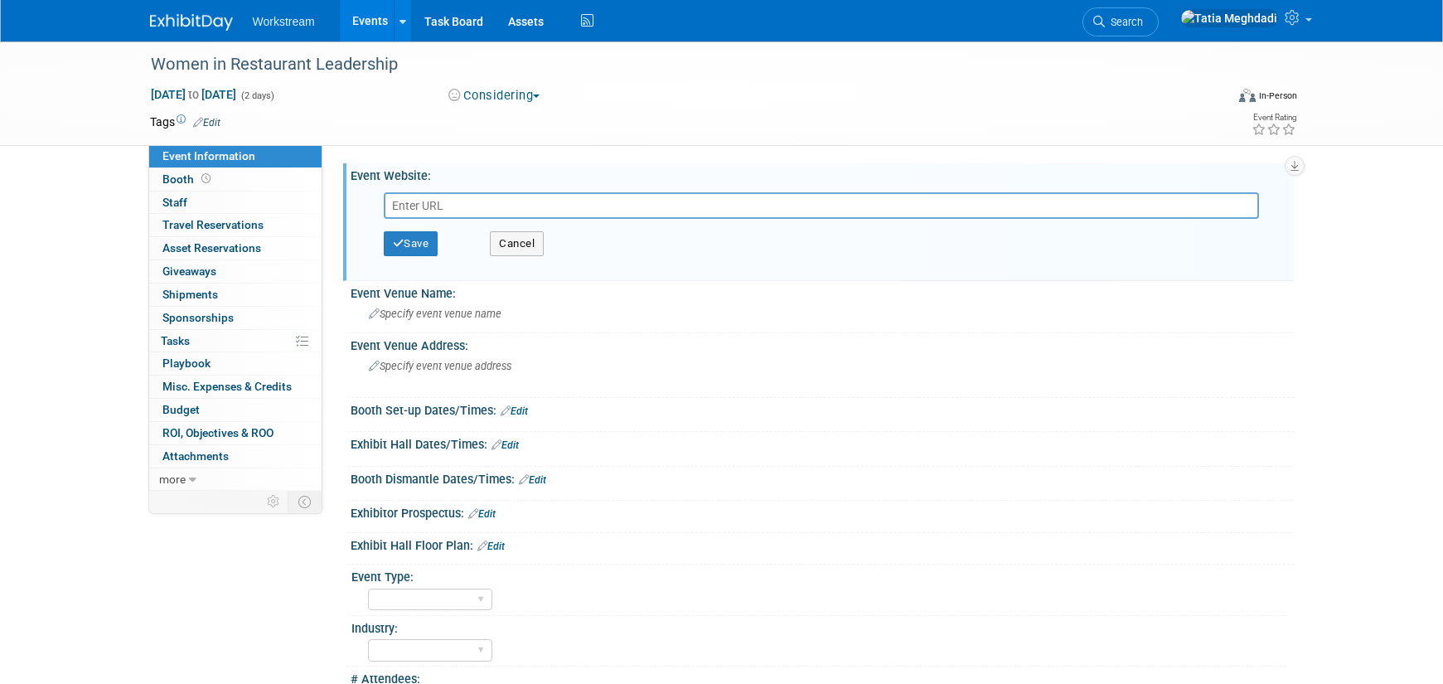
paste input "https://www.womenleadrestaurants.com/"
type input "https://www.womenleadrestaurants.com/"
click at [457, 348] on div "Event Venue Address:" at bounding box center [822, 343] width 943 height 21
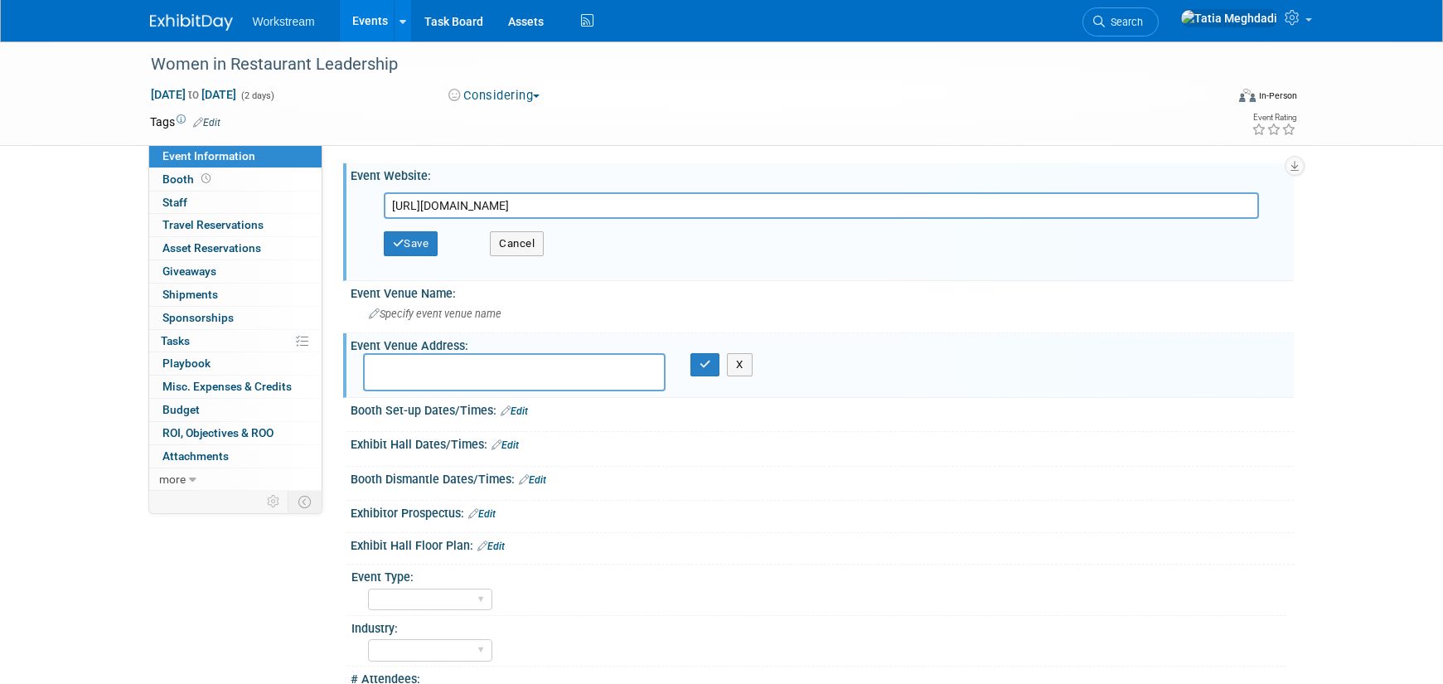
click at [225, 581] on div "Event Information Event Info Booth Booth 0 Staff 0 Staff 0 Travel Reservations …" at bounding box center [722, 454] width 1169 height 826
click at [700, 362] on icon "button" at bounding box center [706, 364] width 12 height 11
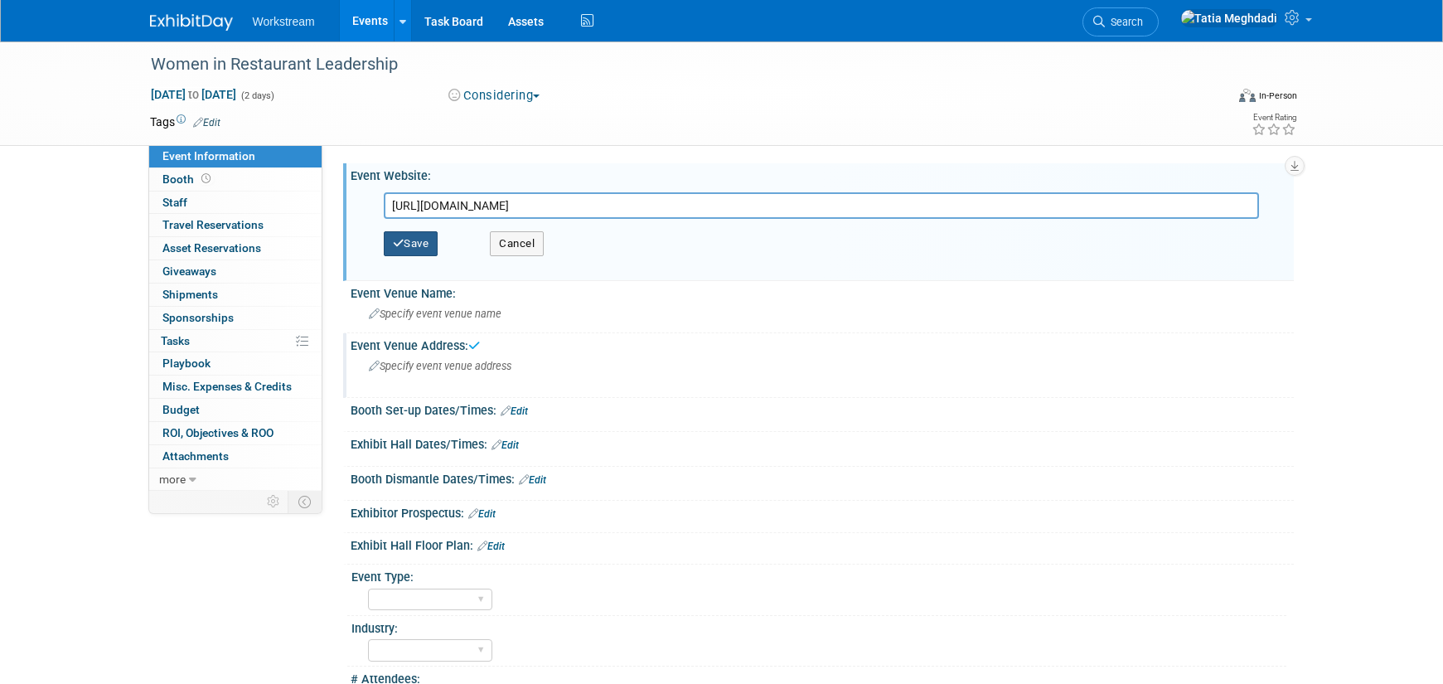
click at [422, 243] on button "Save" at bounding box center [411, 243] width 55 height 25
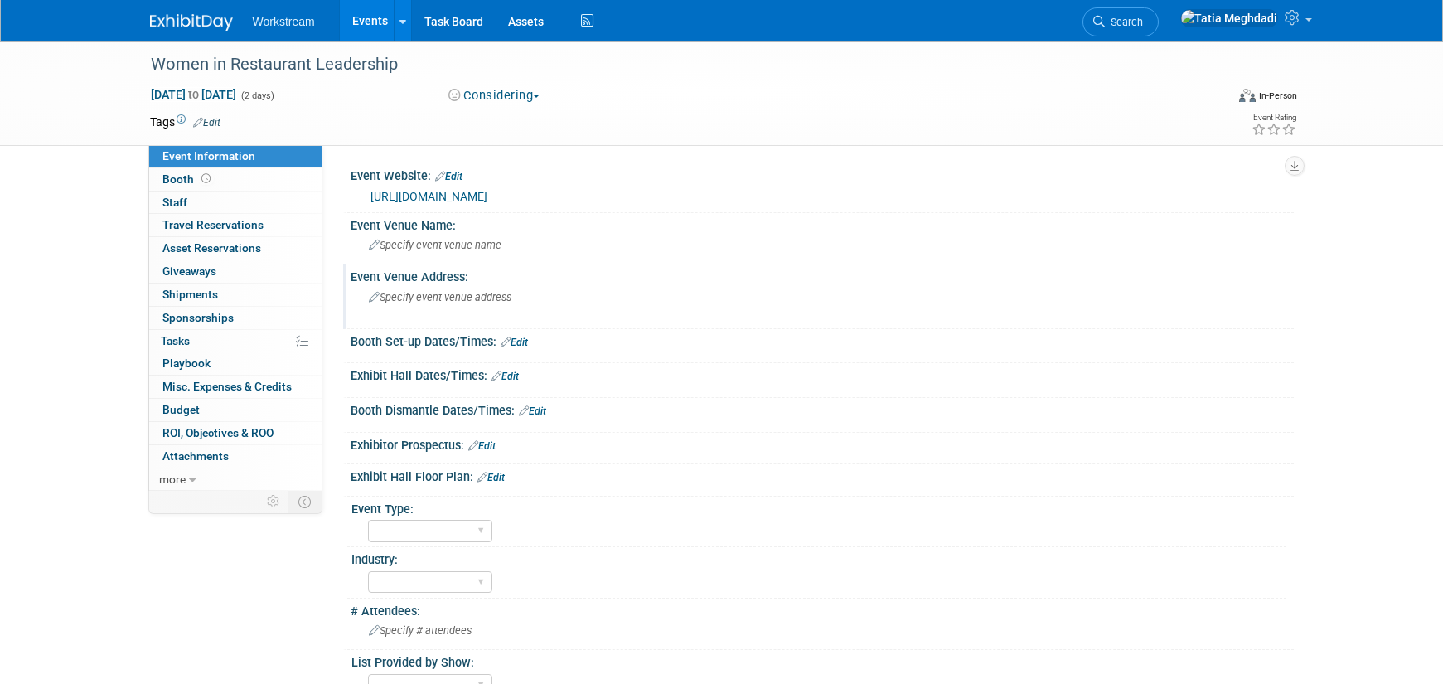
click at [368, 19] on link "Events" at bounding box center [370, 20] width 61 height 41
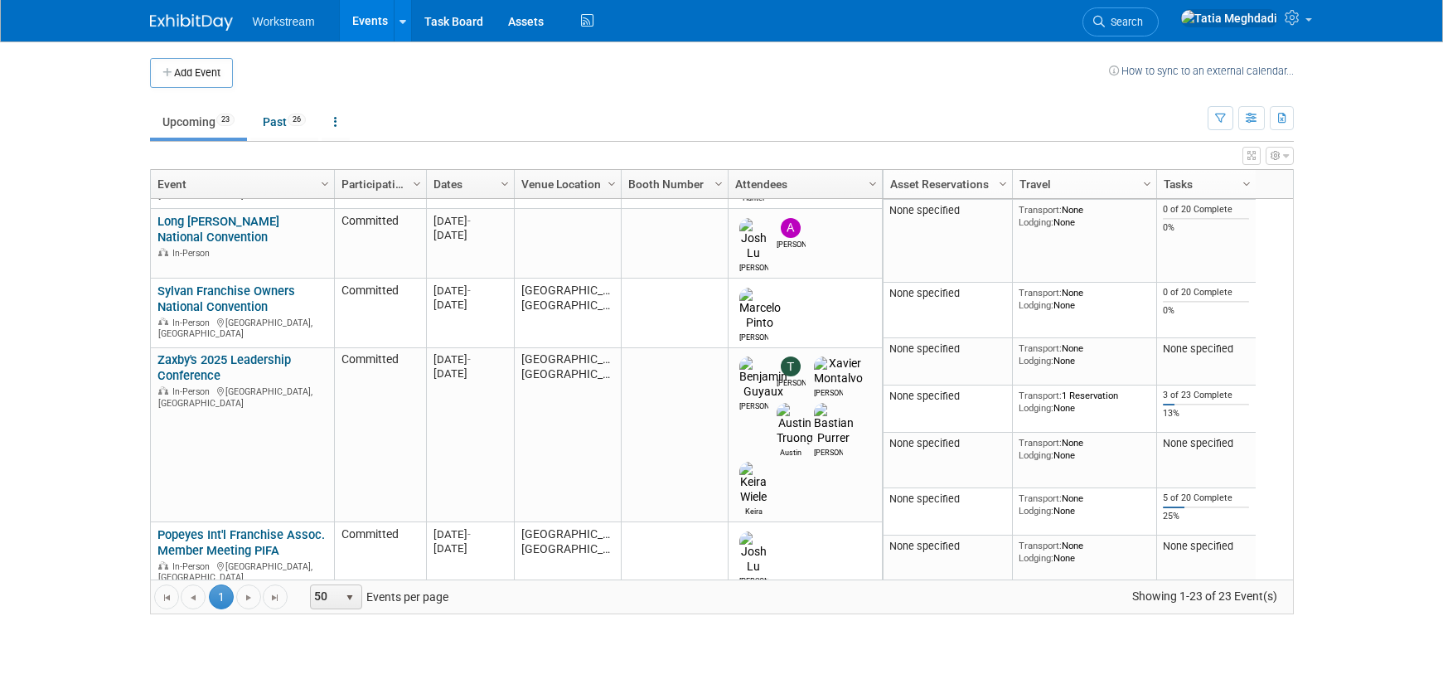
scroll to position [763, 0]
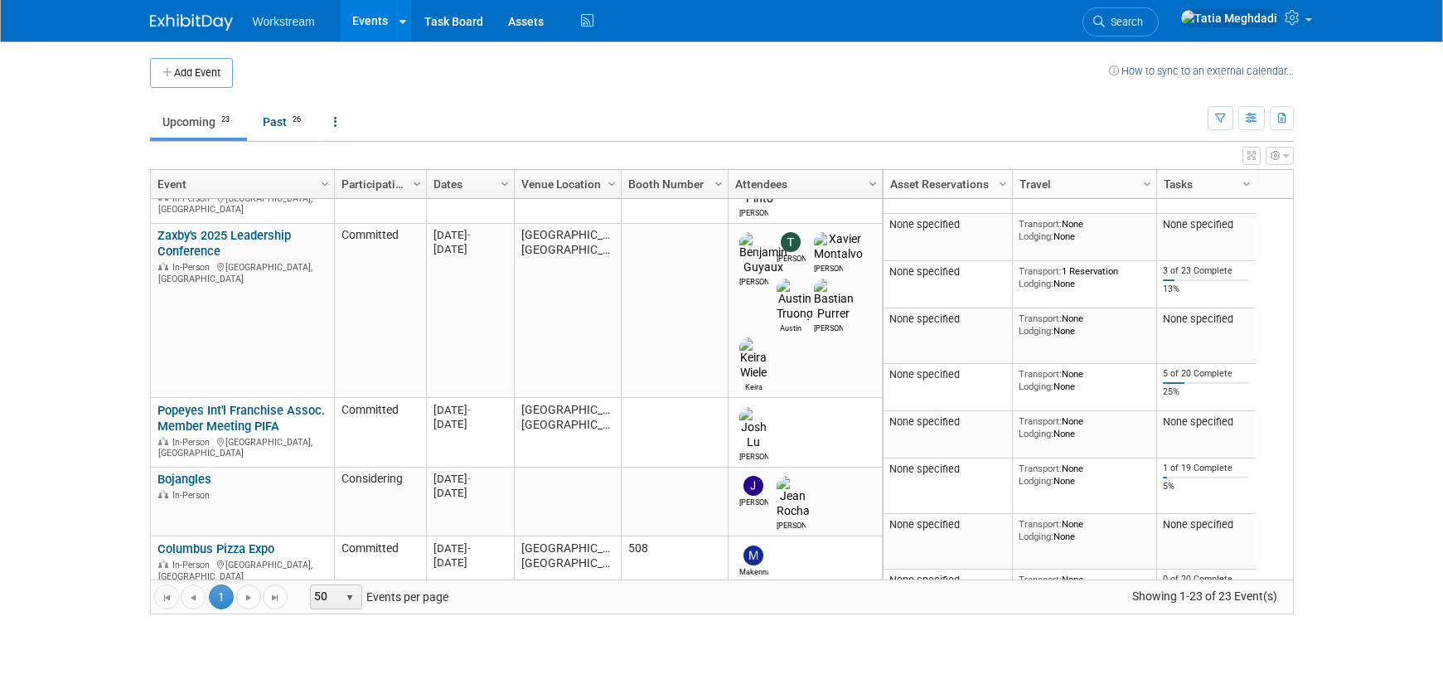
click at [210, 592] on link "[PERSON_NAME] Franchisee Association Show" at bounding box center [236, 607] width 156 height 31
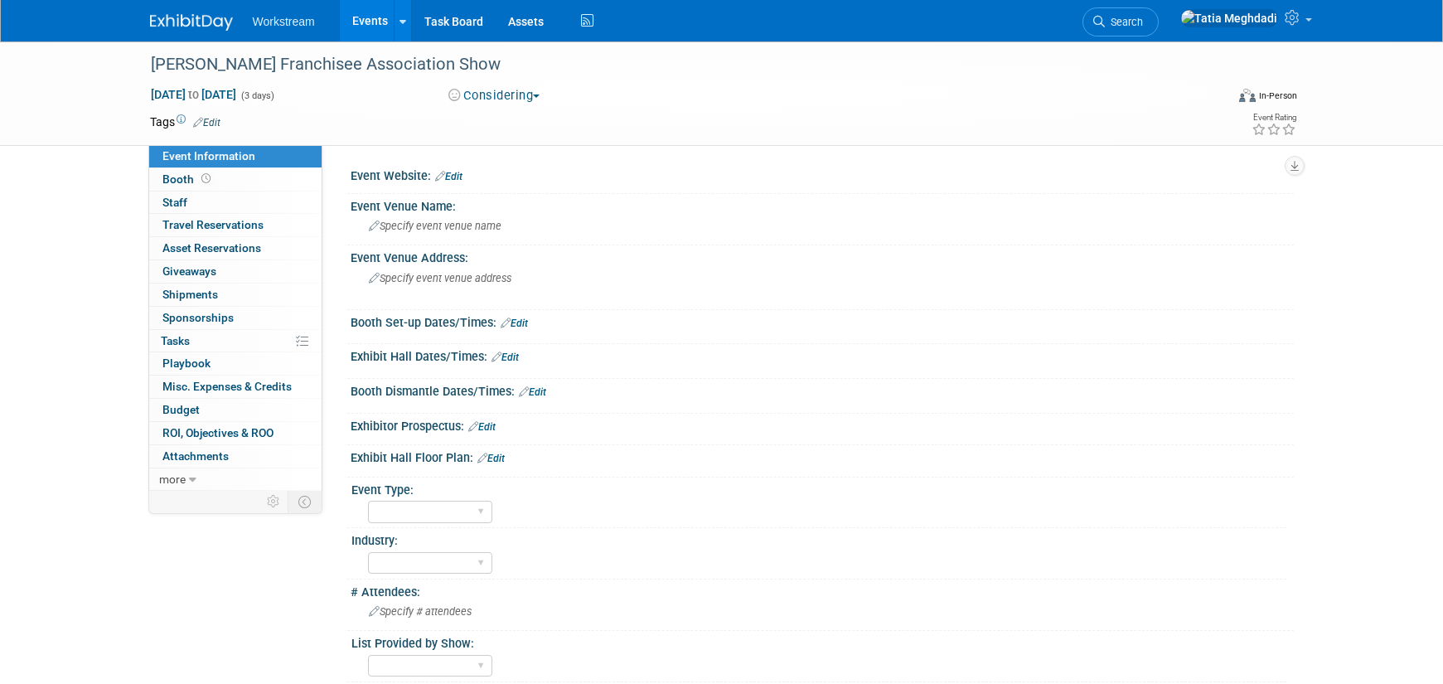
click at [463, 177] on link "Edit" at bounding box center [448, 177] width 27 height 12
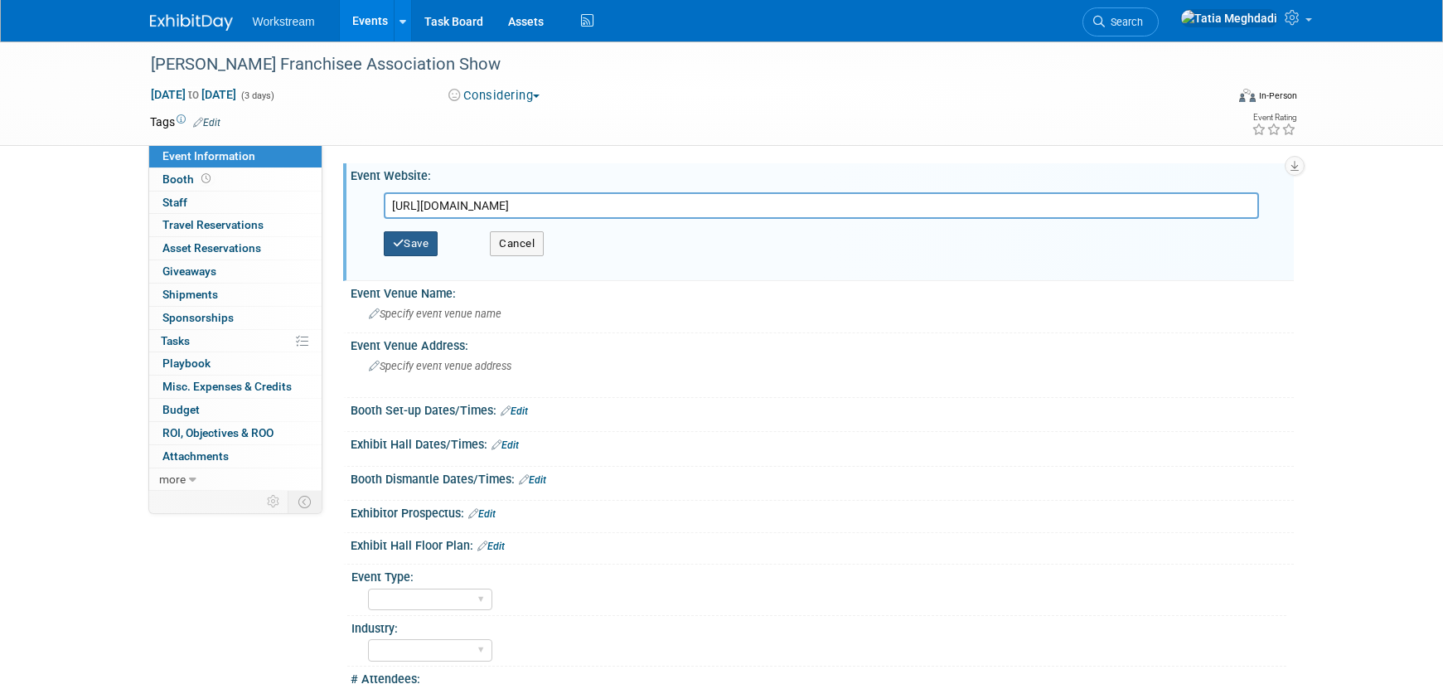
type input "[URL][DOMAIN_NAME]"
drag, startPoint x: 414, startPoint y: 240, endPoint x: 407, endPoint y: 246, distance: 9.4
click at [411, 241] on button "Save" at bounding box center [411, 243] width 55 height 25
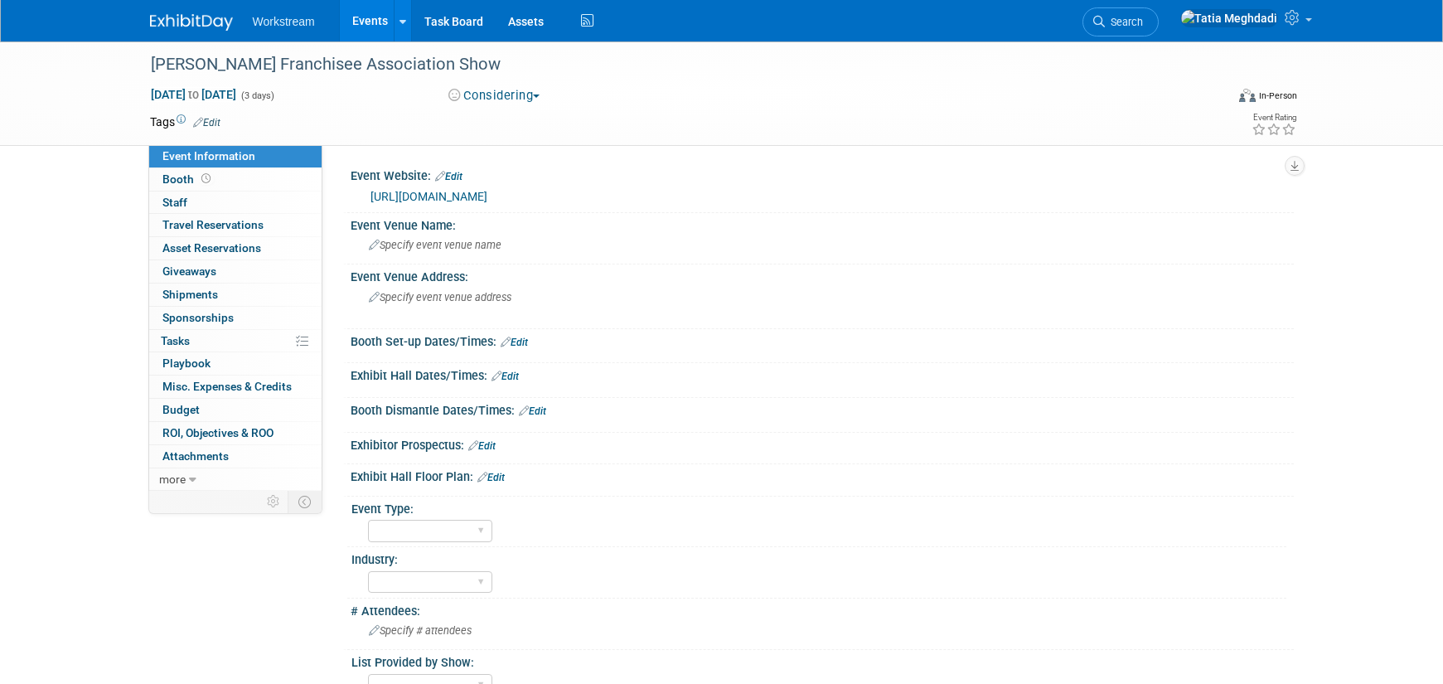
click at [363, 16] on link "Events" at bounding box center [370, 20] width 61 height 41
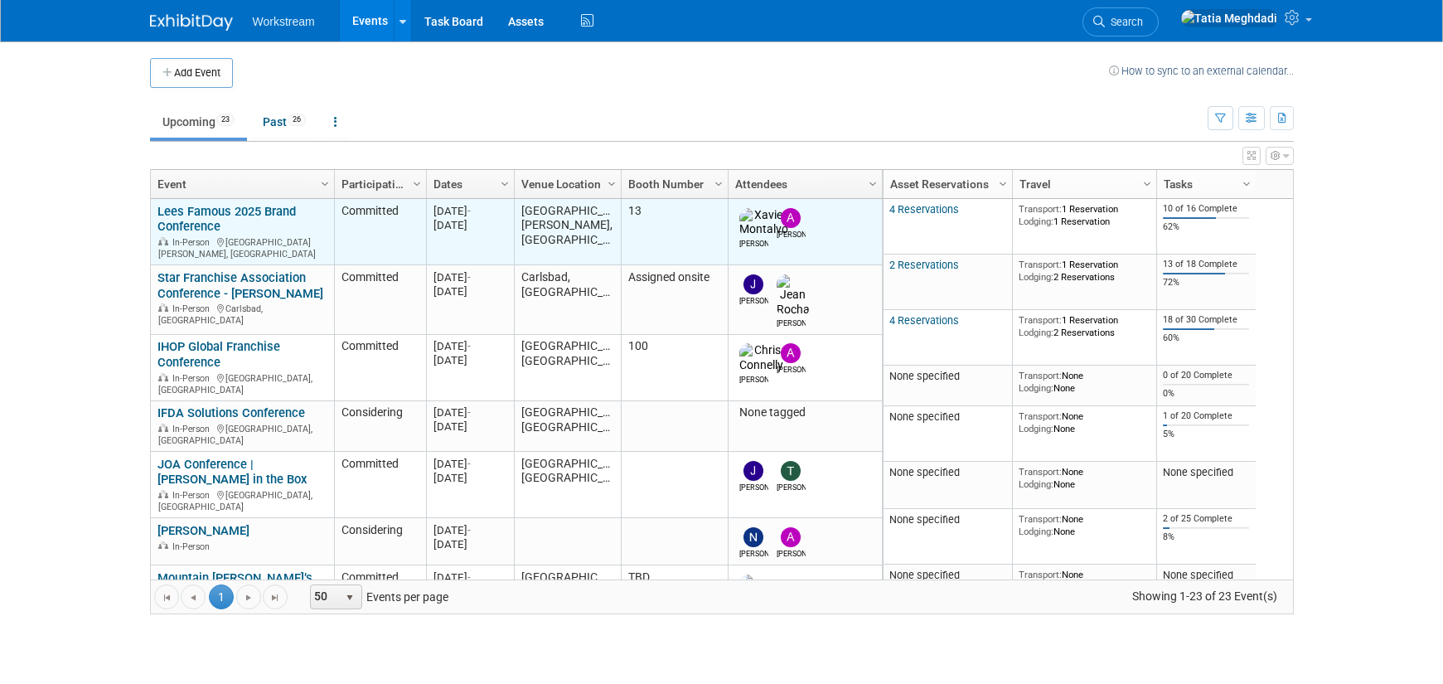
click at [200, 221] on link "Lees Famous 2025 Brand Conference" at bounding box center [227, 219] width 138 height 31
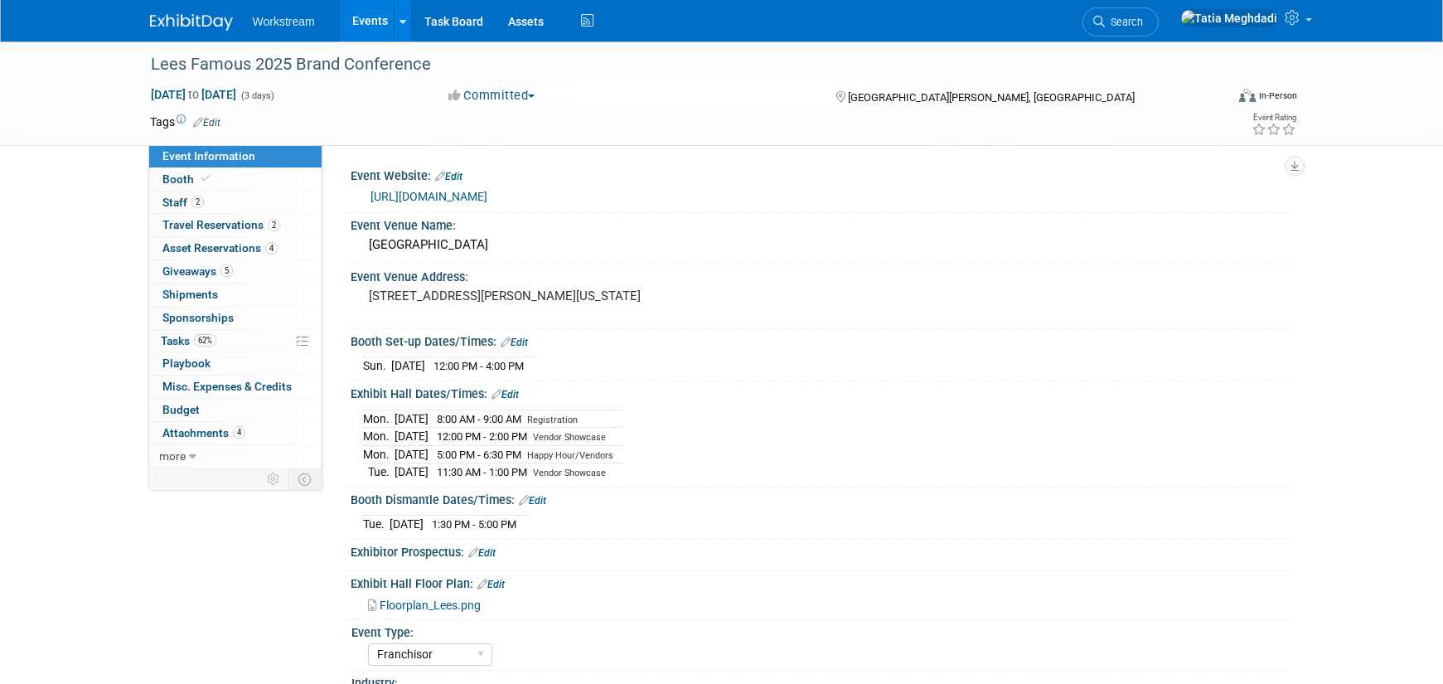
select select "Franchisor"
select select "Restaurant"
select select "No"
select select "[PERSON_NAME]"
click at [178, 201] on span "Staff 2" at bounding box center [182, 202] width 41 height 13
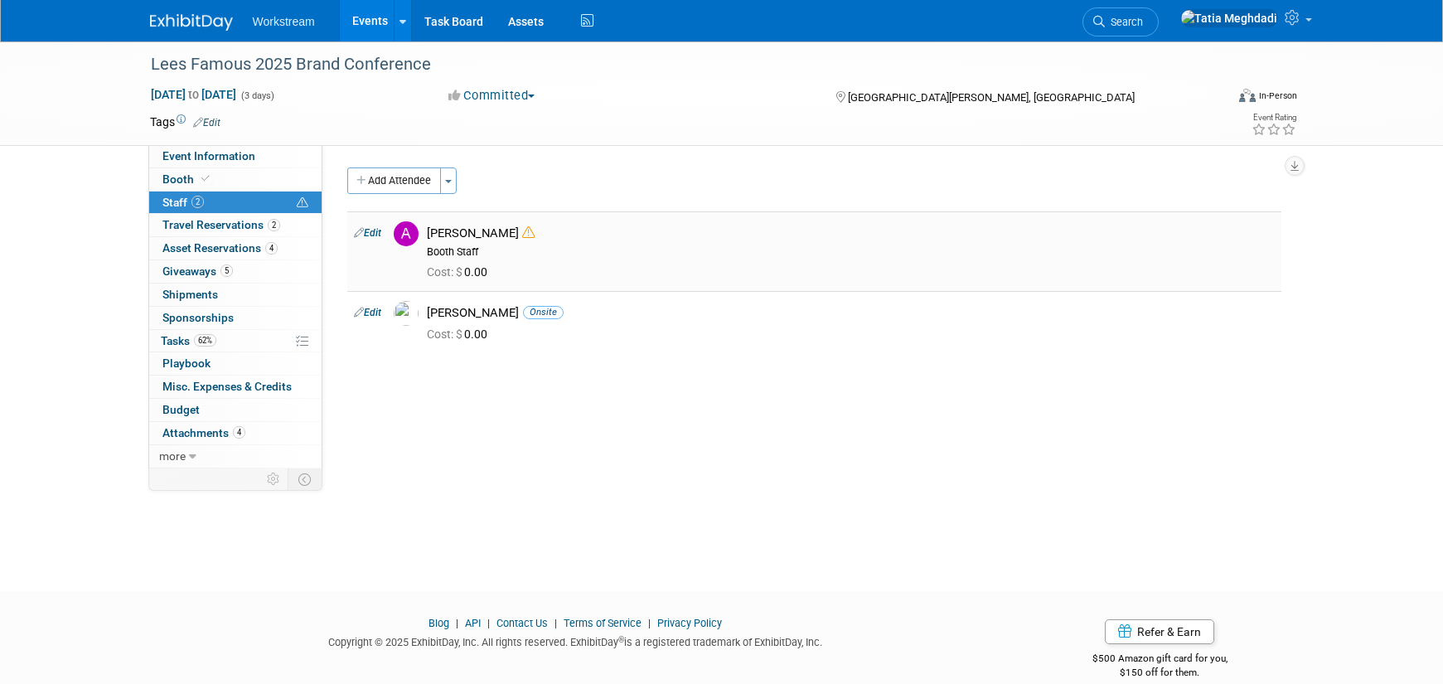
click at [383, 232] on td "Edit" at bounding box center [367, 251] width 40 height 80
click at [380, 234] on link "Edit" at bounding box center [367, 233] width 27 height 12
select select "5d581ceb-bb27-404e-8f8e-9a11a1c0308a"
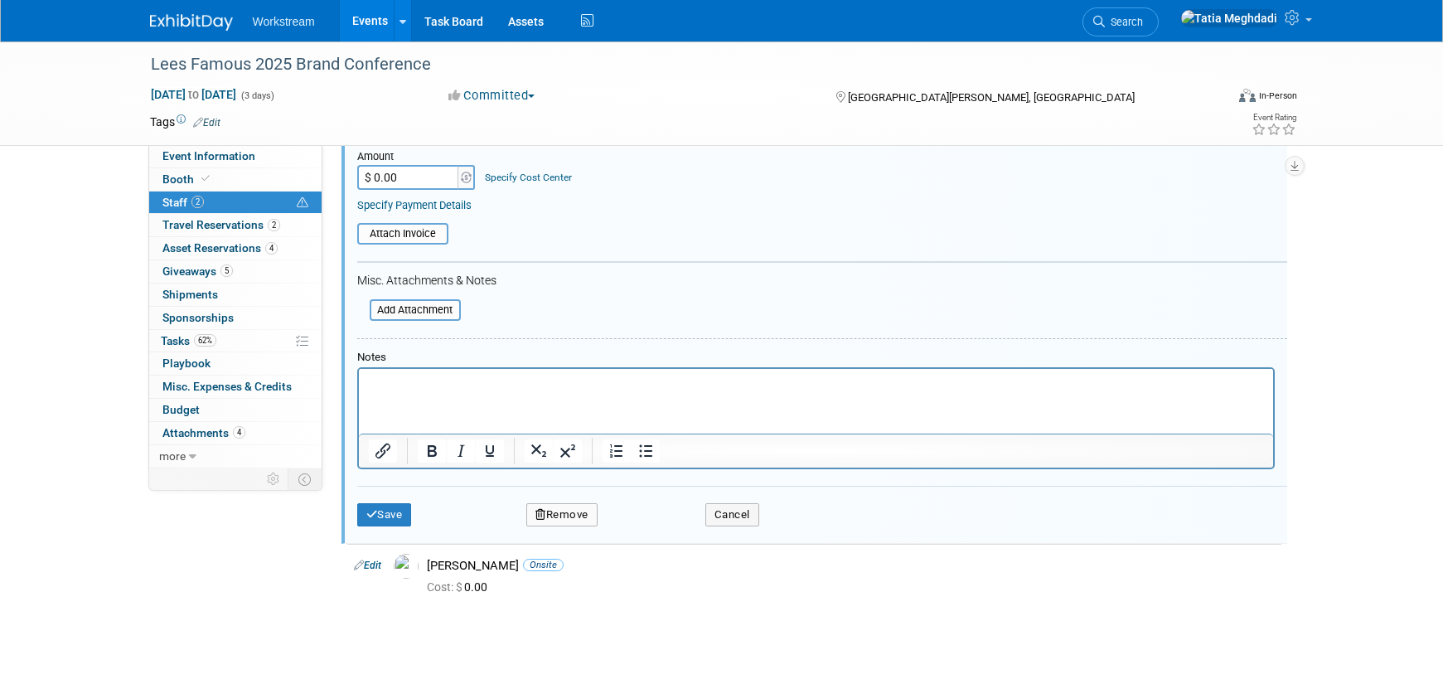
scroll to position [356, 0]
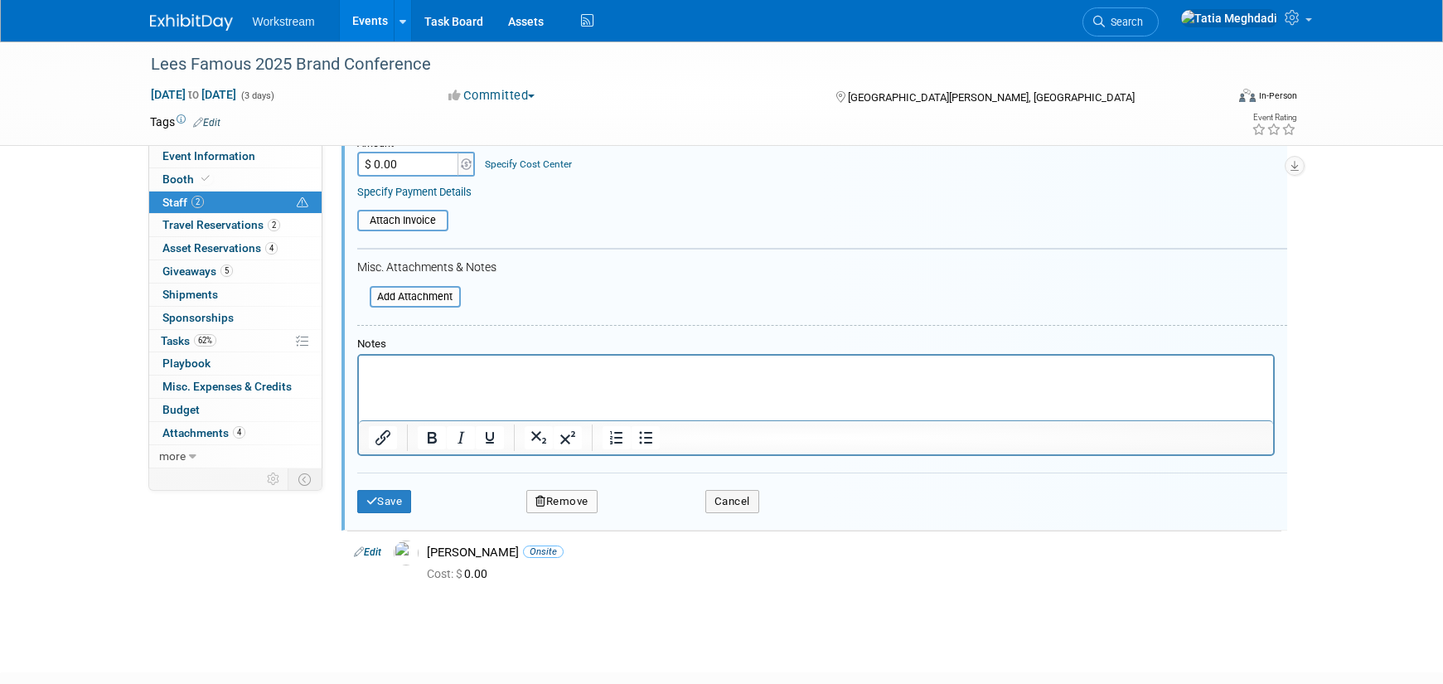
click at [409, 372] on p "Rich Text Area. Press ALT-0 for help." at bounding box center [815, 370] width 895 height 17
click at [379, 497] on button "Save" at bounding box center [384, 501] width 55 height 23
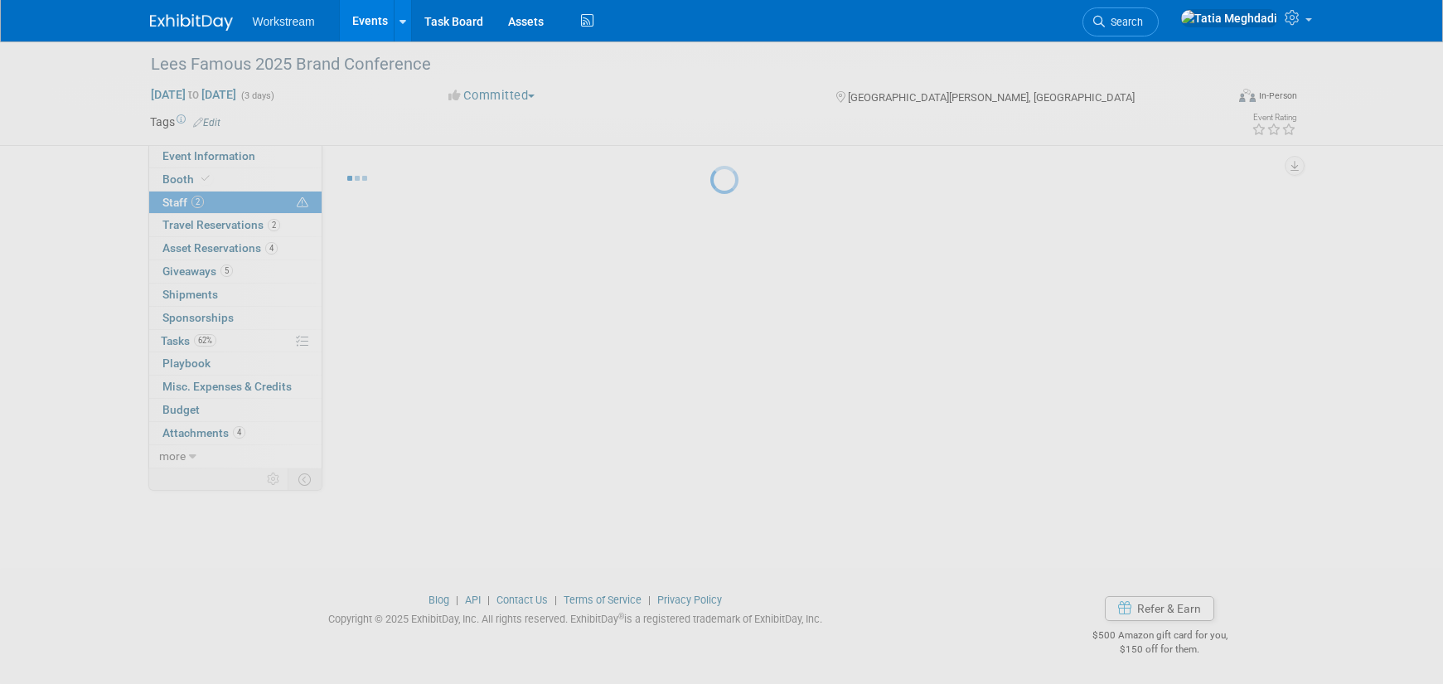
scroll to position [23, 0]
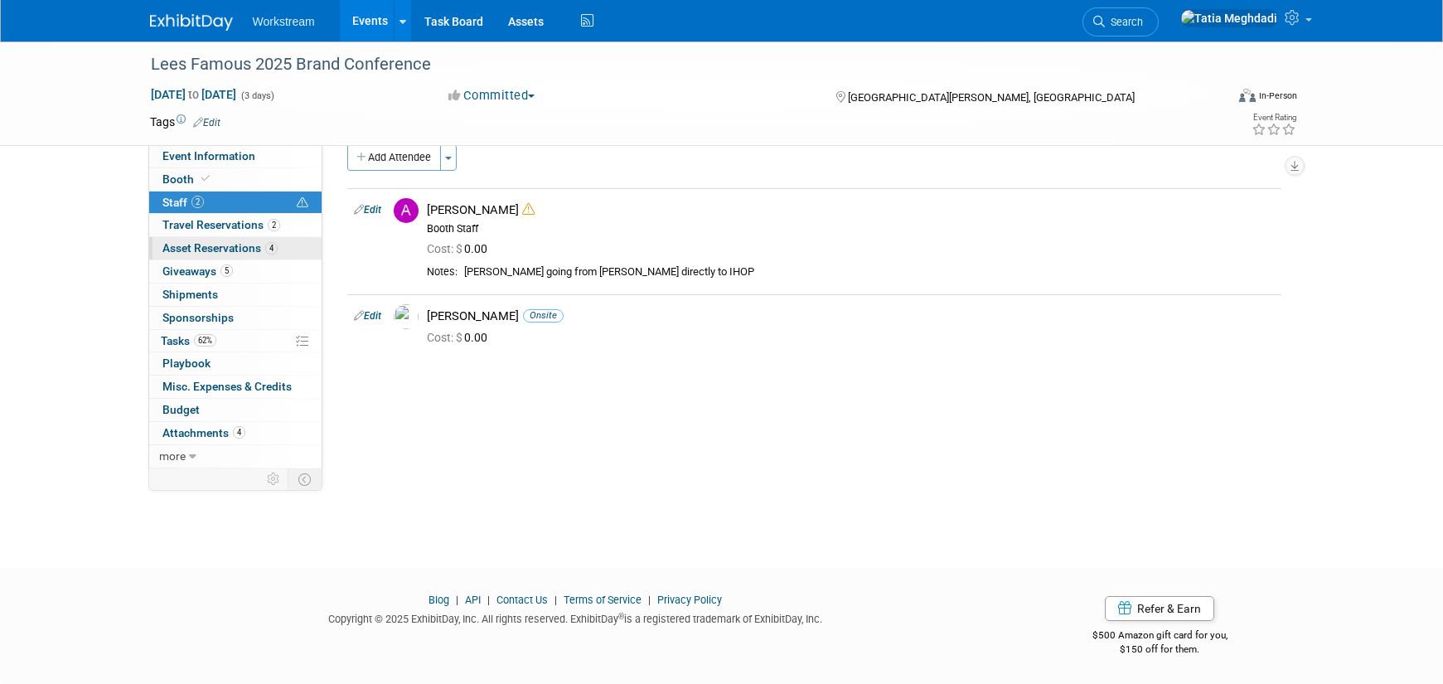
click at [193, 248] on span "Asset Reservations 4" at bounding box center [219, 247] width 115 height 13
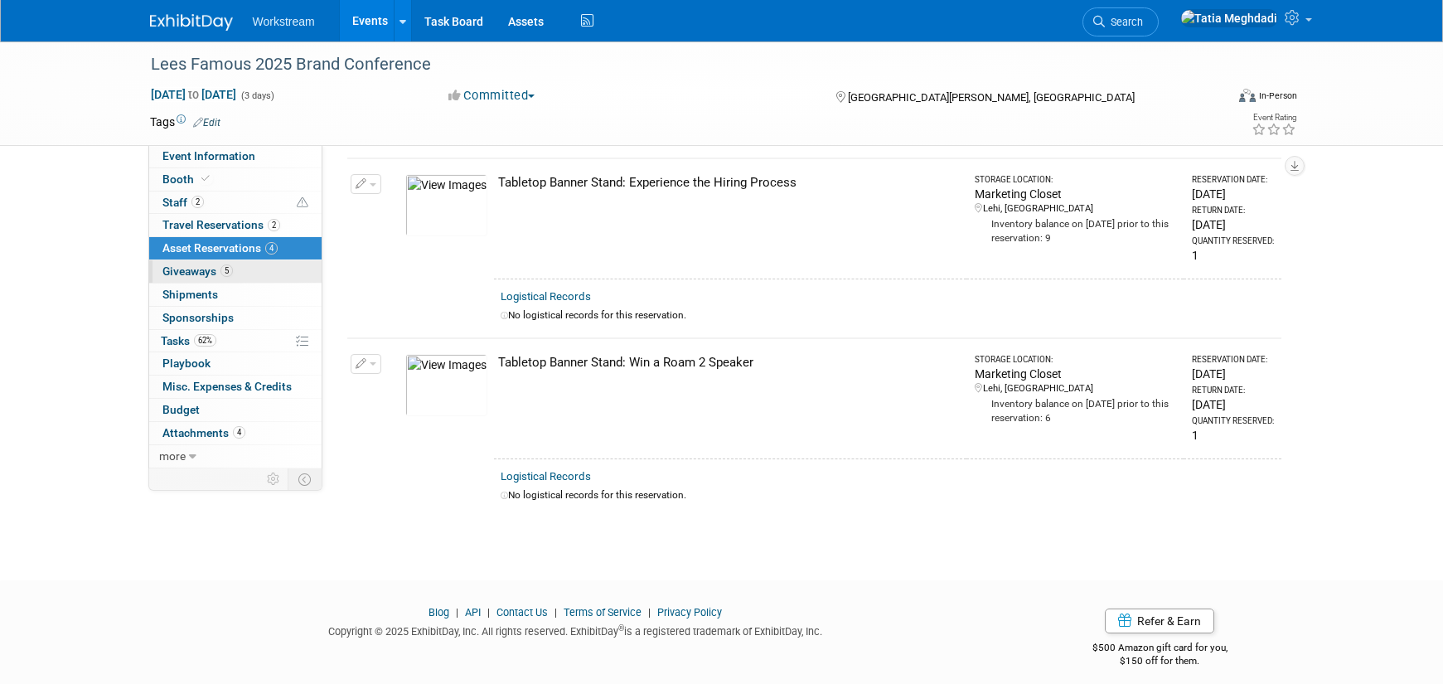
scroll to position [430, 0]
click at [175, 275] on span "Giveaways 5" at bounding box center [197, 270] width 70 height 13
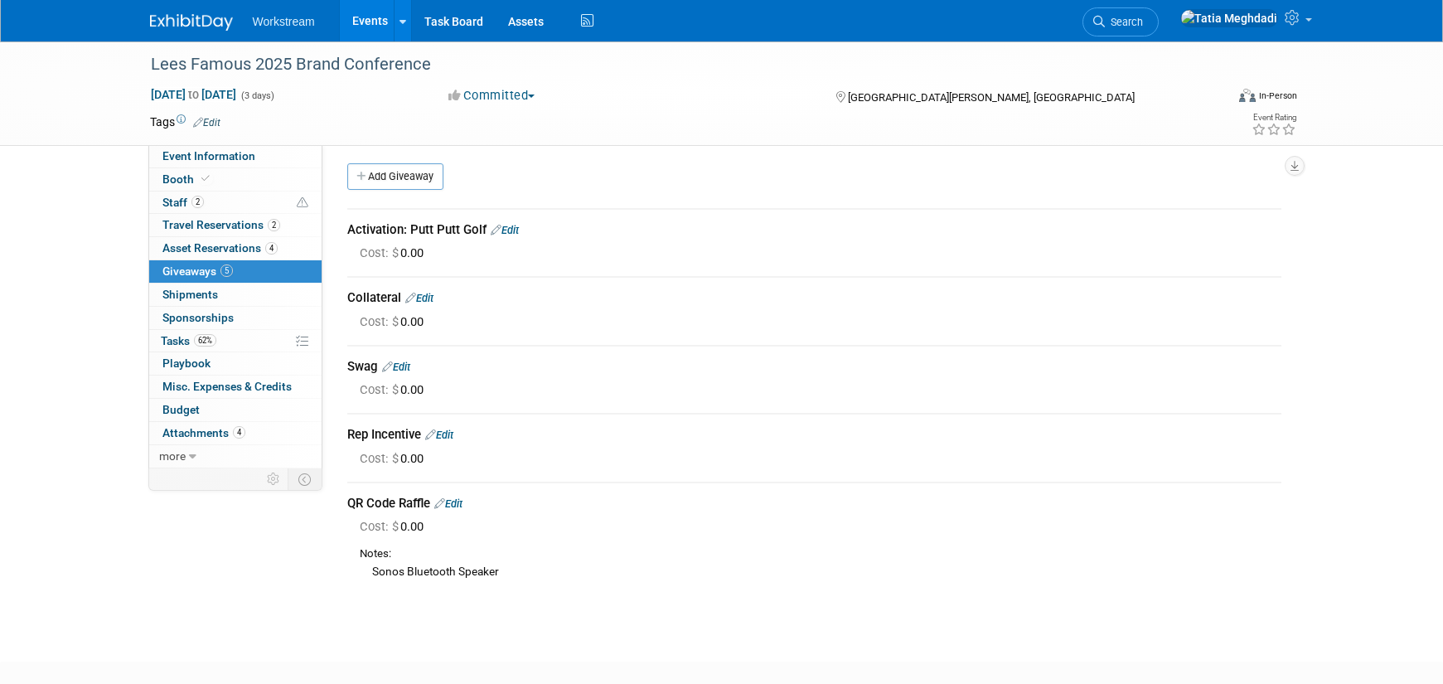
scroll to position [8, 0]
